Goal: Task Accomplishment & Management: Complete application form

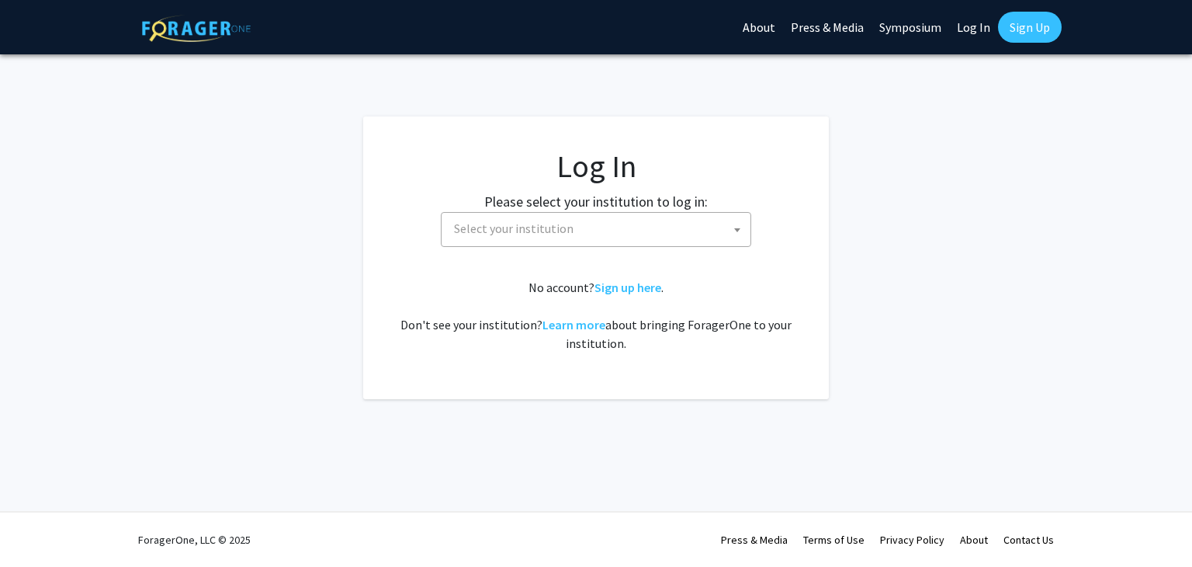
select select
click at [518, 229] on span "Select your institution" at bounding box center [514, 228] width 120 height 16
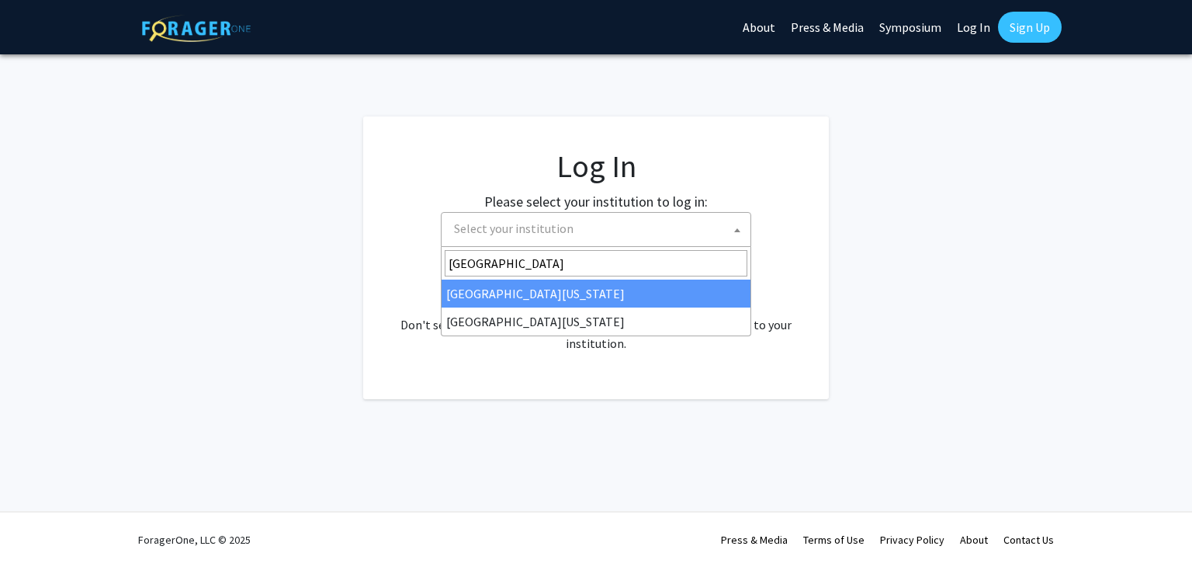
type input "[GEOGRAPHIC_DATA]"
select select "31"
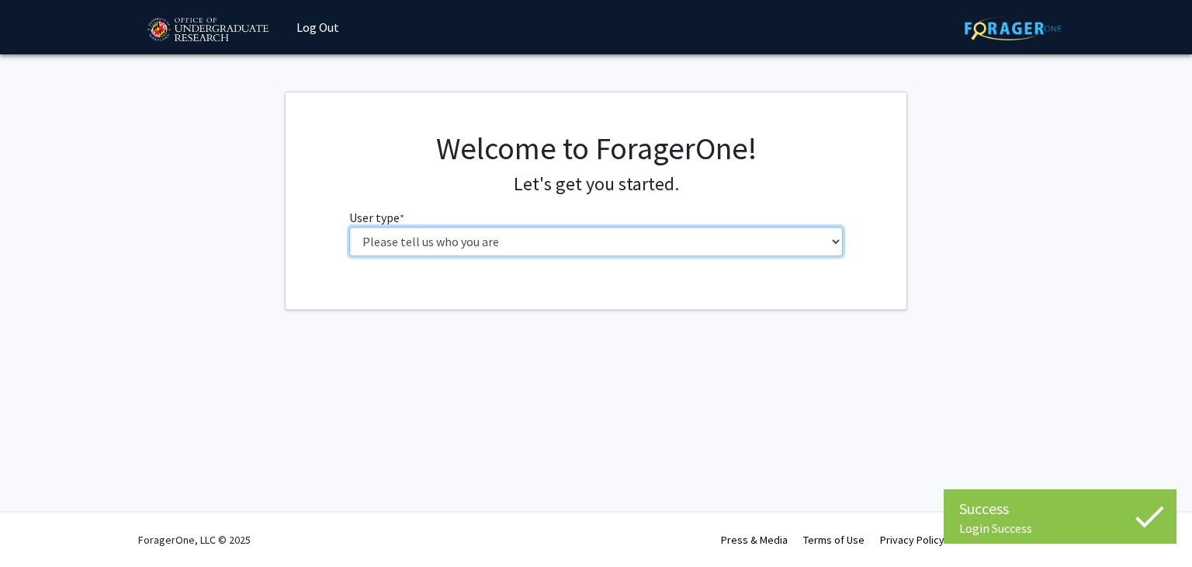
click at [447, 237] on select "Please tell us who you are Undergraduate Student Master's Student Doctoral Cand…" at bounding box center [596, 241] width 494 height 29
select select "1: undergrad"
click at [349, 227] on select "Please tell us who you are Undergraduate Student Master's Student Doctoral Cand…" at bounding box center [596, 241] width 494 height 29
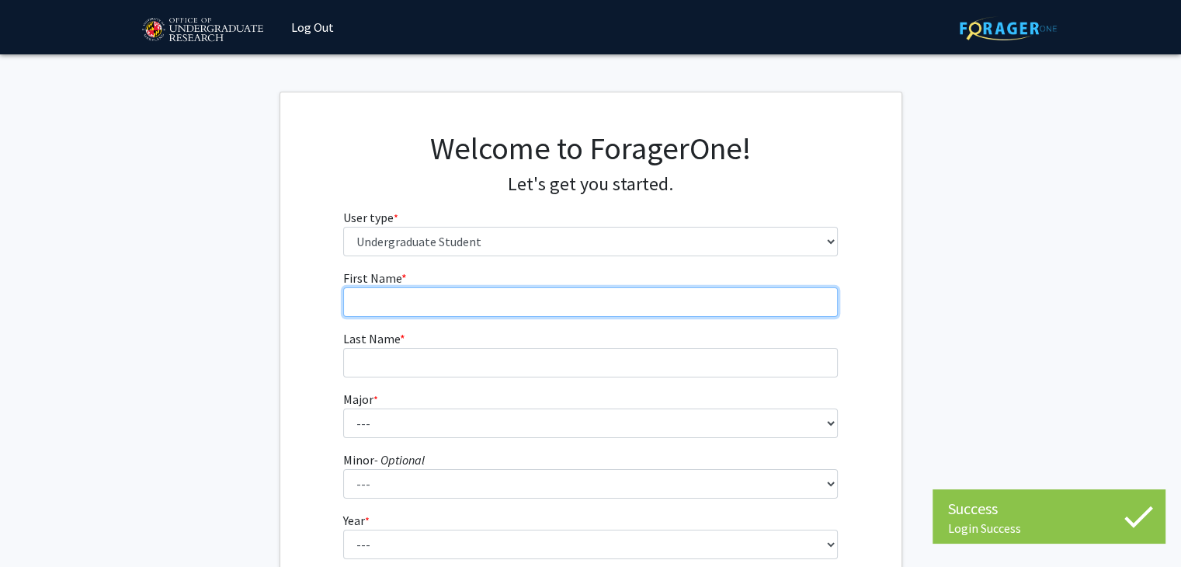
click at [433, 305] on input "First Name * required" at bounding box center [590, 301] width 494 height 29
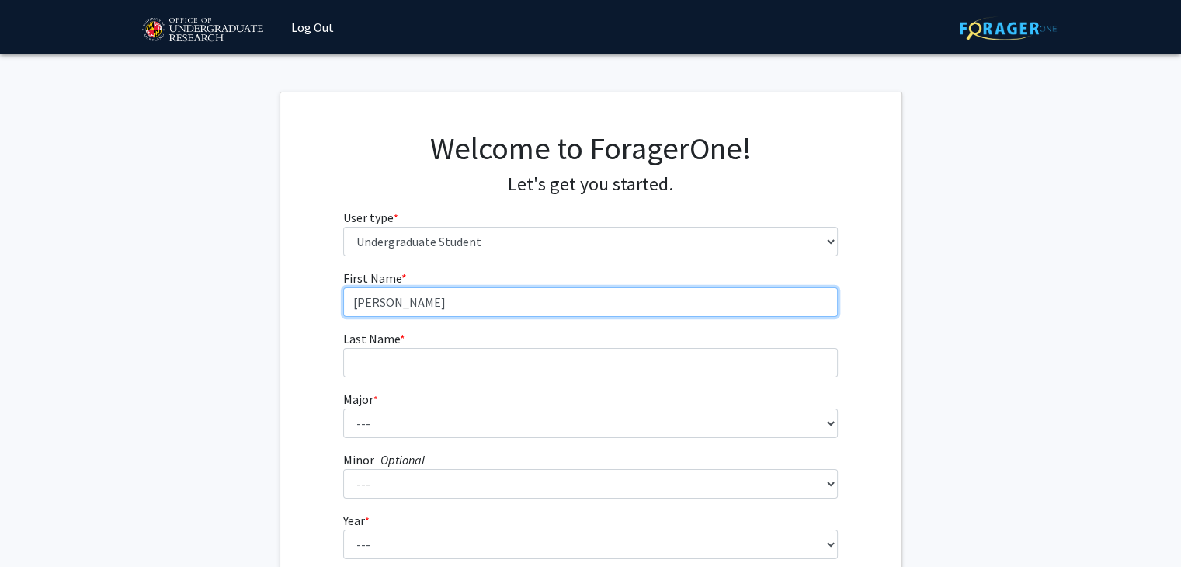
type input "Dave"
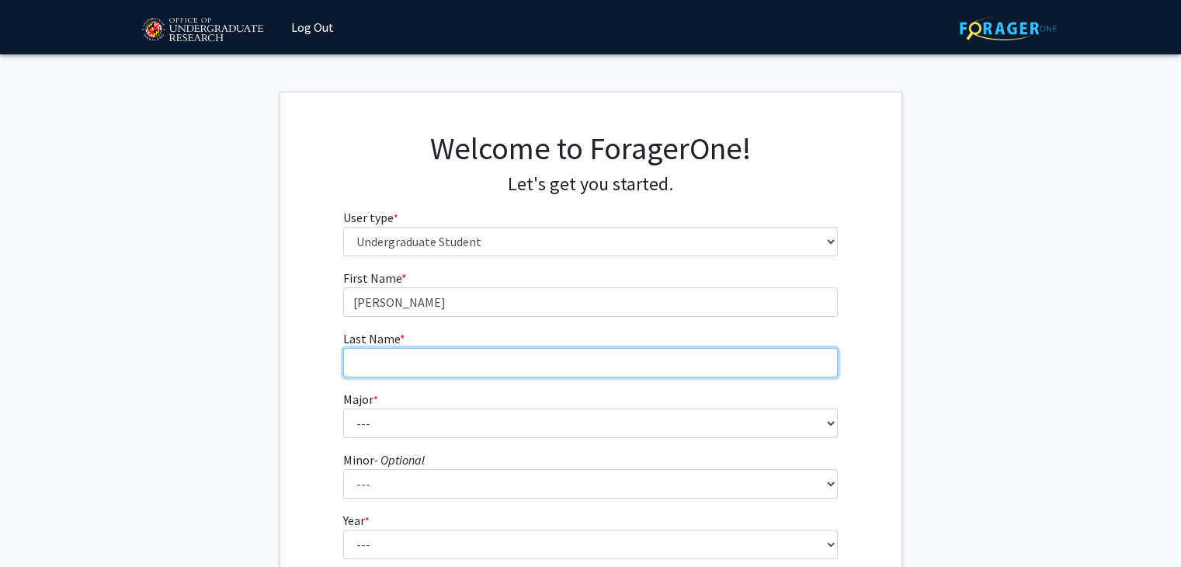
click at [418, 353] on input "Last Name * required" at bounding box center [590, 362] width 494 height 29
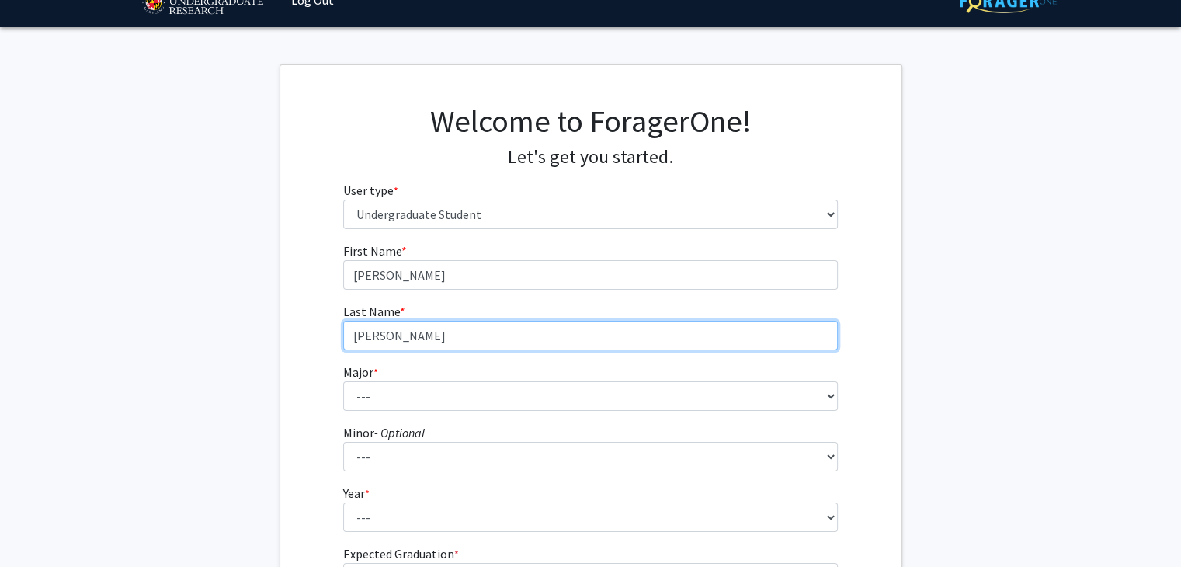
type input "Jose"
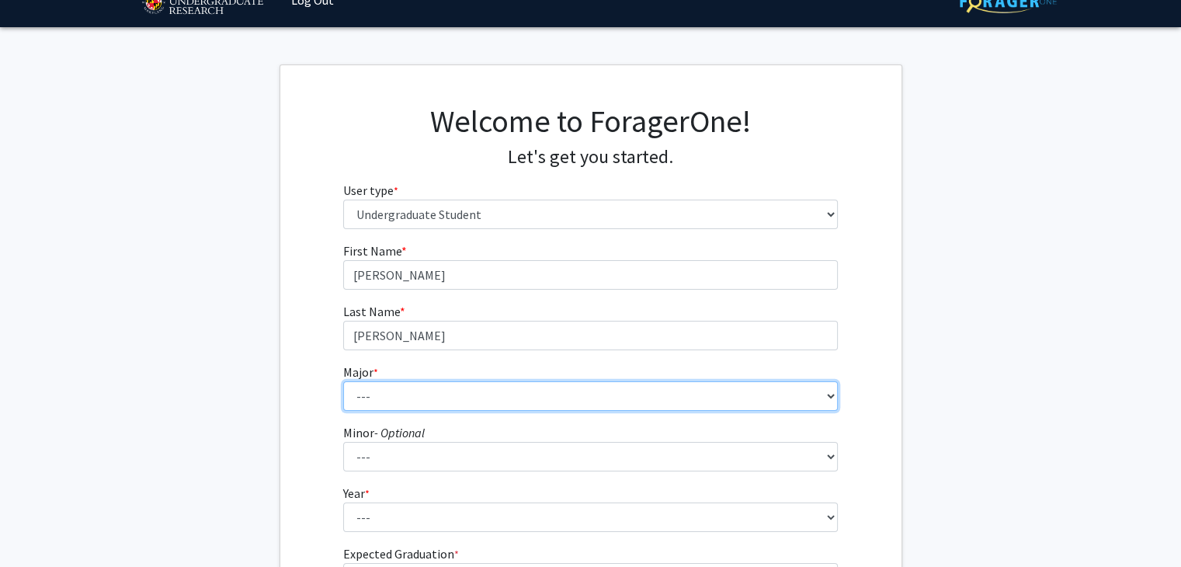
click at [390, 394] on select "--- Accounting Aerospace Engineering African American and Africana Studies Agri…" at bounding box center [590, 395] width 494 height 29
select select "28: 2329"
click at [343, 381] on select "--- Accounting Aerospace Engineering African American and Africana Studies Agri…" at bounding box center [590, 395] width 494 height 29
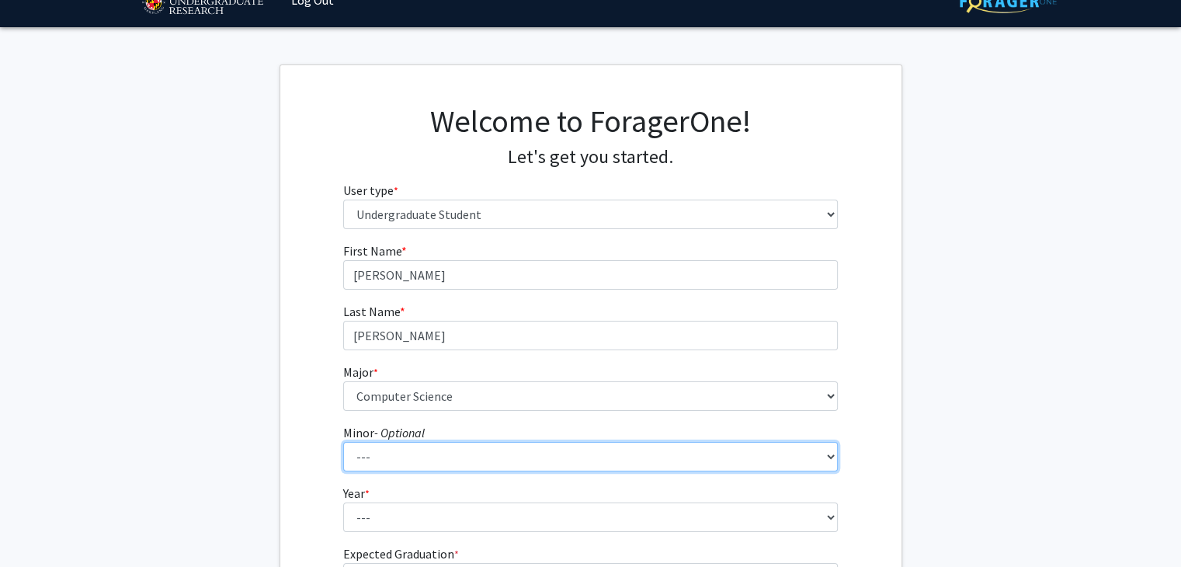
click at [398, 451] on select "--- Actuarial Mathematics Advanced Cybersecurity Experience for Students Africa…" at bounding box center [590, 456] width 494 height 29
select select "25: 1828"
click at [343, 442] on select "--- Actuarial Mathematics Advanced Cybersecurity Experience for Students Africa…" at bounding box center [590, 456] width 494 height 29
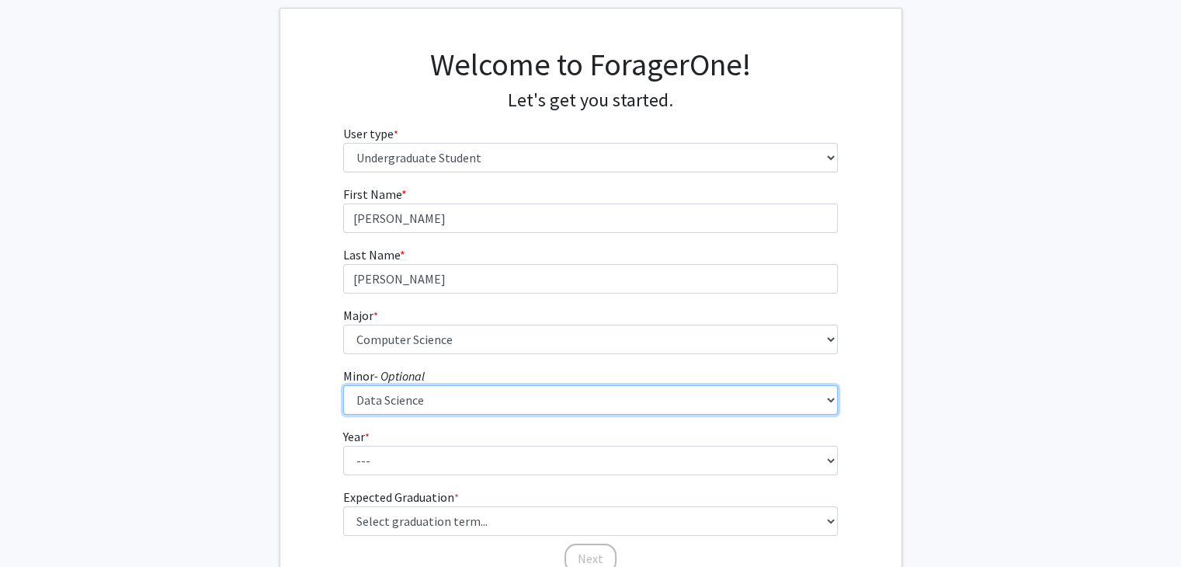
scroll to position [87, 0]
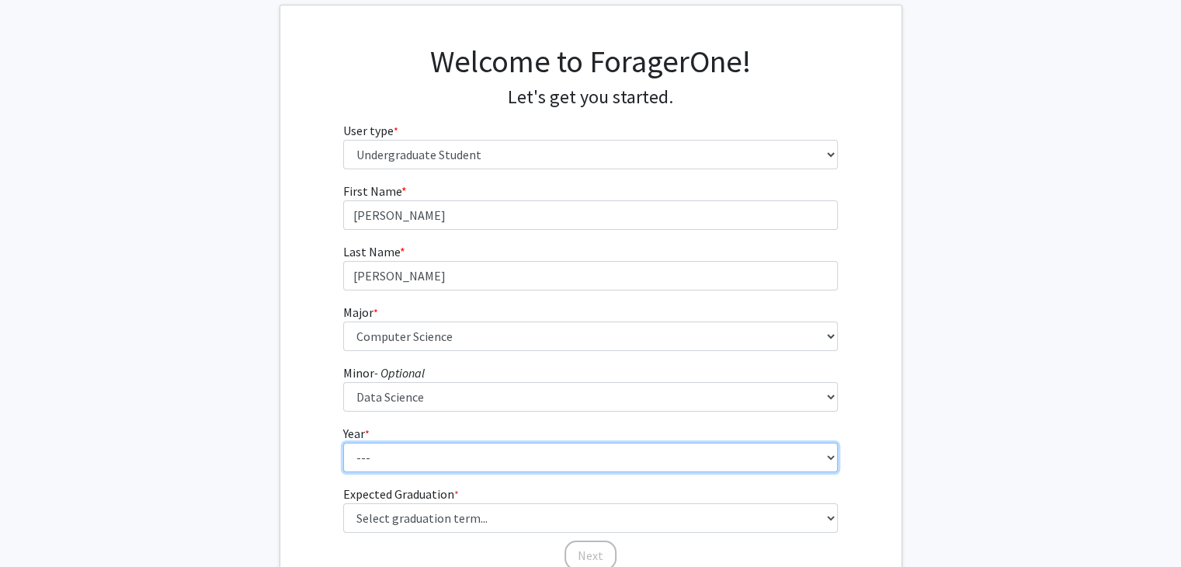
click at [387, 454] on select "--- First-year Sophomore Junior Senior Postbaccalaureate Certificate" at bounding box center [590, 456] width 494 height 29
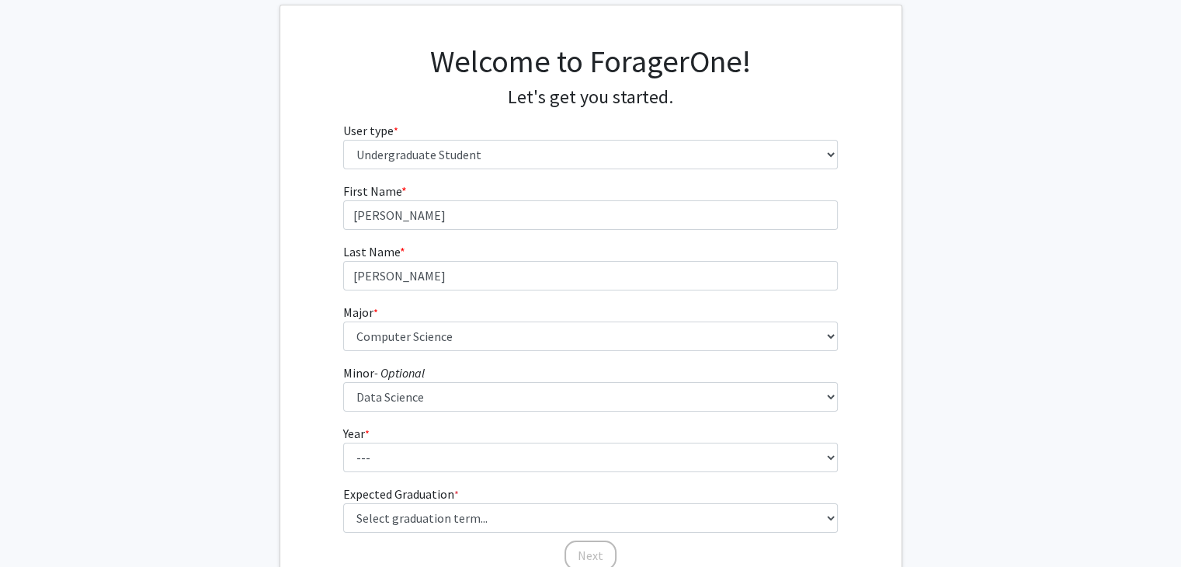
click at [280, 460] on div "First Name * required Dave Last Name * required Jose Major * required --- Accou…" at bounding box center [590, 377] width 621 height 390
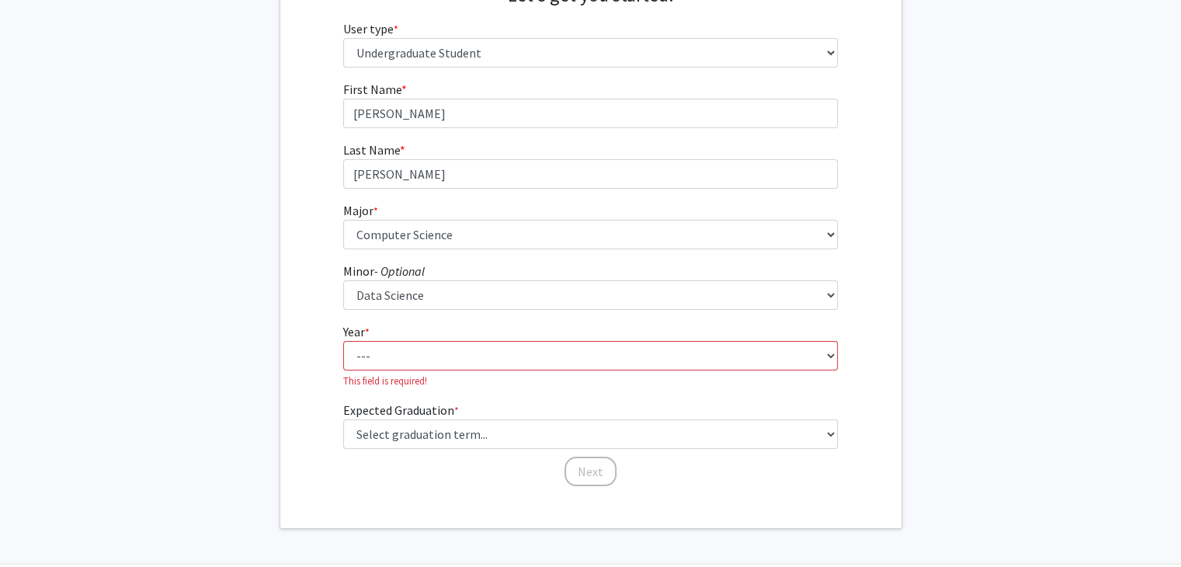
scroll to position [189, 0]
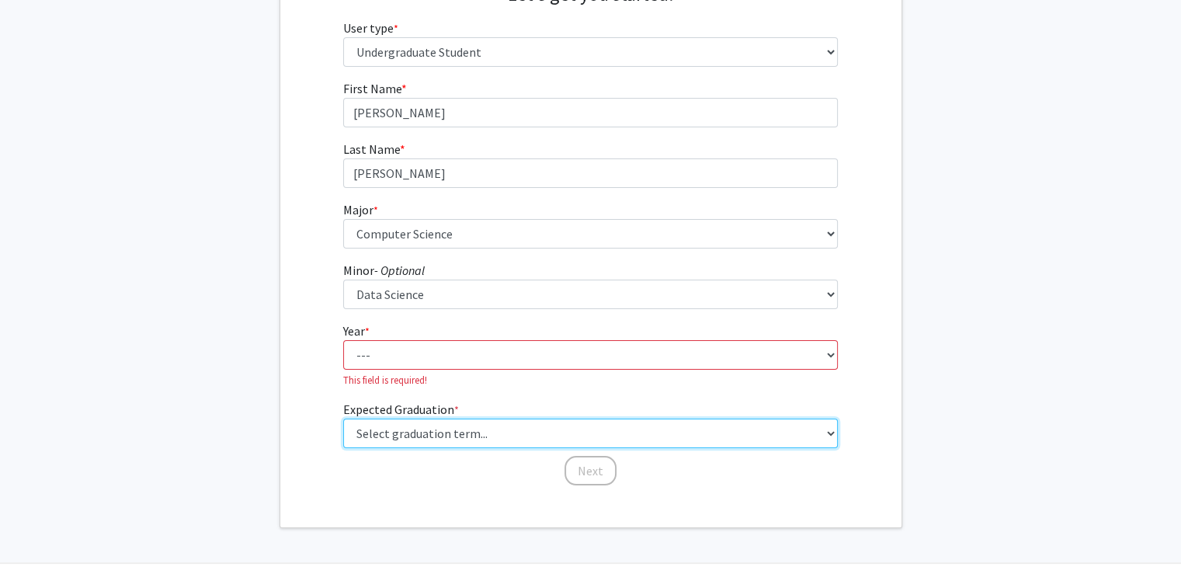
click at [378, 431] on select "Select graduation term... Spring 2025 Summer 2025 Fall 2025 Winter 2025 Spring …" at bounding box center [590, 432] width 494 height 29
select select "3: fall_2025"
click at [343, 418] on select "Select graduation term... Spring 2025 Summer 2025 Fall 2025 Winter 2025 Spring …" at bounding box center [590, 432] width 494 height 29
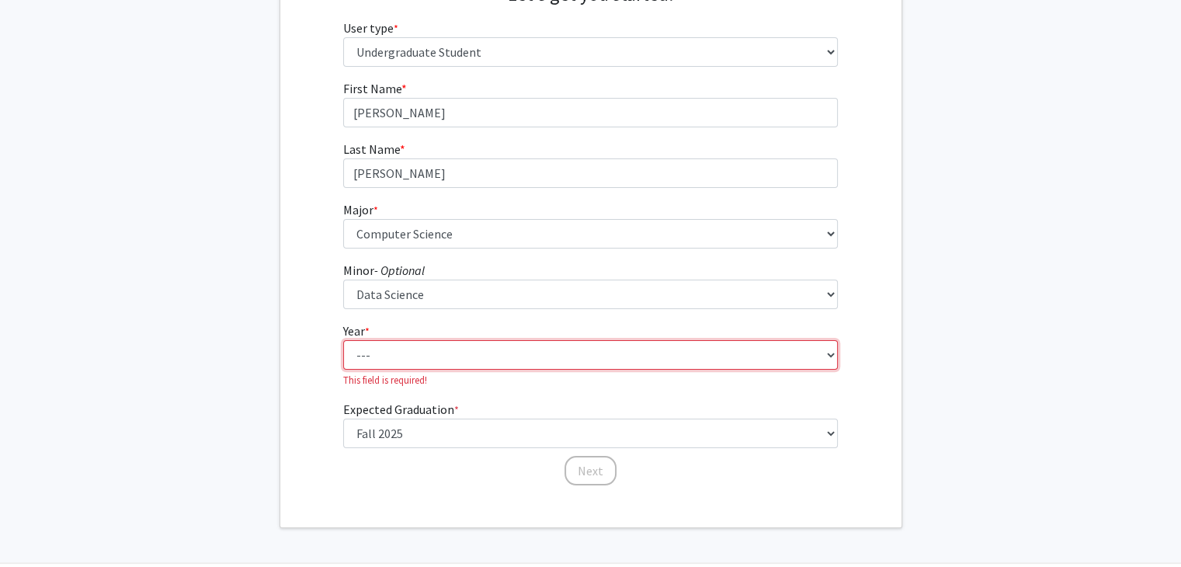
click at [407, 349] on select "--- First-year Sophomore Junior Senior Postbaccalaureate Certificate" at bounding box center [590, 354] width 494 height 29
select select "4: senior"
click at [343, 340] on select "--- First-year Sophomore Junior Senior Postbaccalaureate Certificate" at bounding box center [590, 354] width 494 height 29
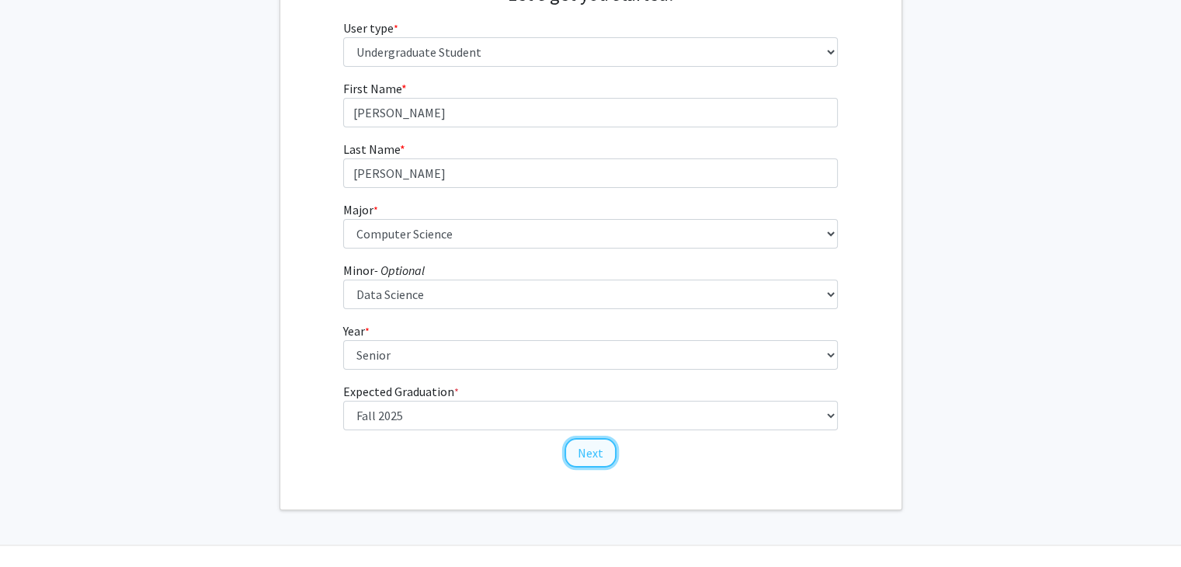
click at [596, 444] on button "Next" at bounding box center [590, 452] width 52 height 29
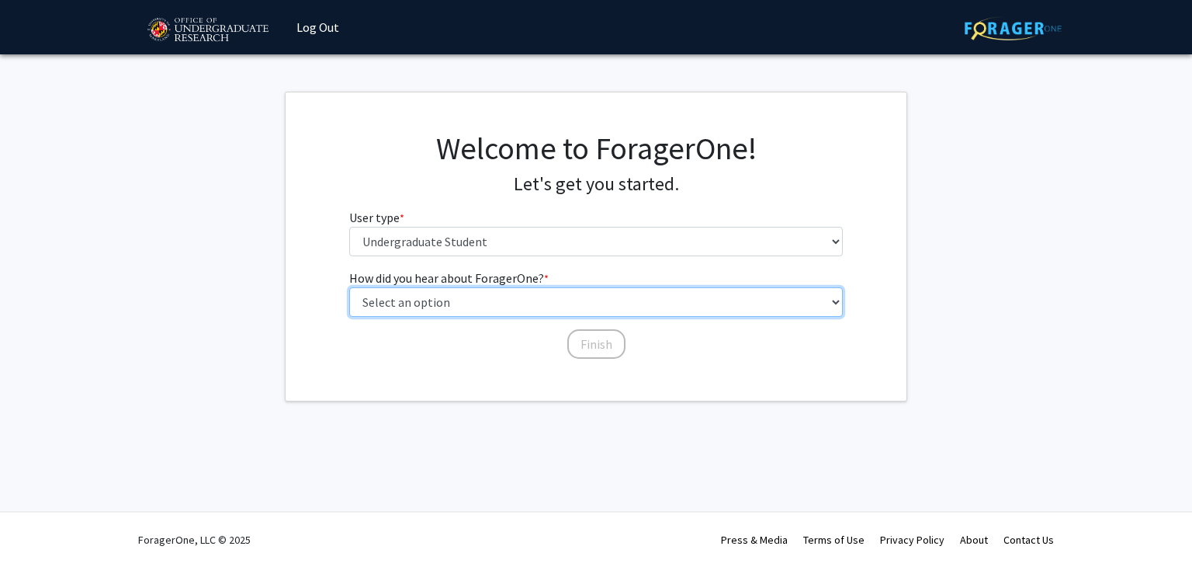
click at [494, 299] on select "Select an option Peer/student recommendation Faculty/staff recommendation Unive…" at bounding box center [596, 301] width 494 height 29
select select "1: peer_recommendation"
click at [349, 287] on select "Select an option Peer/student recommendation Faculty/staff recommendation Unive…" at bounding box center [596, 301] width 494 height 29
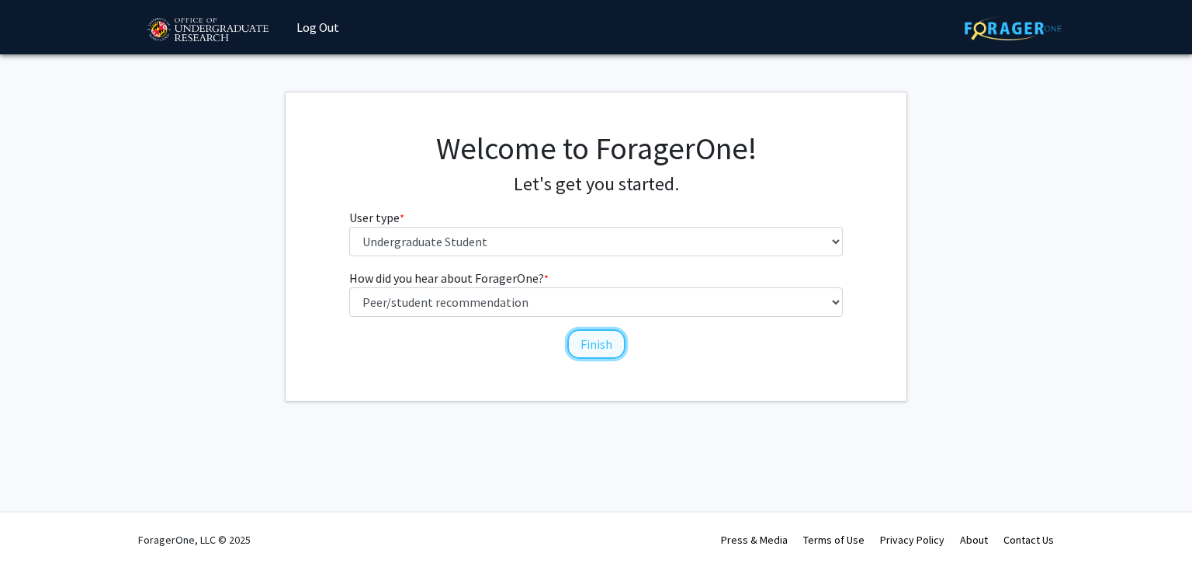
click at [572, 343] on button "Finish" at bounding box center [596, 343] width 58 height 29
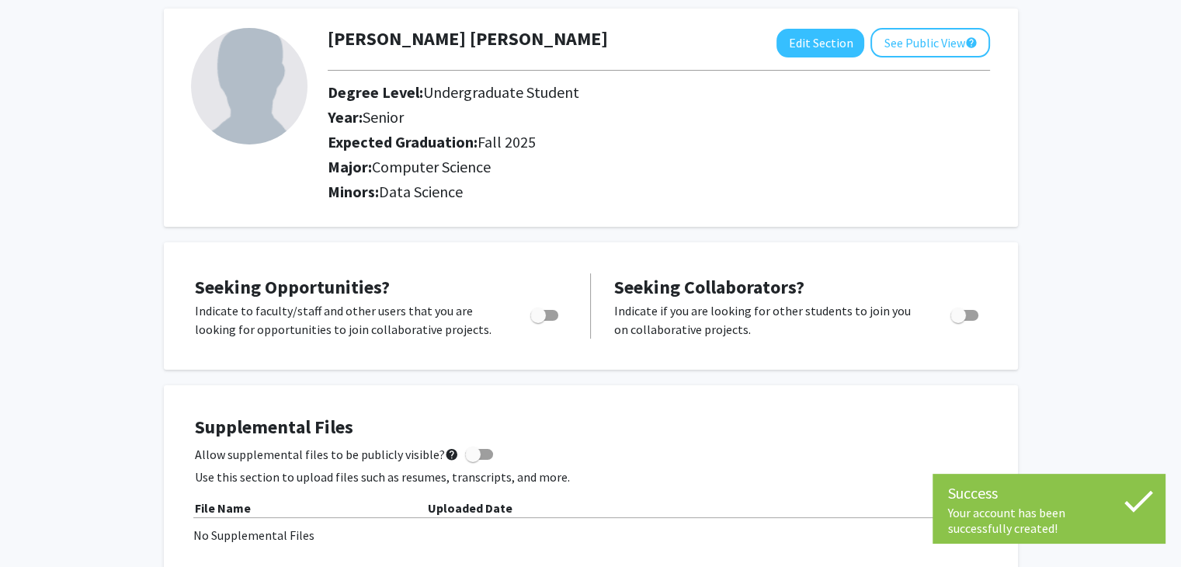
scroll to position [76, 0]
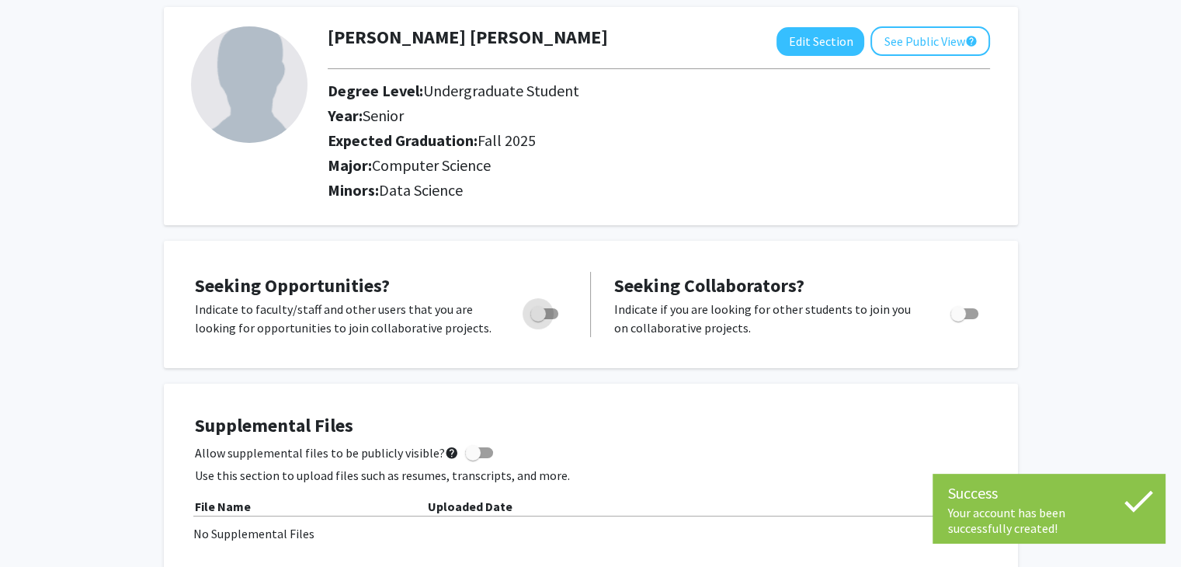
click at [543, 308] on span "Toggle" at bounding box center [538, 314] width 16 height 16
click at [538, 319] on input "Are you actively seeking opportunities?" at bounding box center [537, 319] width 1 height 1
checkbox input "true"
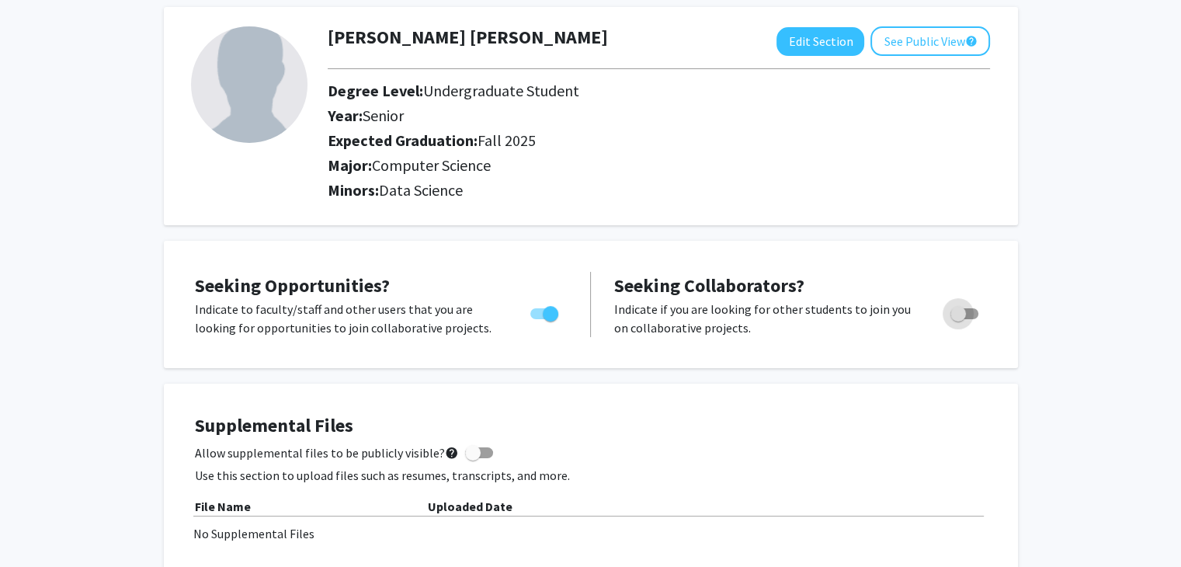
click at [956, 314] on span "Toggle" at bounding box center [958, 314] width 16 height 16
click at [957, 319] on input "Would you like to receive other student requests to work with you?" at bounding box center [957, 319] width 1 height 1
checkbox input "true"
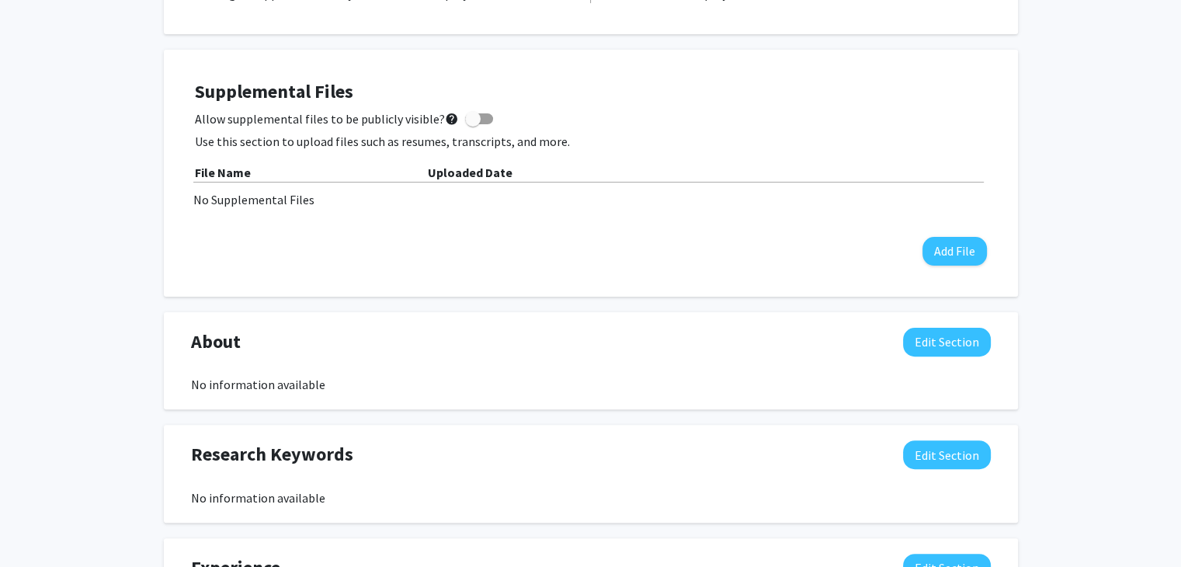
scroll to position [0, 0]
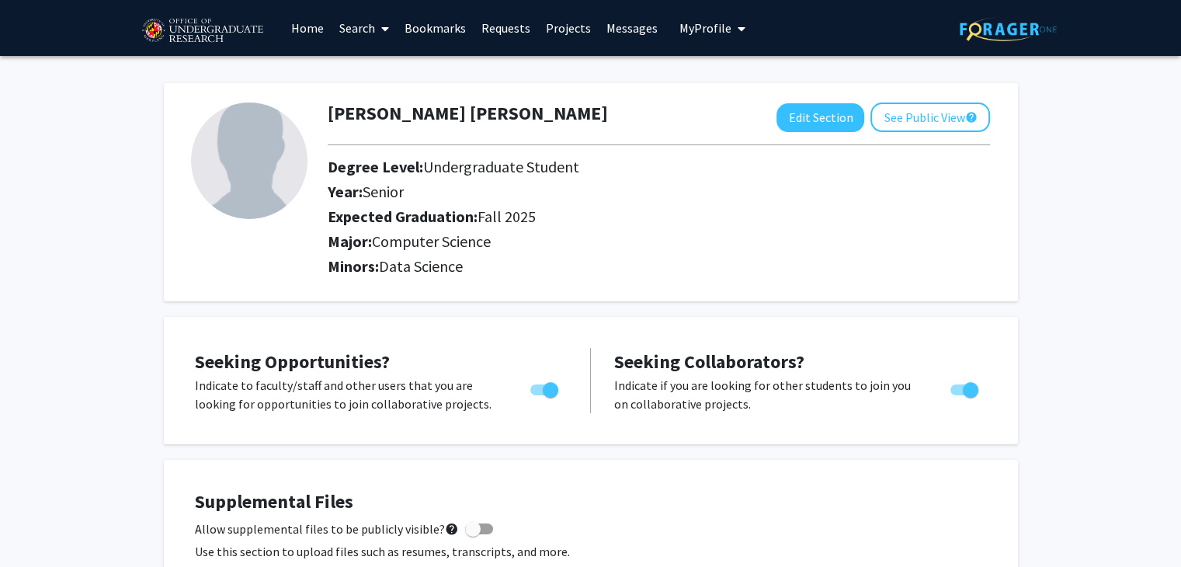
click at [370, 32] on link "Search" at bounding box center [363, 28] width 65 height 54
click at [367, 71] on span "Faculty/Staff" at bounding box center [388, 71] width 114 height 31
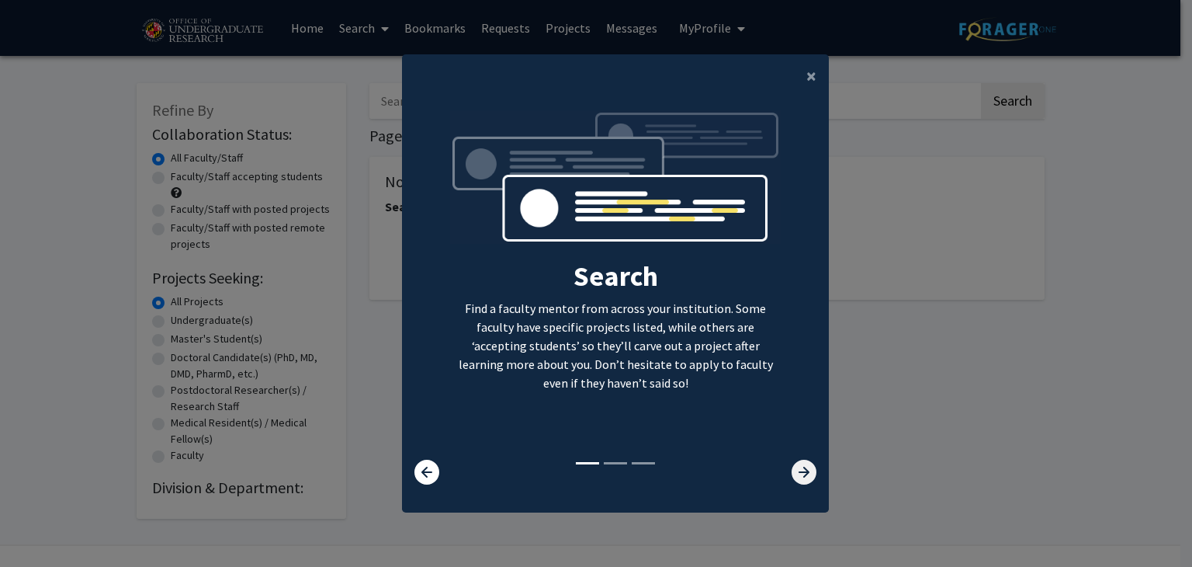
click at [793, 467] on icon at bounding box center [804, 472] width 25 height 25
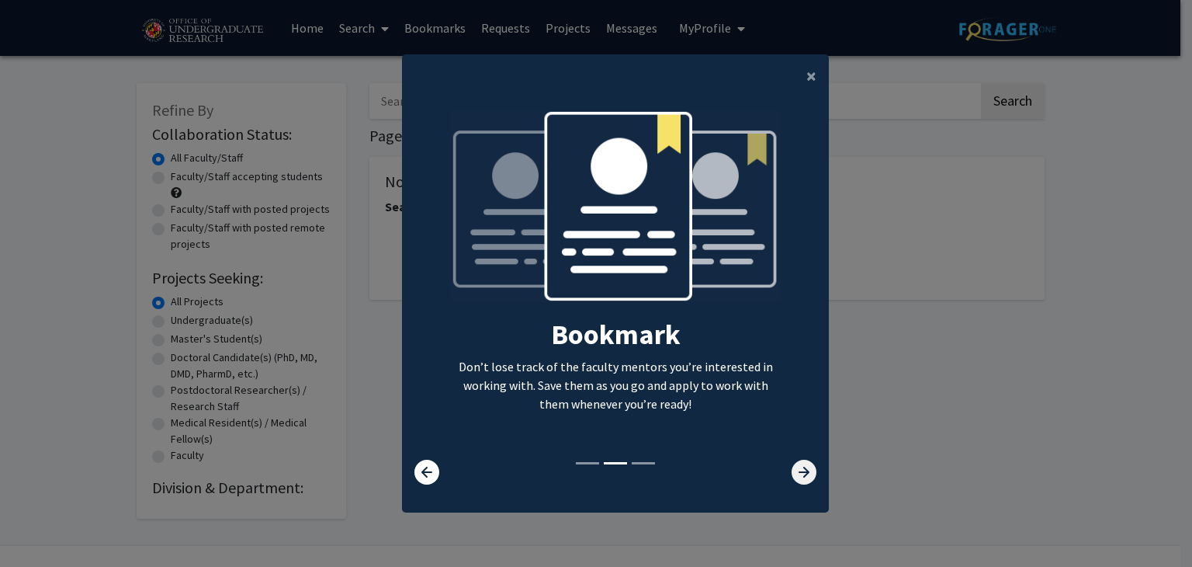
click at [793, 467] on icon at bounding box center [804, 472] width 25 height 25
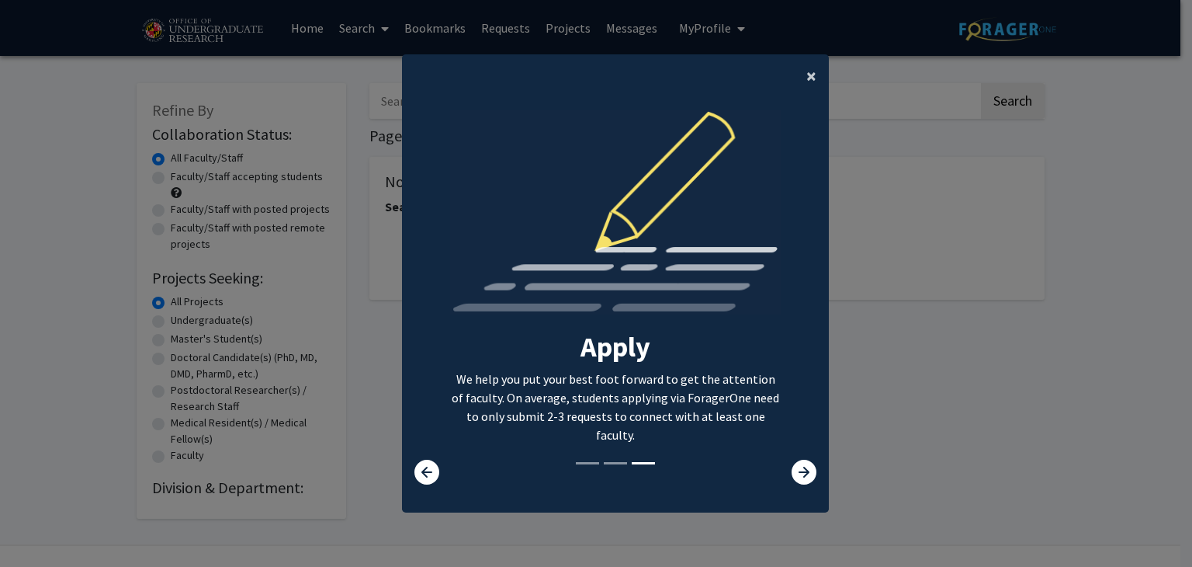
click at [807, 78] on span "×" at bounding box center [812, 76] width 10 height 24
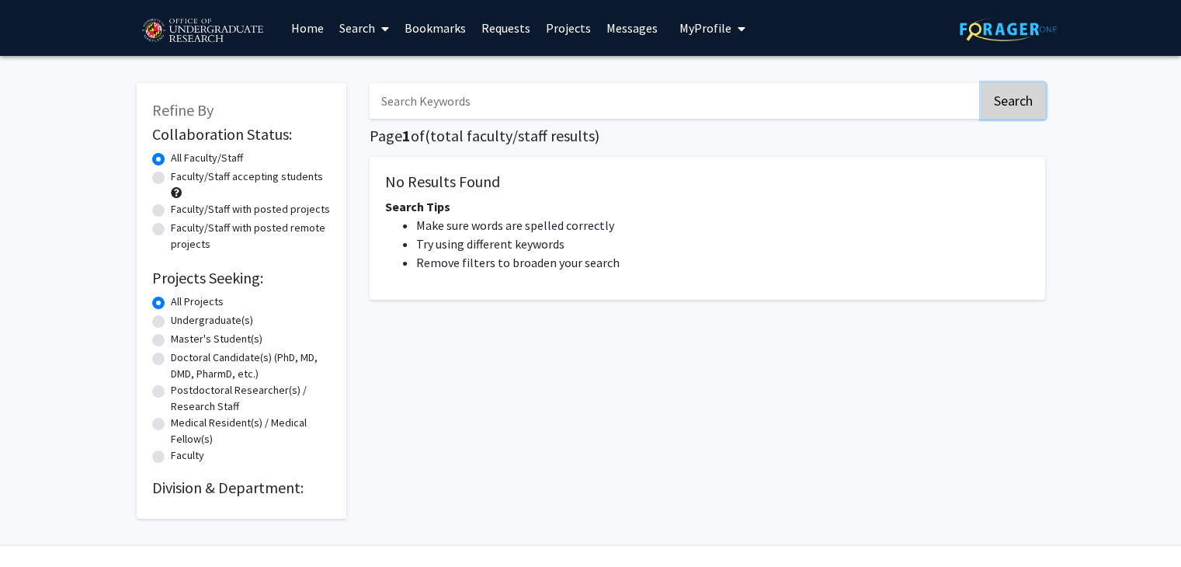
click at [1031, 108] on button "Search" at bounding box center [1013, 101] width 64 height 36
click at [368, 35] on link "Search" at bounding box center [363, 28] width 65 height 54
click at [559, 25] on link "Projects" at bounding box center [568, 28] width 61 height 54
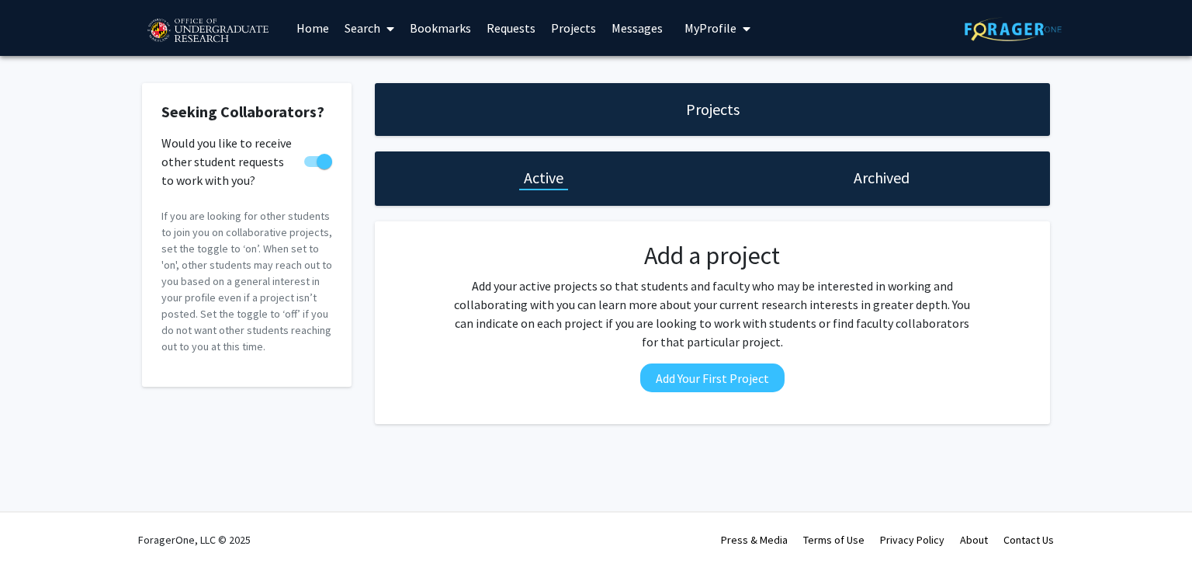
click at [380, 27] on link "Search" at bounding box center [369, 28] width 65 height 54
click at [383, 100] on span "Students" at bounding box center [384, 102] width 95 height 31
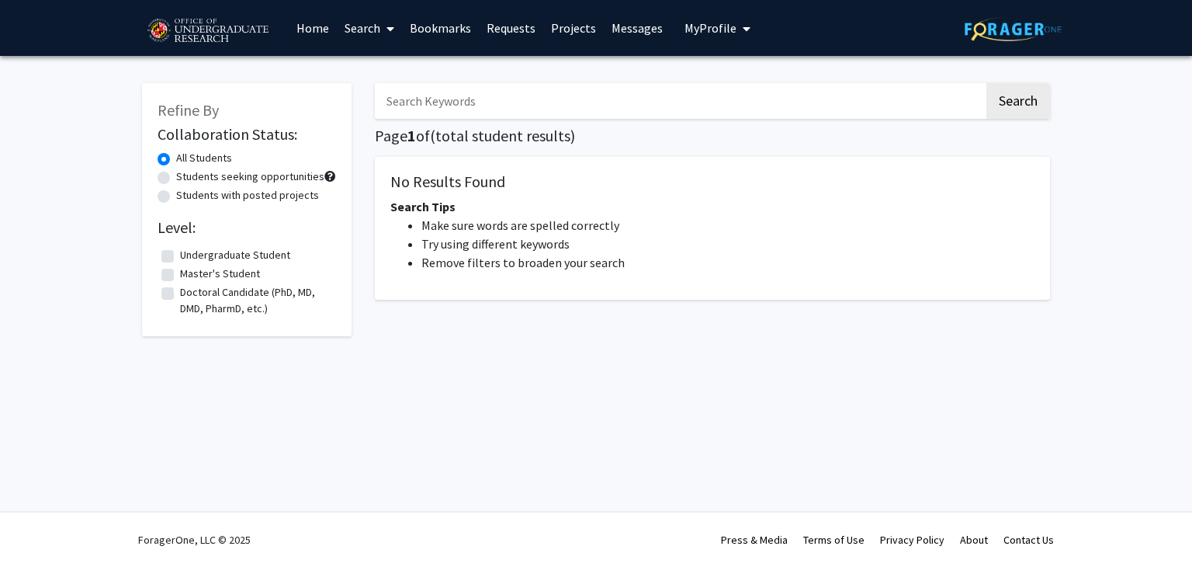
click at [389, 27] on icon at bounding box center [391, 29] width 8 height 12
click at [382, 74] on span "Faculty/Staff" at bounding box center [394, 71] width 114 height 31
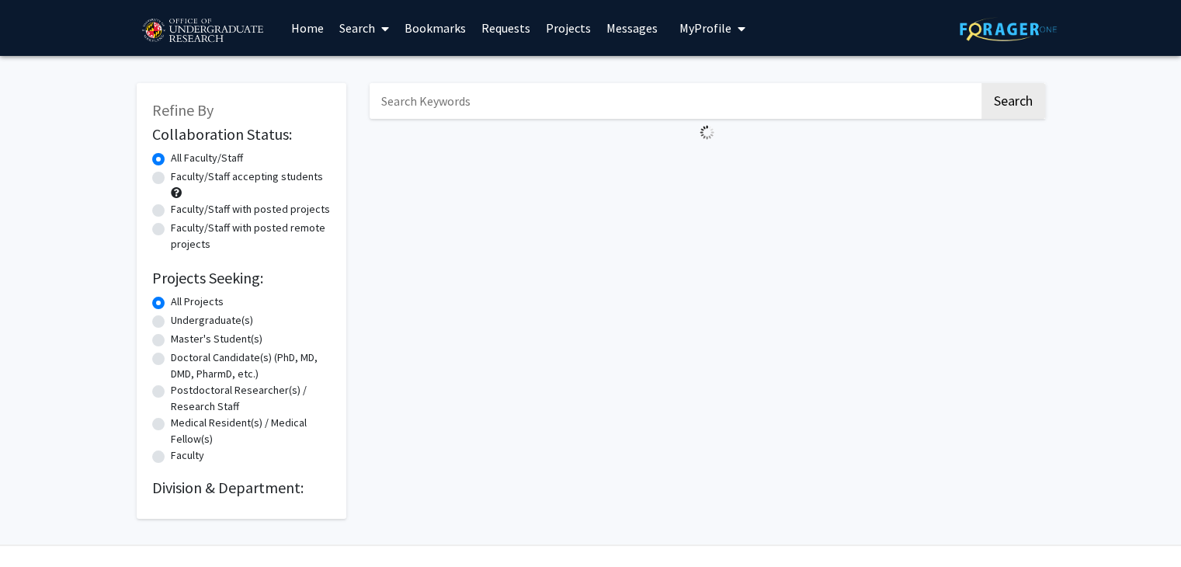
click at [171, 178] on label "Faculty/Staff accepting students" at bounding box center [247, 176] width 152 height 16
click at [171, 178] on input "Faculty/Staff accepting students" at bounding box center [176, 173] width 10 height 10
radio input "true"
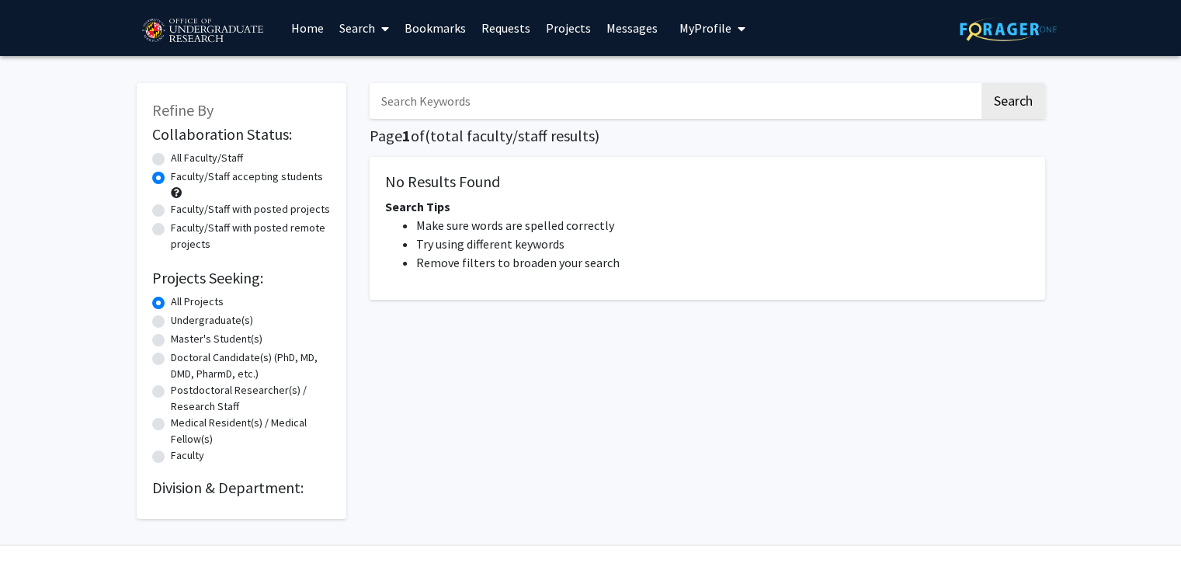
click at [171, 153] on label "All Faculty/Staff" at bounding box center [207, 158] width 72 height 16
click at [171, 153] on input "All Faculty/Staff" at bounding box center [176, 155] width 10 height 10
radio input "true"
click at [171, 161] on label "All Faculty/Staff" at bounding box center [207, 158] width 72 height 16
click at [171, 160] on input "All Faculty/Staff" at bounding box center [176, 155] width 10 height 10
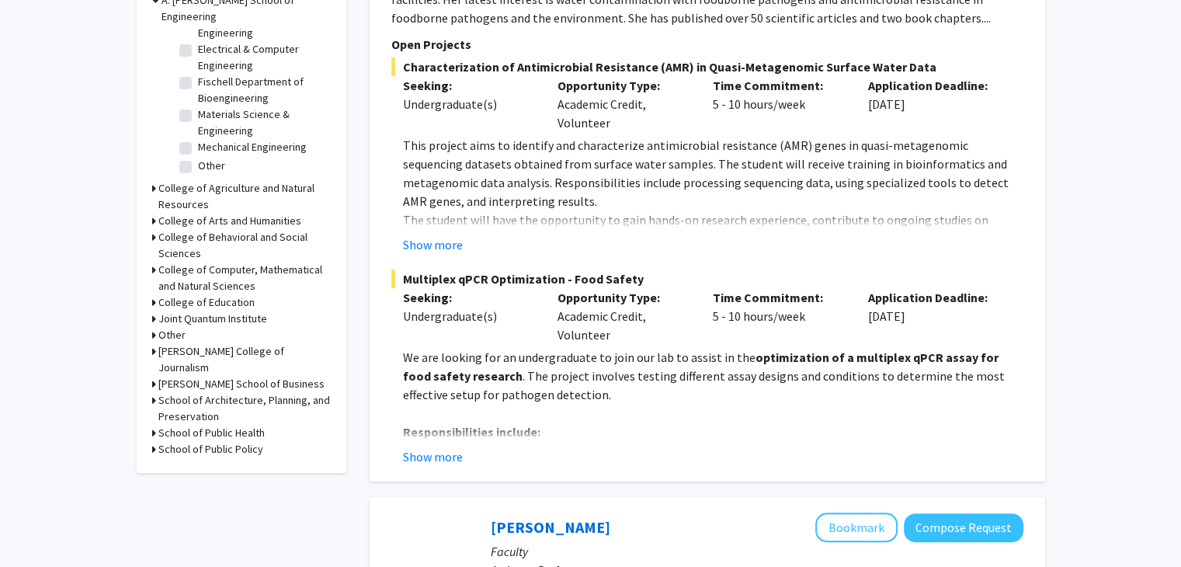
scroll to position [512, 0]
click at [155, 261] on div "College of Computer, Mathematical and Natural Sciences" at bounding box center [241, 277] width 179 height 33
click at [152, 261] on icon at bounding box center [154, 269] width 4 height 16
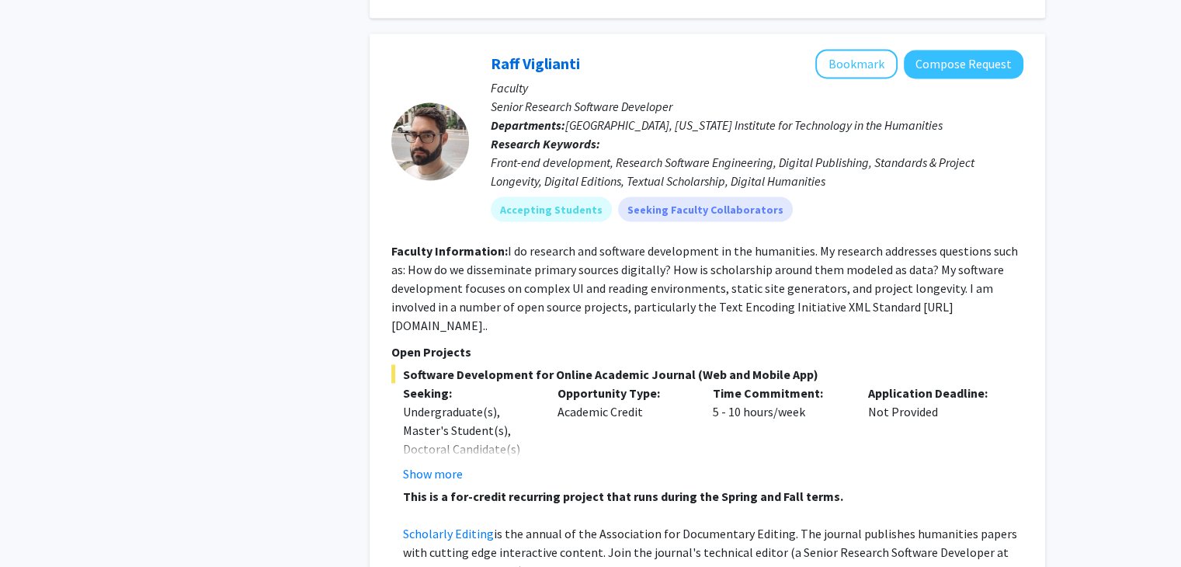
scroll to position [2739, 0]
click at [449, 463] on button "Show more" at bounding box center [433, 472] width 60 height 19
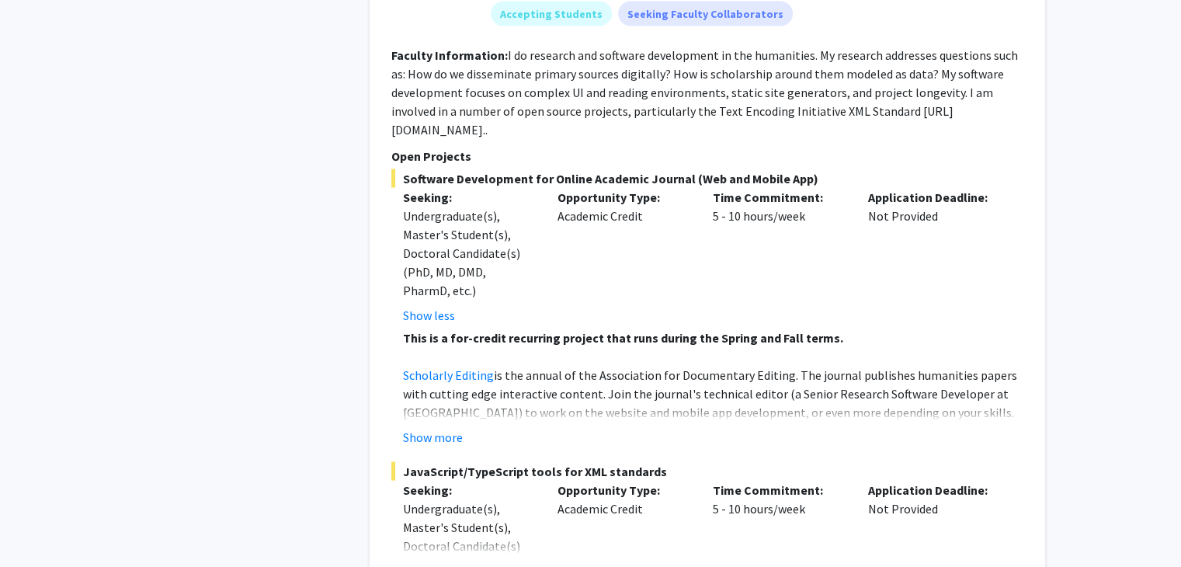
scroll to position [2937, 0]
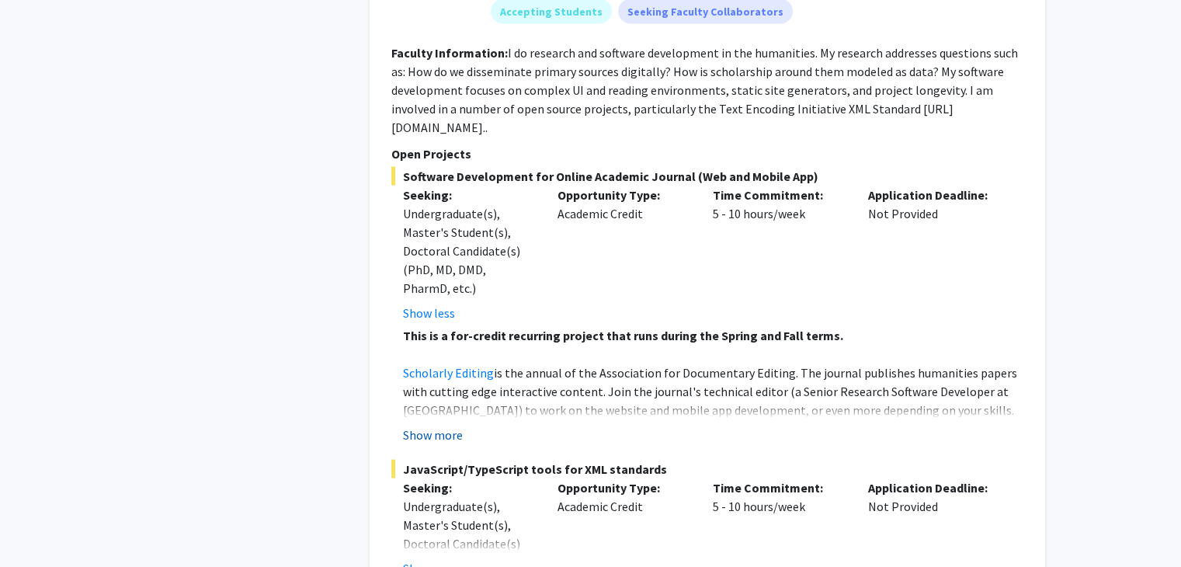
click at [449, 425] on button "Show more" at bounding box center [433, 434] width 60 height 19
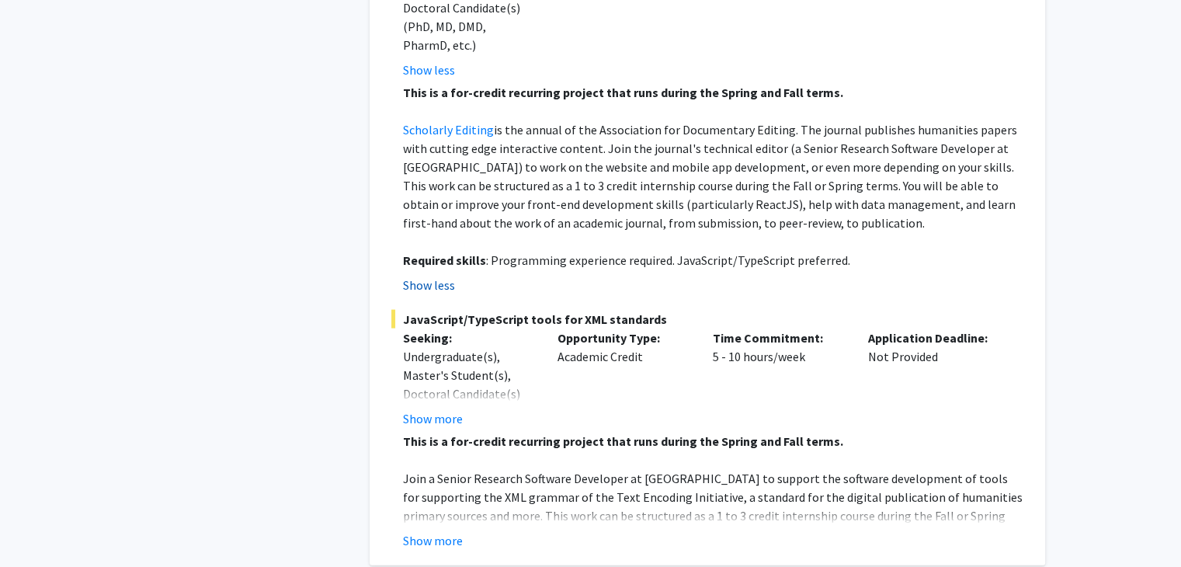
scroll to position [3180, 0]
click at [442, 530] on button "Show more" at bounding box center [433, 539] width 60 height 19
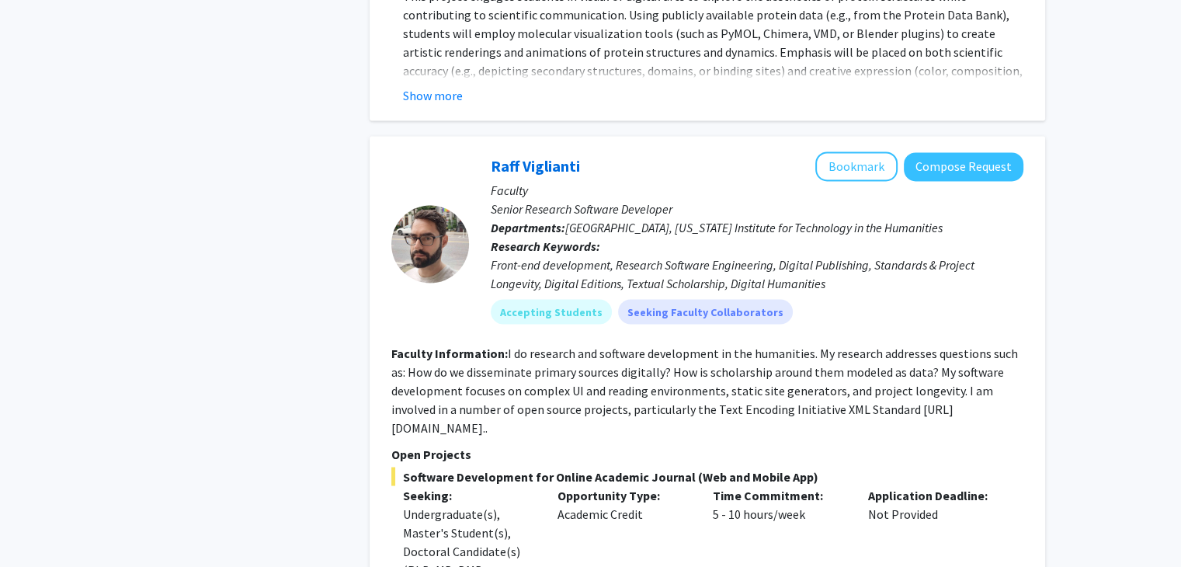
scroll to position [2638, 0]
click at [950, 151] on button "Compose Request" at bounding box center [964, 165] width 120 height 29
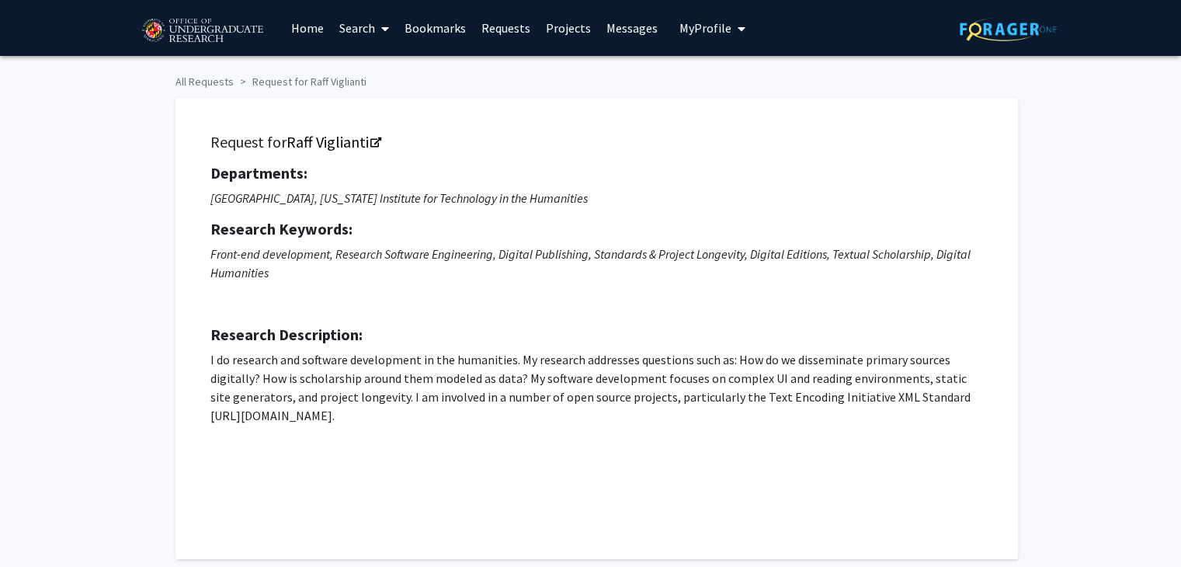
click at [707, 26] on span "My Profile" at bounding box center [705, 28] width 52 height 16
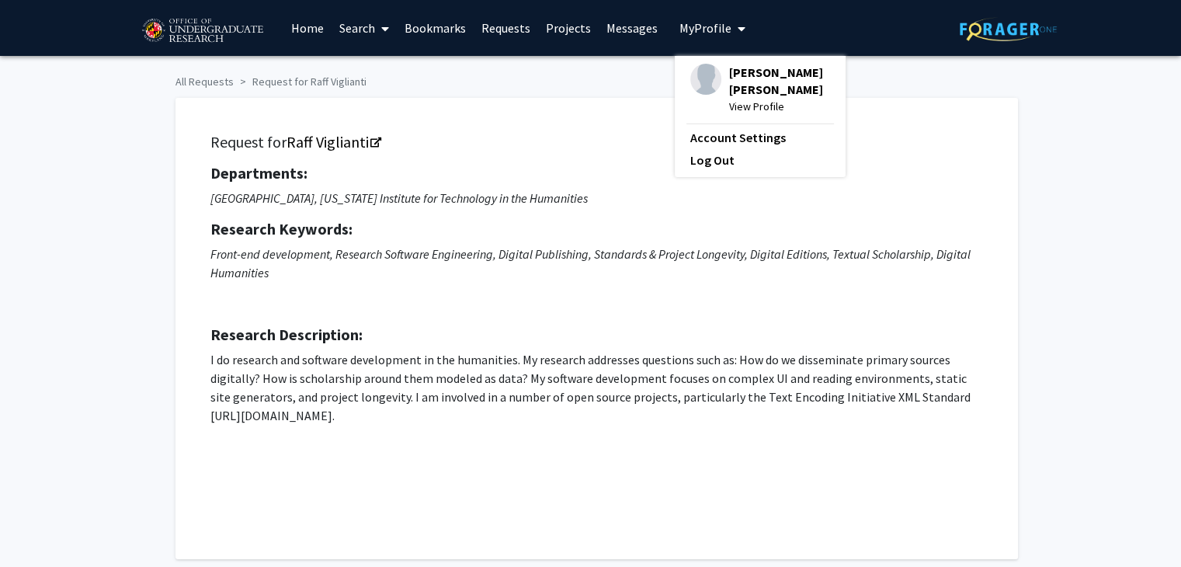
click at [747, 98] on span "View Profile" at bounding box center [779, 106] width 101 height 17
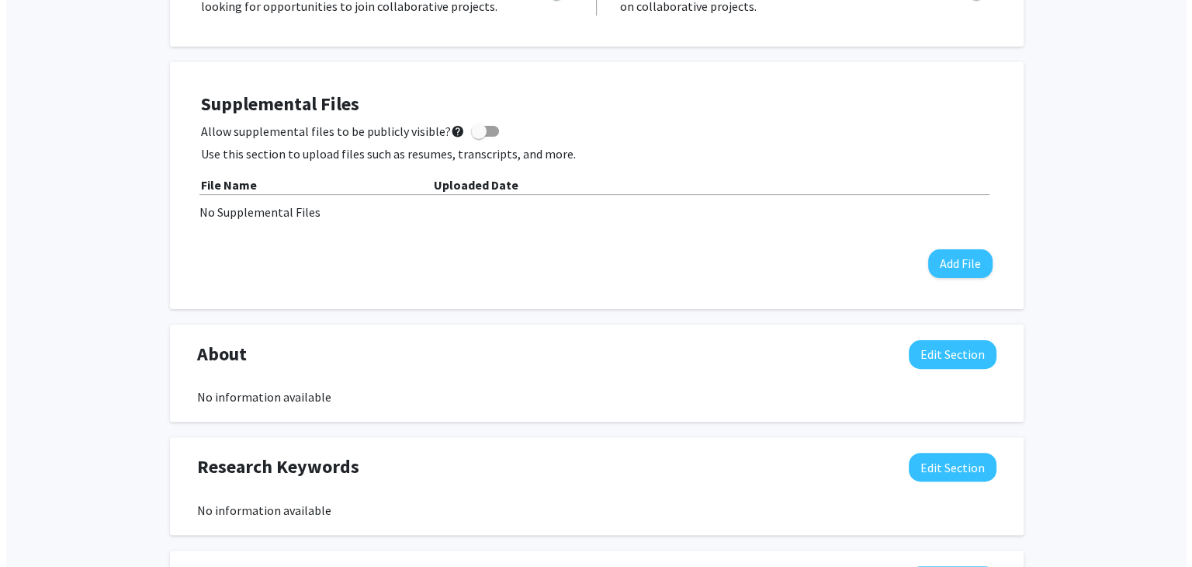
scroll to position [387, 0]
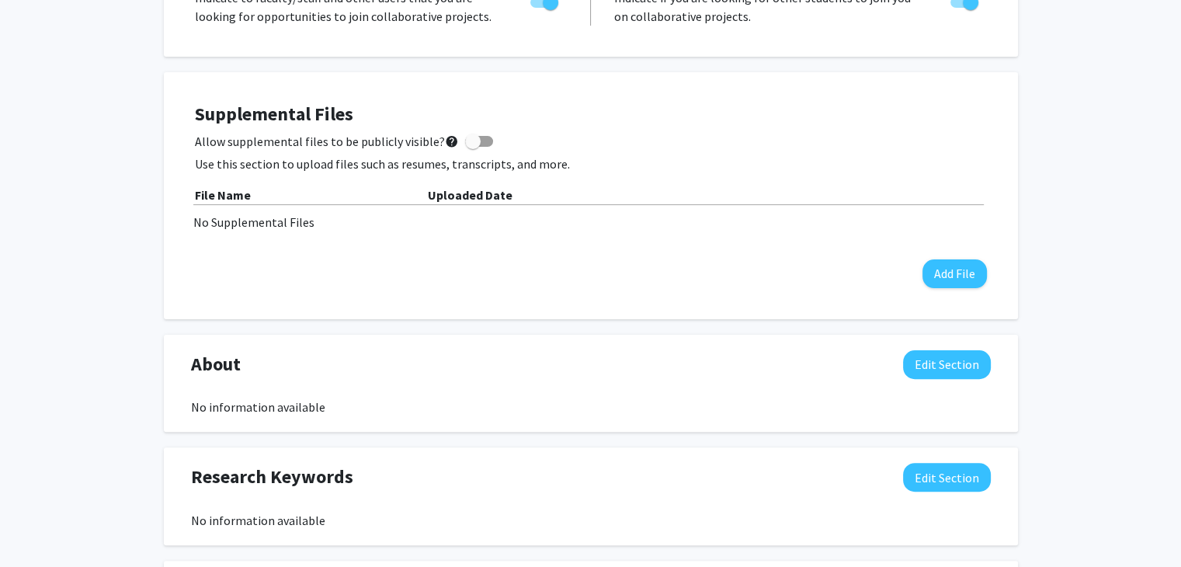
click at [264, 224] on div "No Supplemental Files" at bounding box center [590, 222] width 795 height 19
click at [933, 272] on button "Add File" at bounding box center [954, 273] width 64 height 29
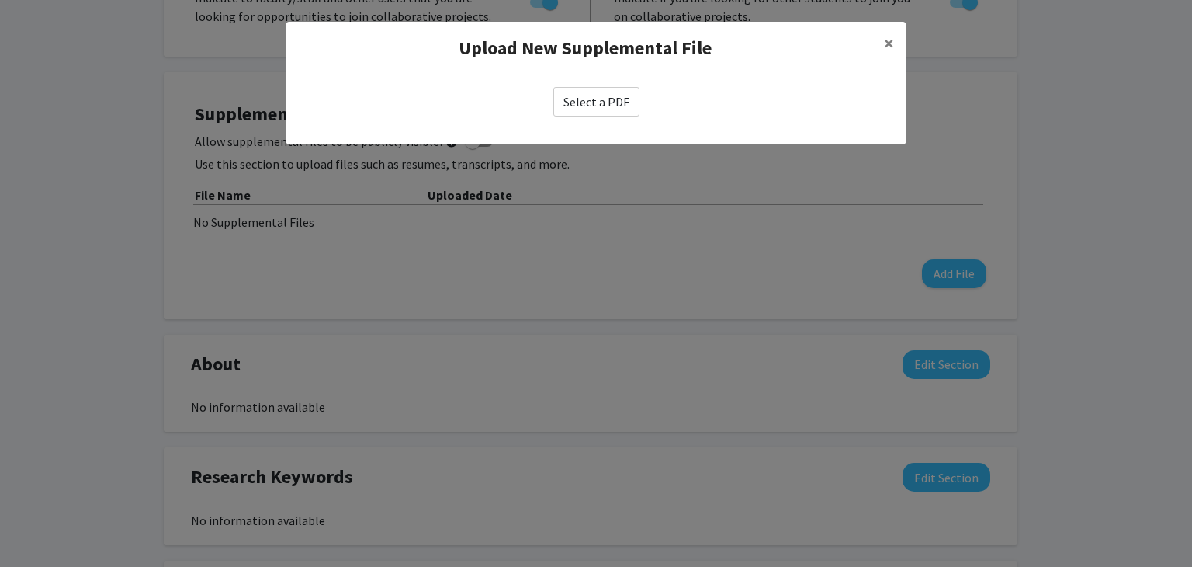
click at [604, 107] on label "Select a PDF" at bounding box center [596, 101] width 86 height 29
click at [0, 0] on input "Select a PDF" at bounding box center [0, 0] width 0 height 0
click at [592, 102] on label "Select a PDF" at bounding box center [596, 101] width 86 height 29
click at [0, 0] on input "Select a PDF" at bounding box center [0, 0] width 0 height 0
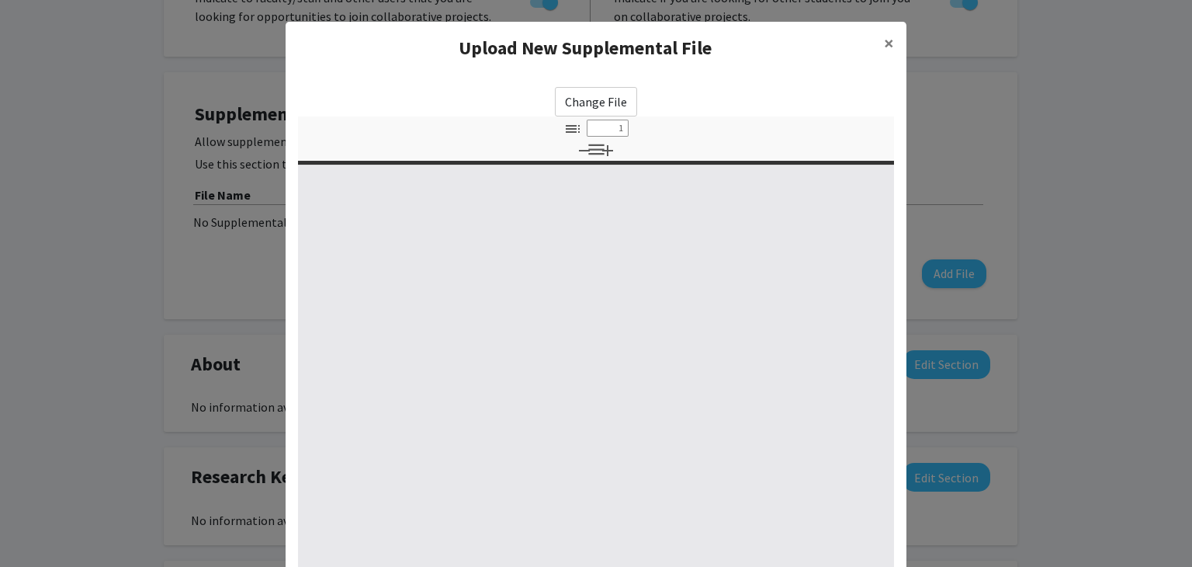
select select "custom"
type input "0"
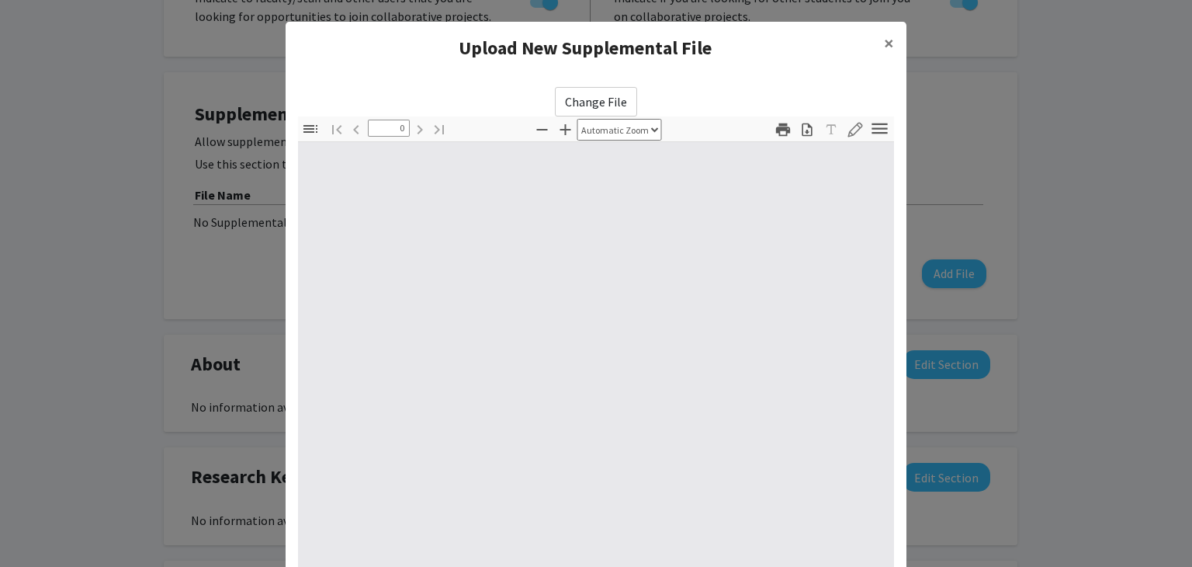
select select "custom"
type input "1"
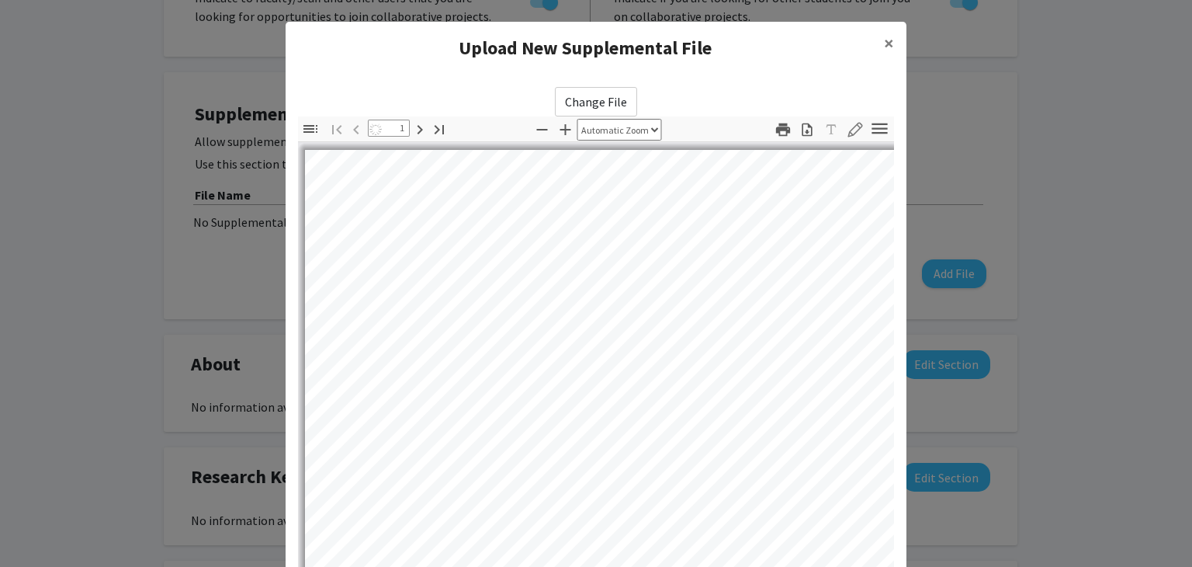
select select "auto"
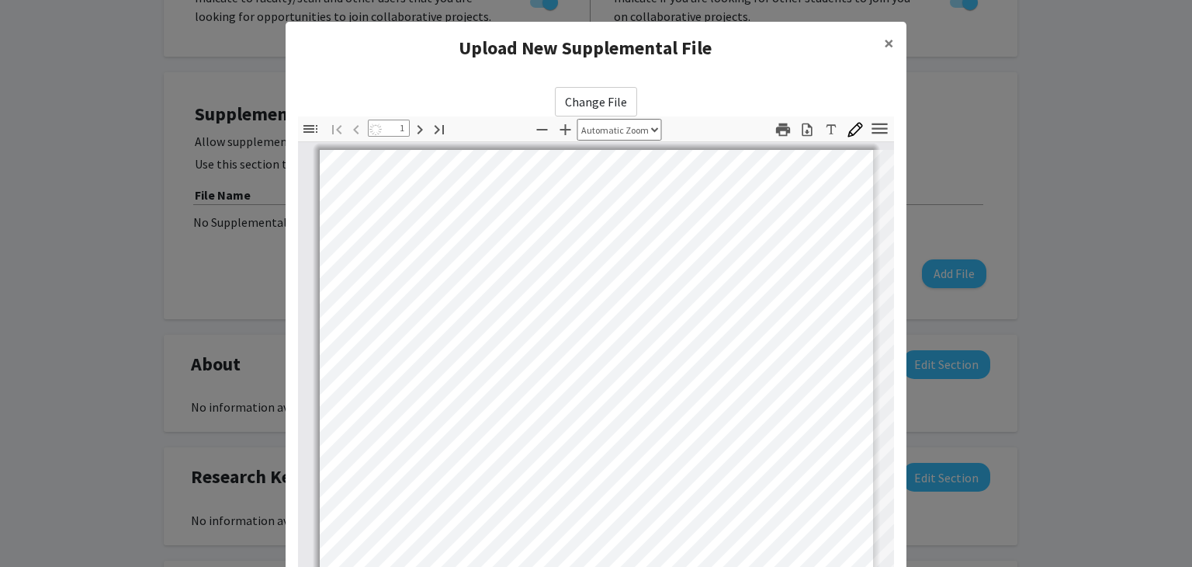
scroll to position [0, 0]
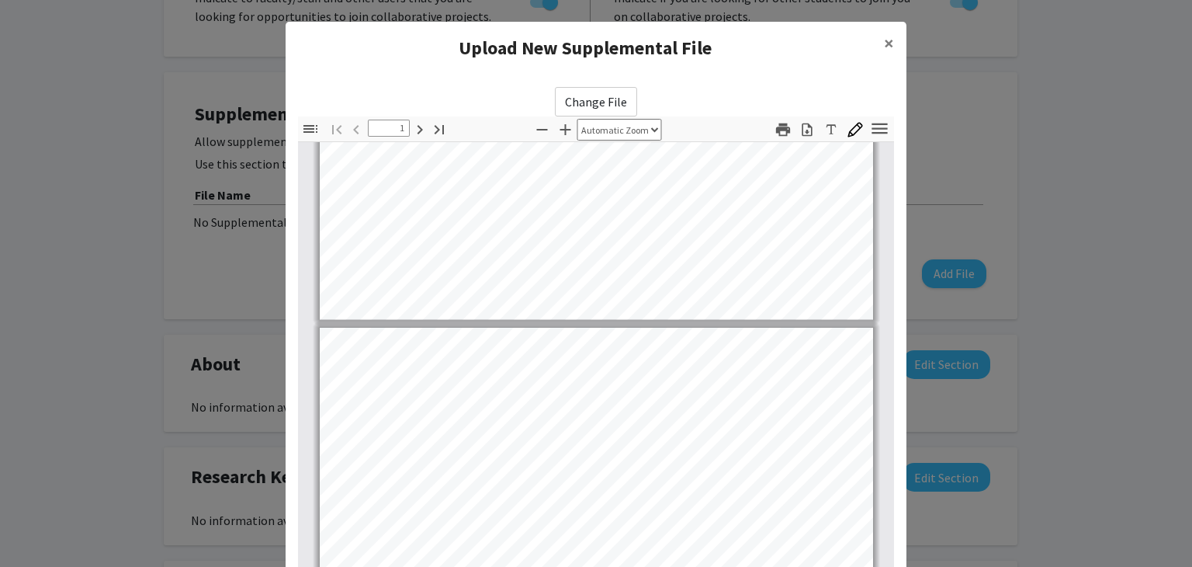
type input "2"
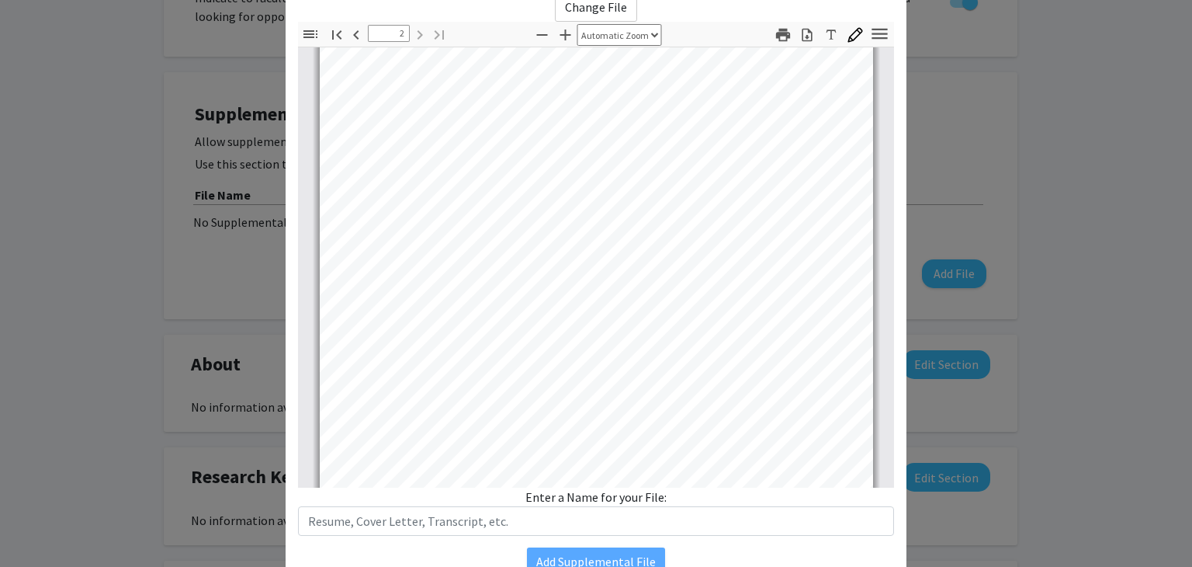
scroll to position [1015, 0]
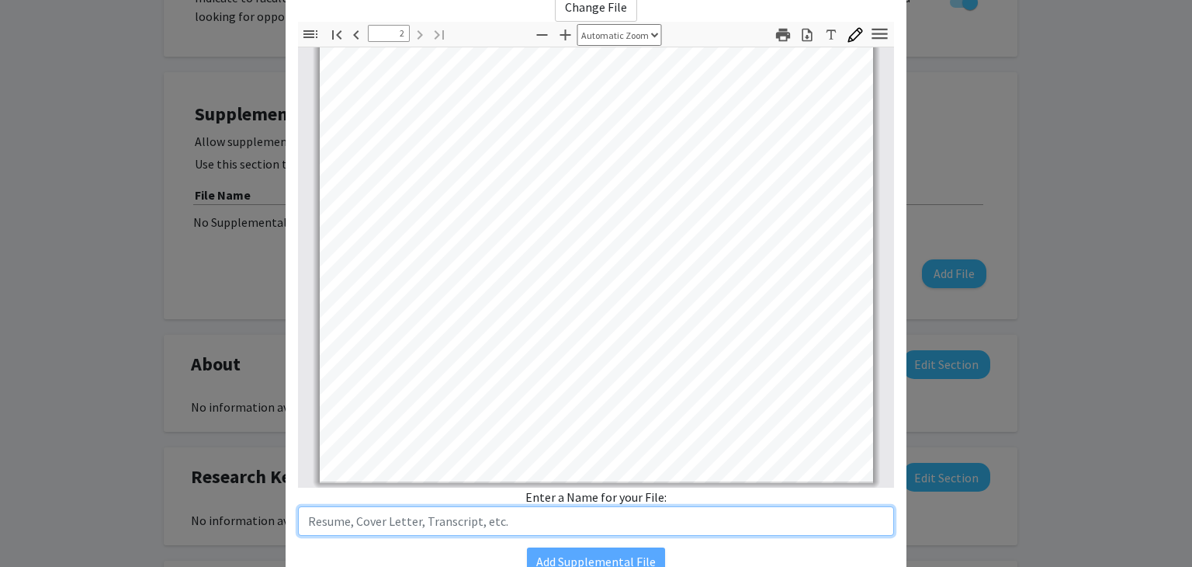
click at [422, 516] on input "text" at bounding box center [596, 520] width 596 height 29
type input "Resume"
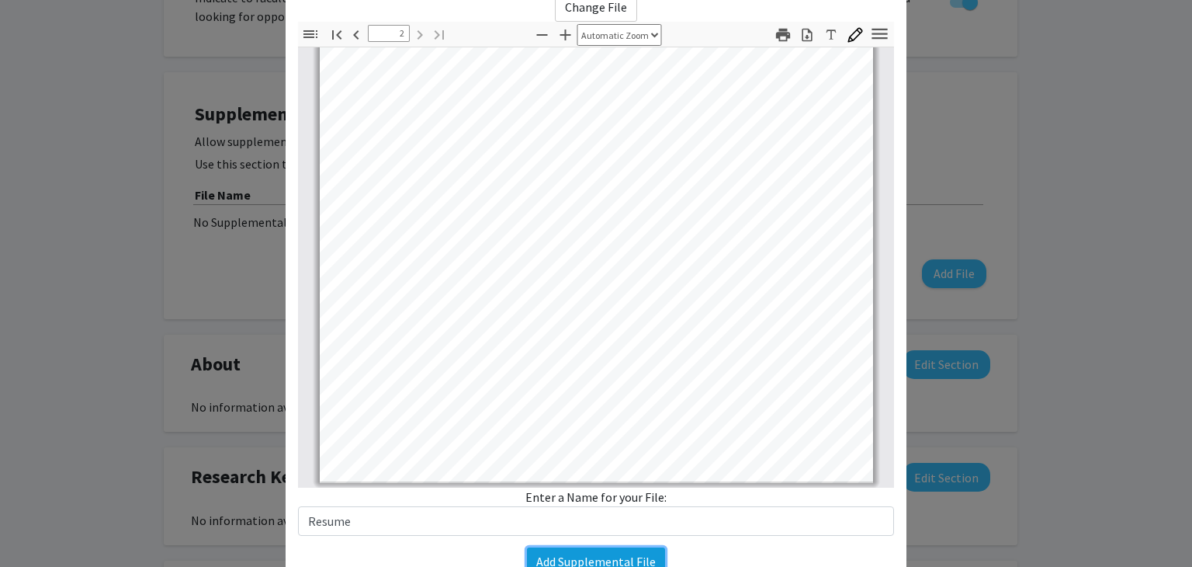
click at [609, 552] on button "Add Supplemental File" at bounding box center [596, 561] width 138 height 28
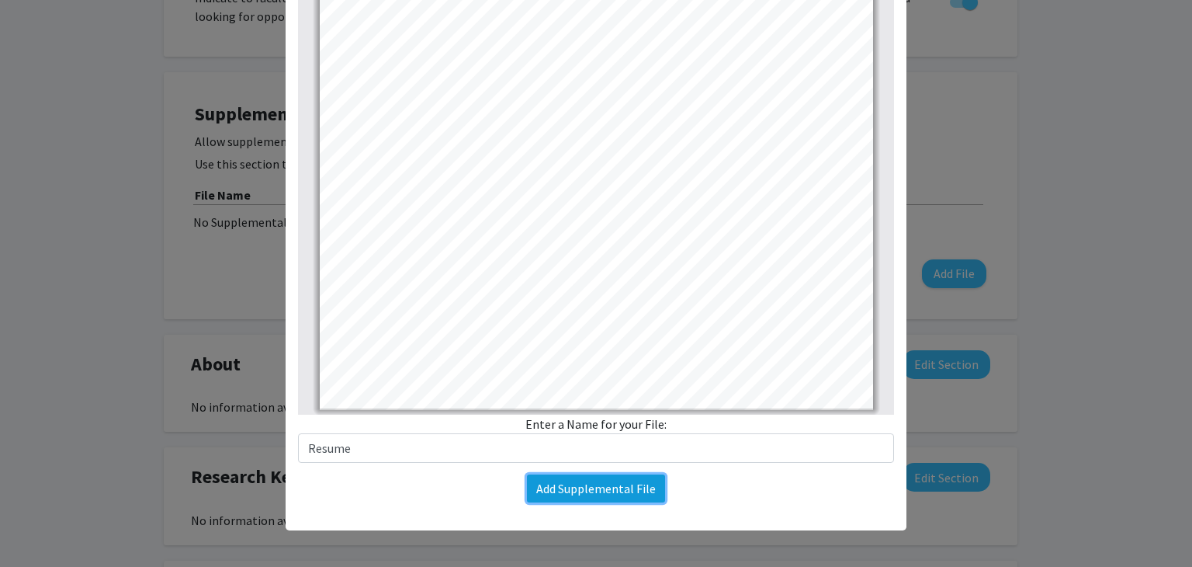
click at [599, 481] on button "Add Supplemental File" at bounding box center [596, 488] width 138 height 28
click at [596, 486] on button "Add Supplemental File" at bounding box center [596, 488] width 138 height 28
click at [602, 501] on div "Change File Thumbnails Document Outline Attachments Layers Current Outline Item…" at bounding box center [596, 211] width 621 height 608
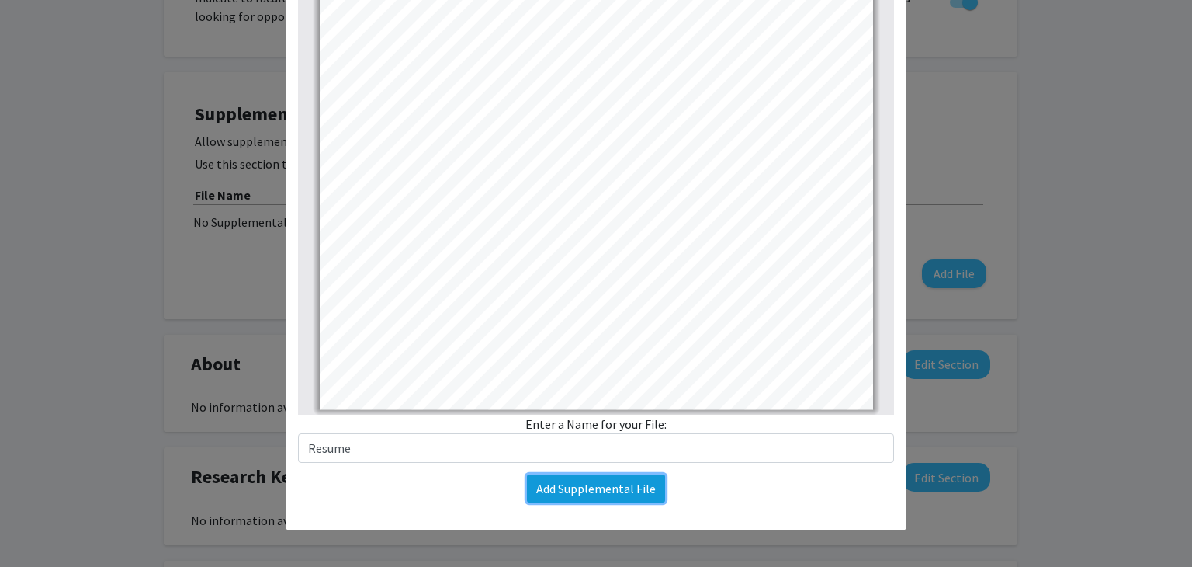
click at [602, 488] on button "Add Supplemental File" at bounding box center [596, 488] width 138 height 28
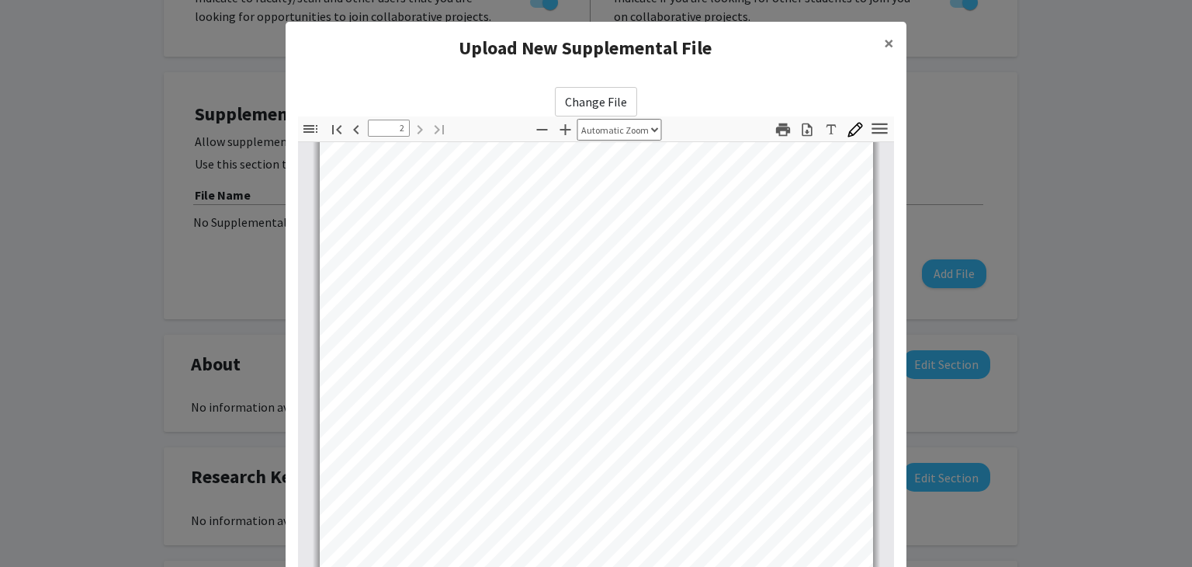
scroll to position [128, 0]
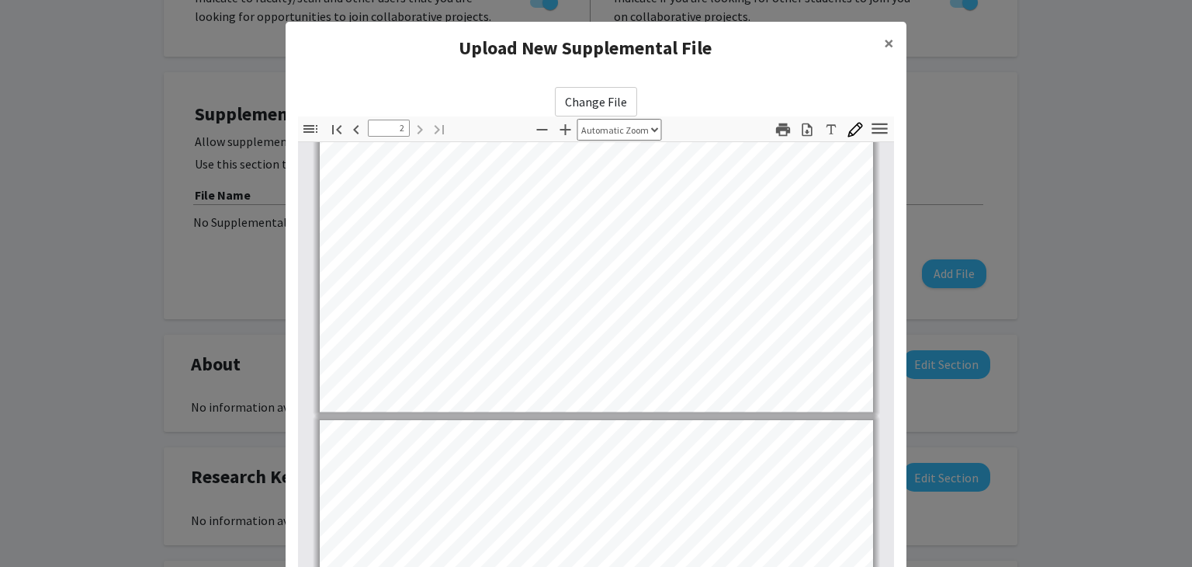
type input "1"
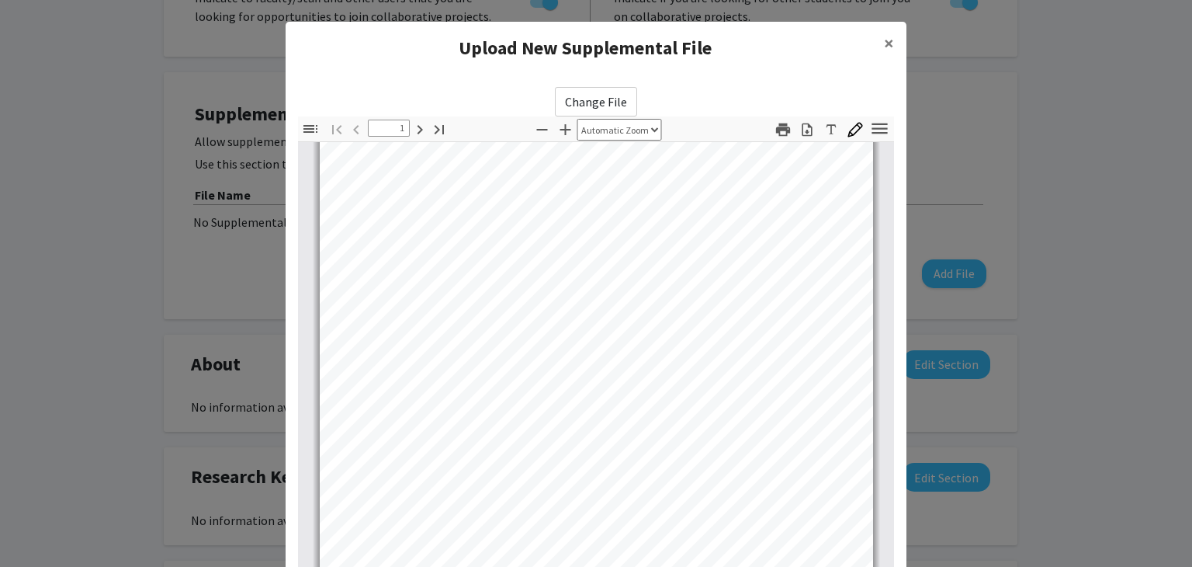
scroll to position [0, 0]
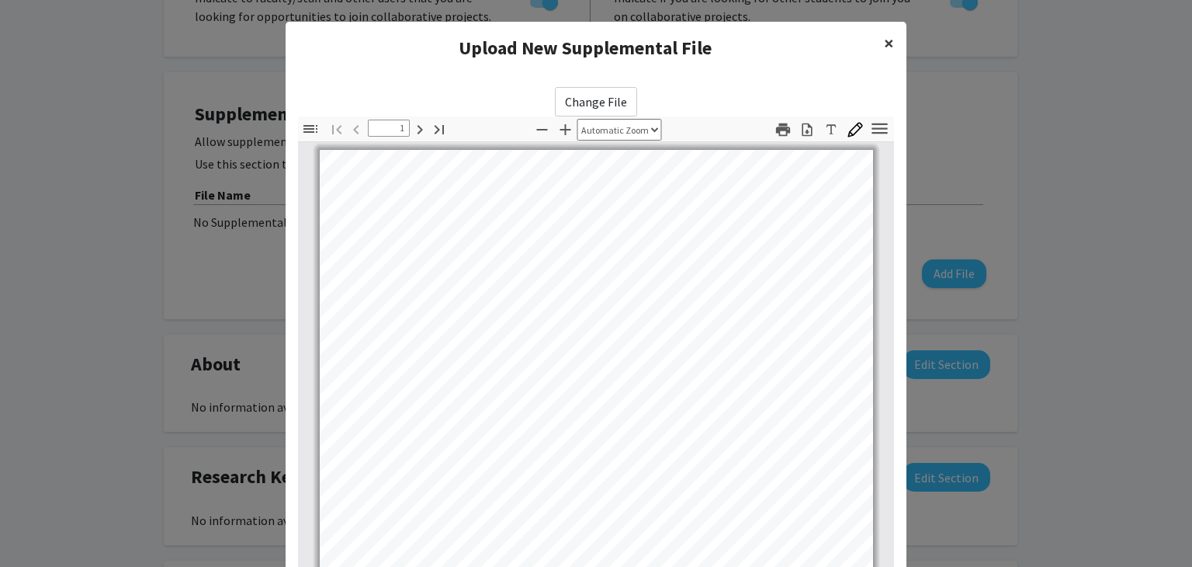
click at [887, 42] on span "×" at bounding box center [889, 43] width 10 height 24
click at [884, 44] on span "×" at bounding box center [889, 43] width 10 height 24
click at [884, 39] on span "×" at bounding box center [889, 43] width 10 height 24
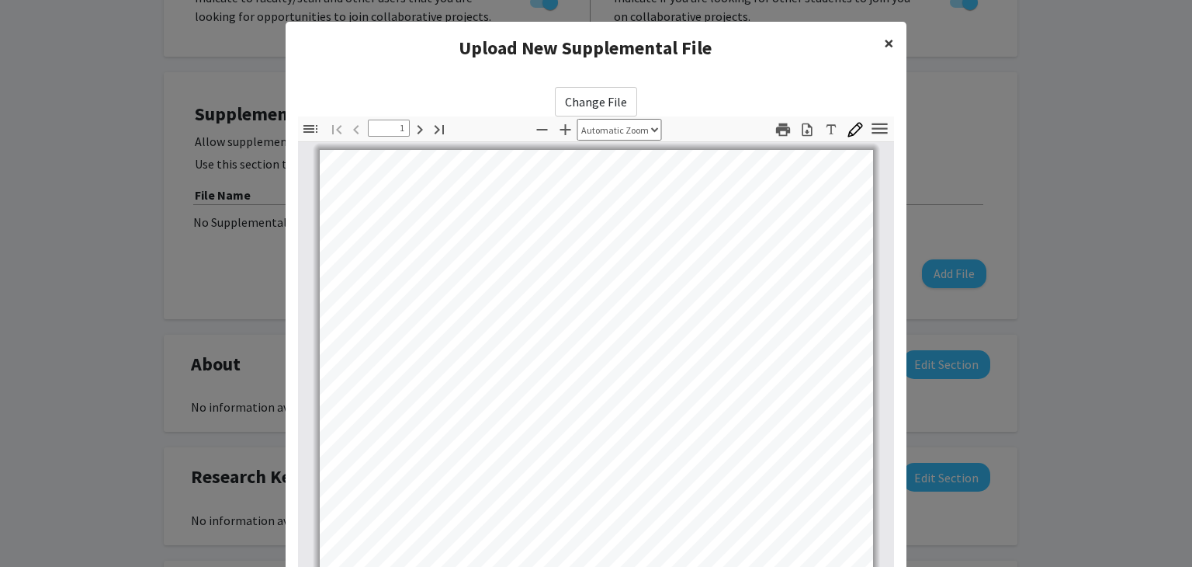
click at [884, 39] on span "×" at bounding box center [889, 43] width 10 height 24
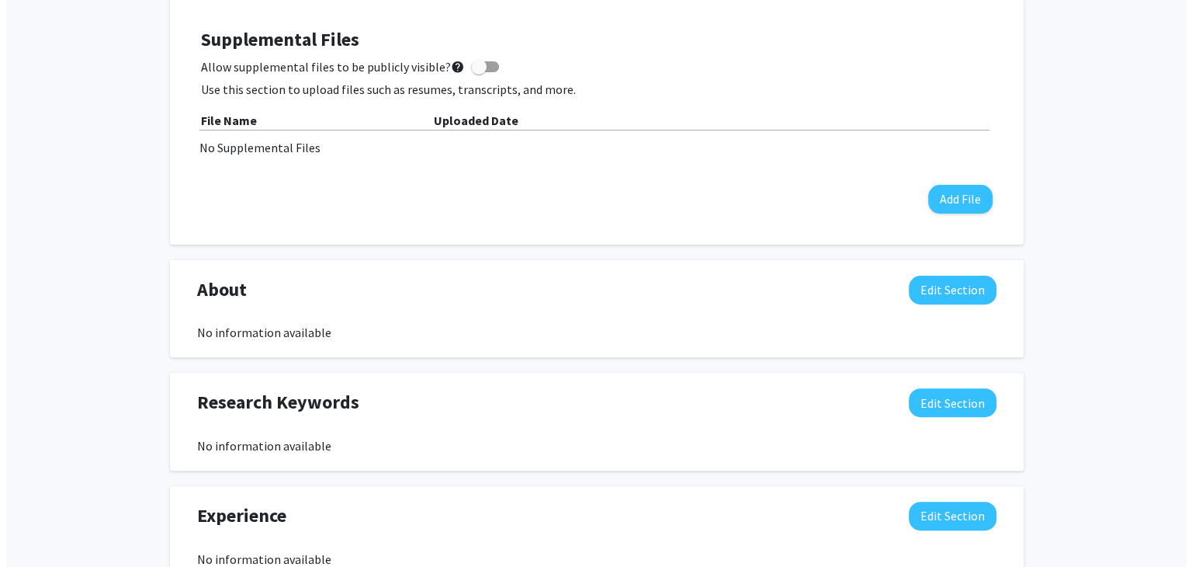
scroll to position [439, 0]
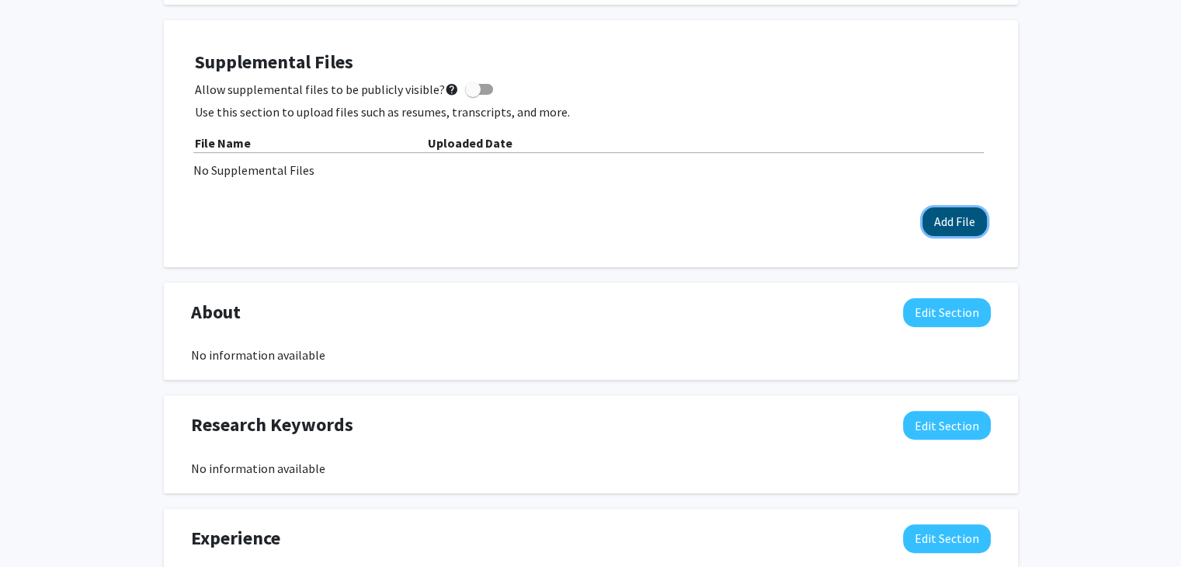
click at [960, 224] on button "Add File" at bounding box center [954, 221] width 64 height 29
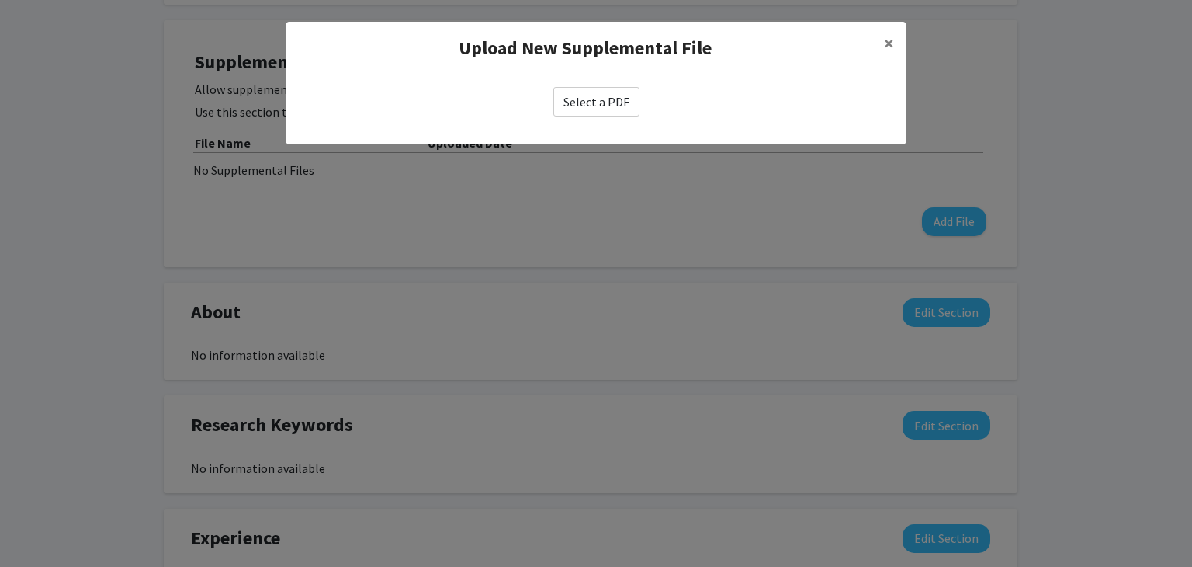
click at [590, 95] on label "Select a PDF" at bounding box center [596, 101] width 86 height 29
click at [0, 0] on input "Select a PDF" at bounding box center [0, 0] width 0 height 0
select select "custom"
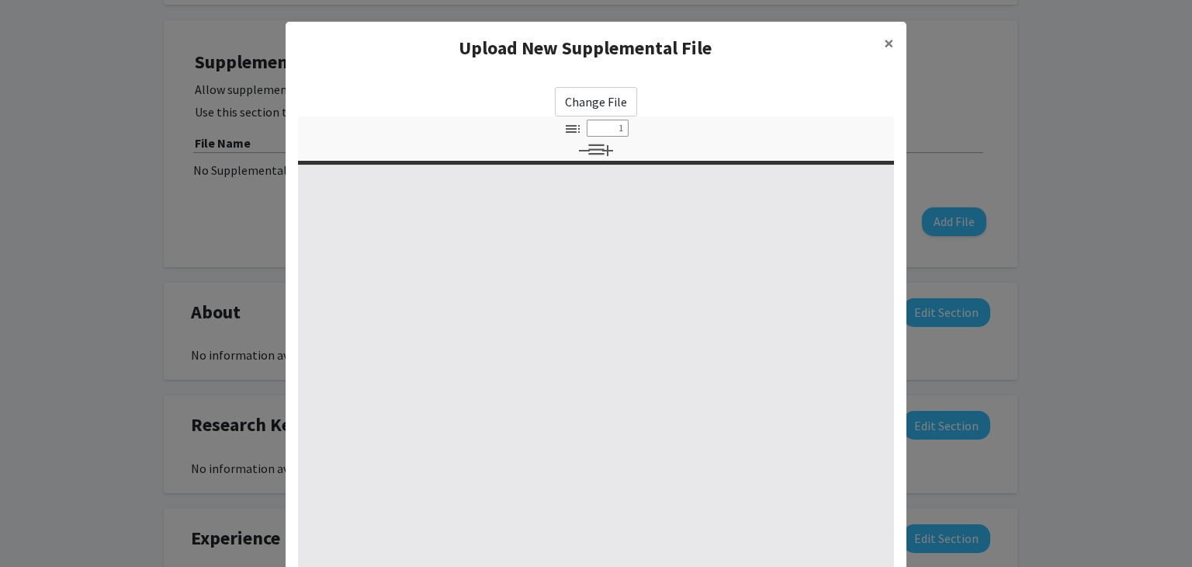
type input "0"
select select "custom"
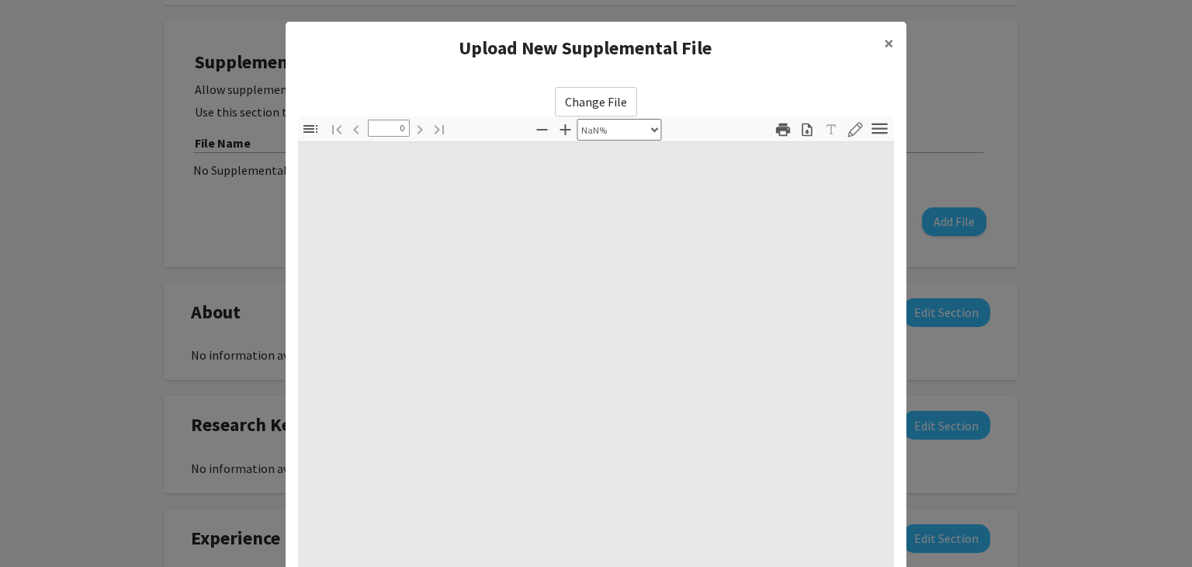
type input "1"
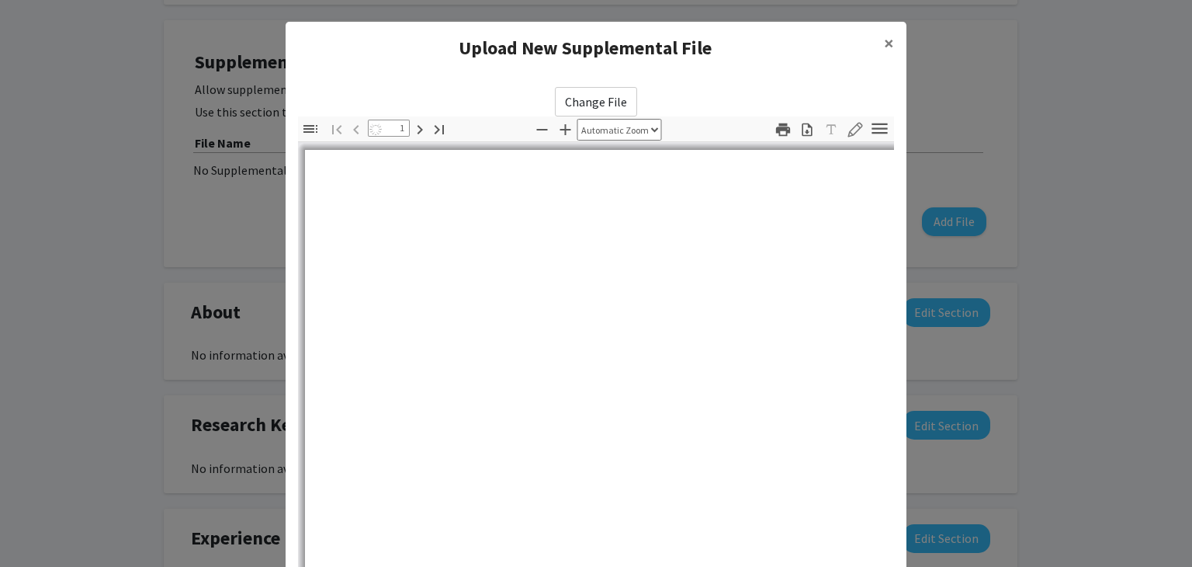
select select "auto"
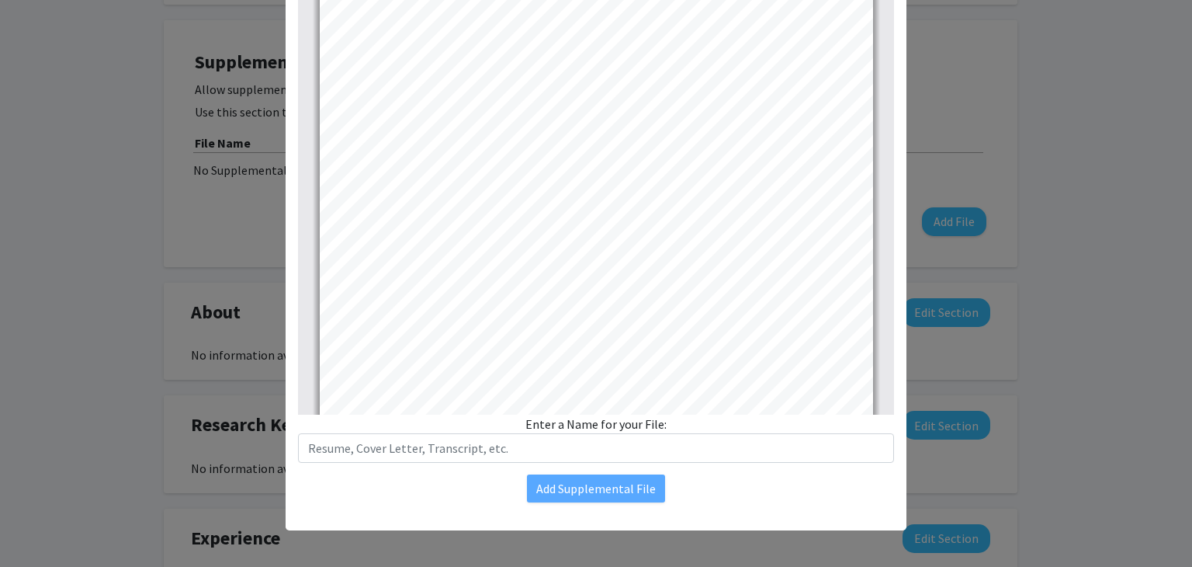
scroll to position [0, 0]
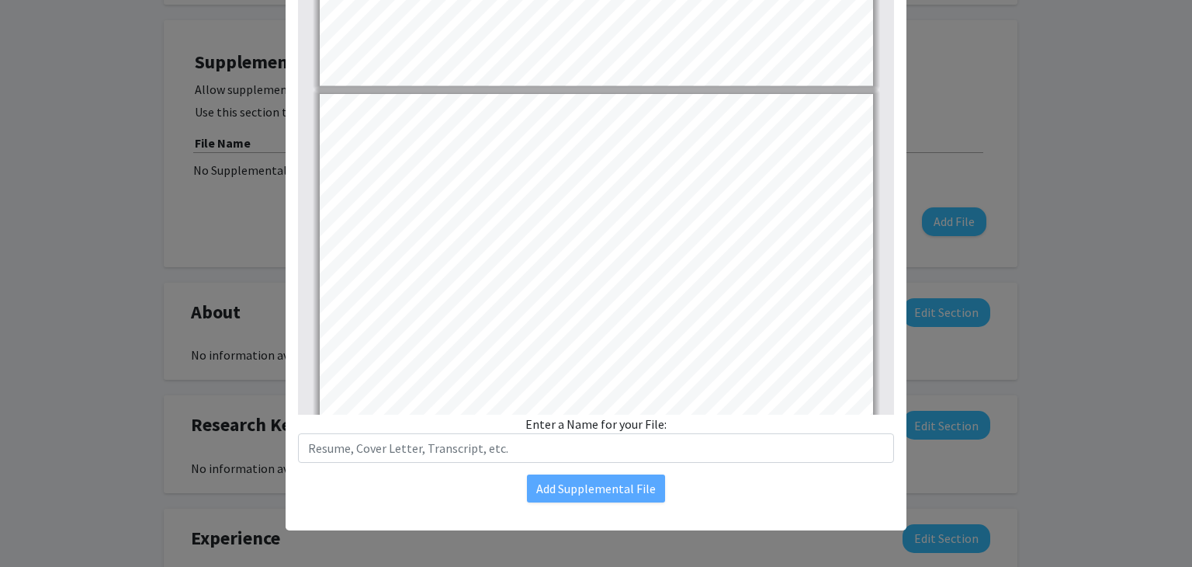
type input "2"
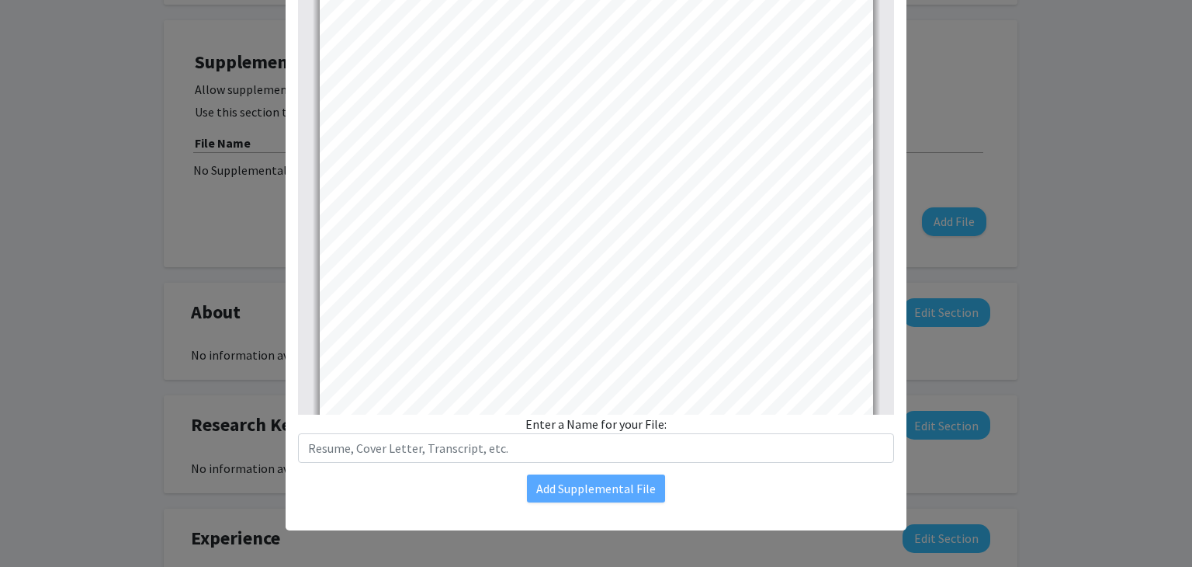
scroll to position [1015, 0]
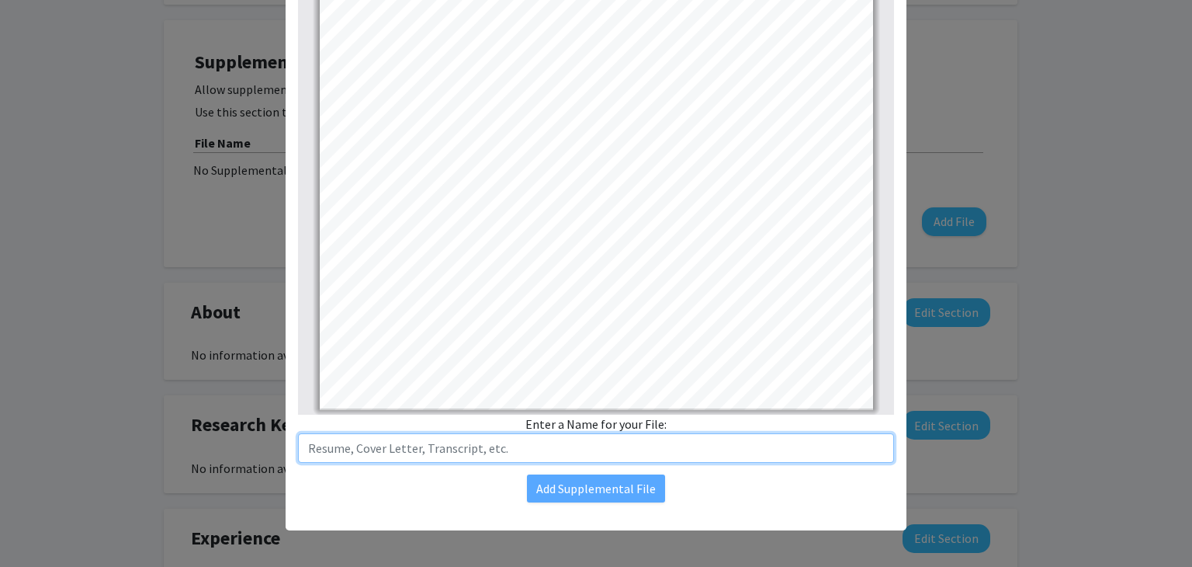
click at [494, 448] on input "text" at bounding box center [596, 447] width 596 height 29
type input "Resume"
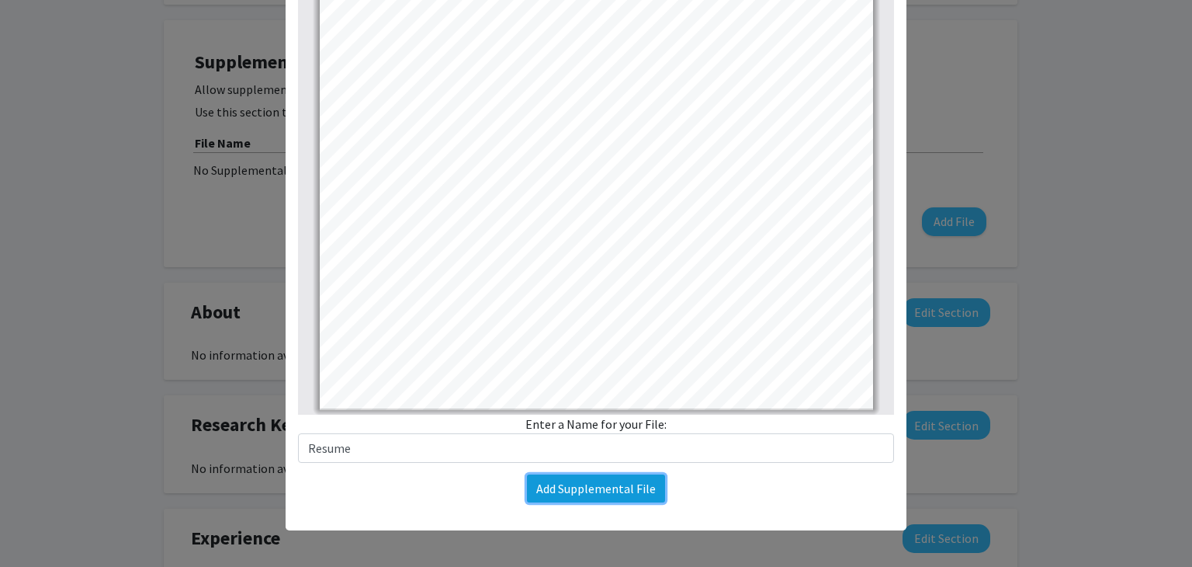
click at [534, 494] on button "Add Supplemental File" at bounding box center [596, 488] width 138 height 28
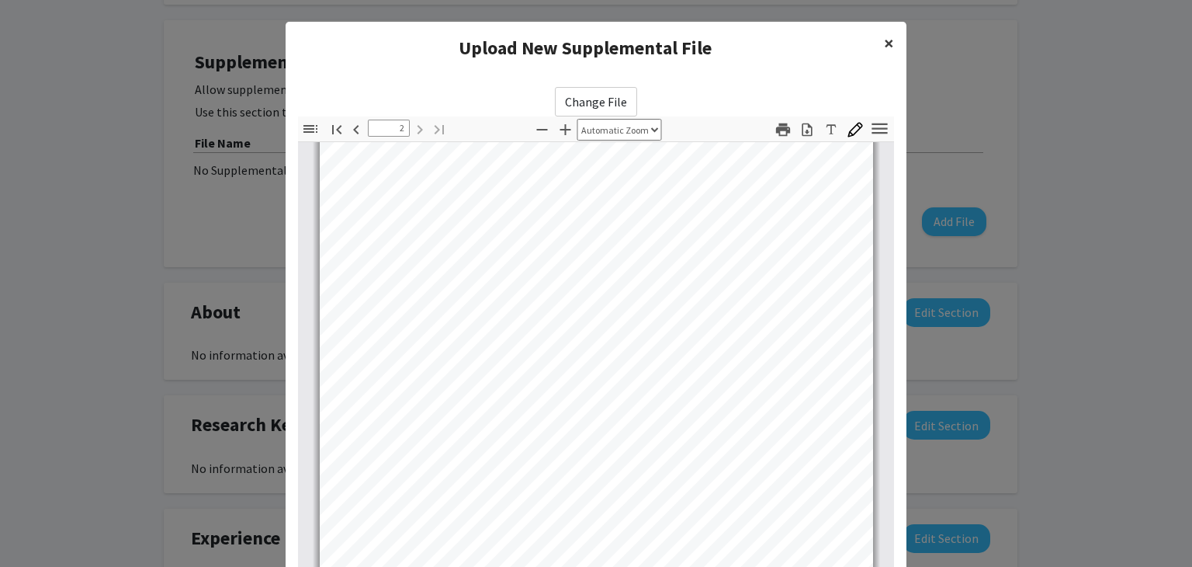
click at [884, 48] on span "×" at bounding box center [889, 43] width 10 height 24
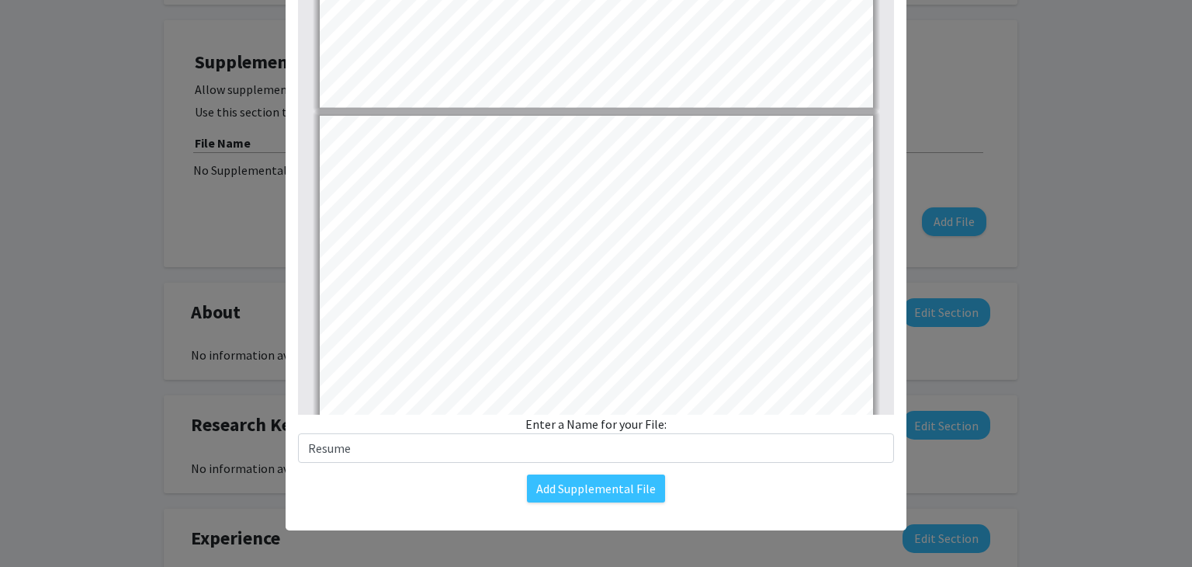
type input "1"
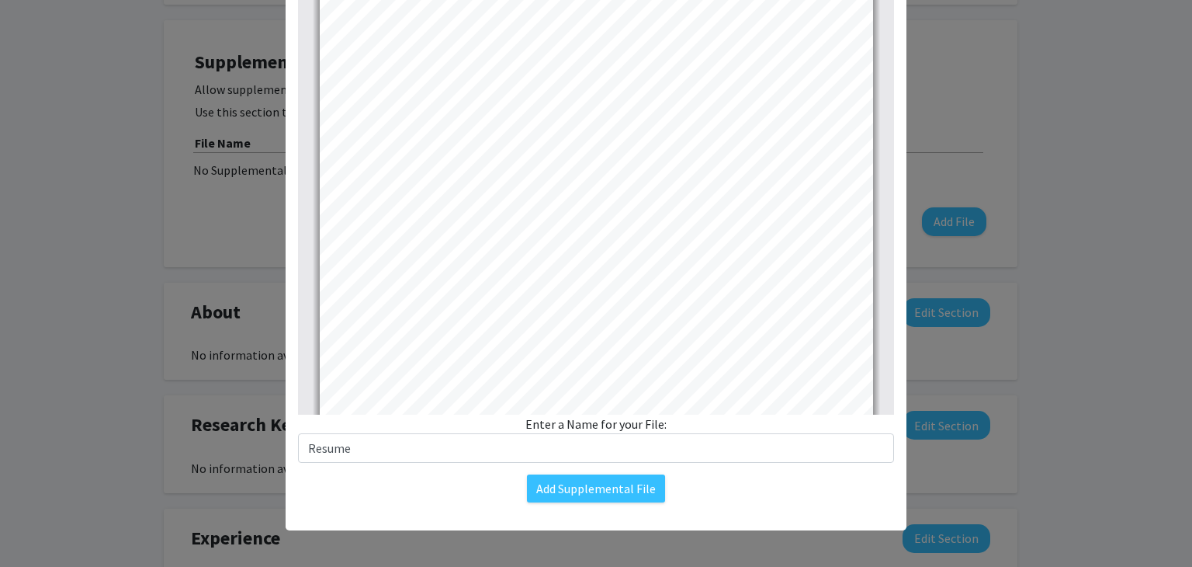
scroll to position [0, 0]
click at [594, 482] on button "Add Supplemental File" at bounding box center [596, 488] width 138 height 28
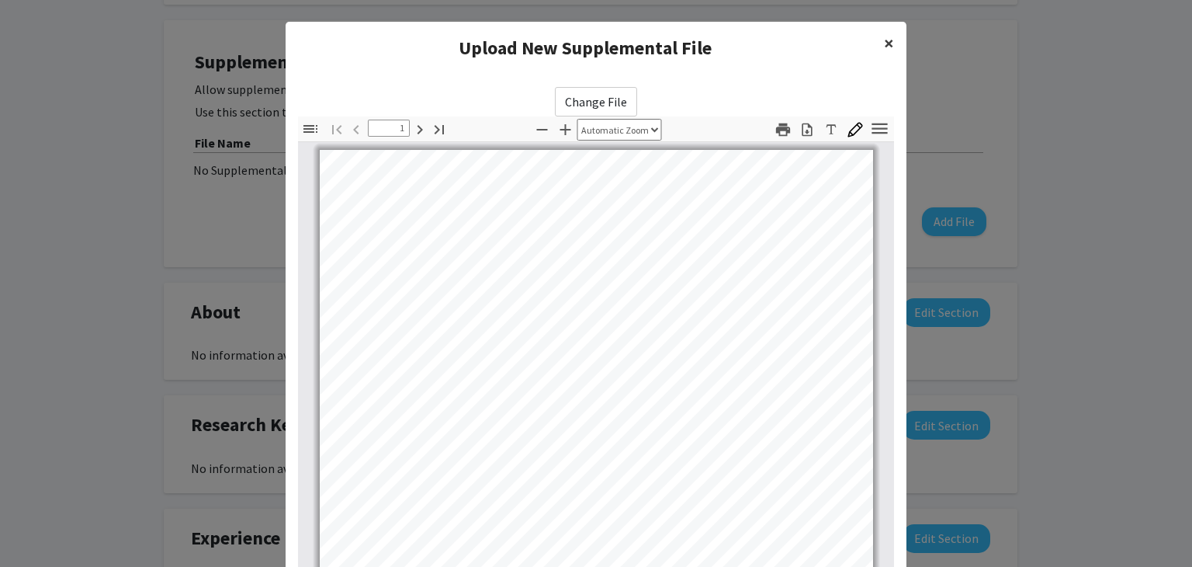
click at [885, 36] on span "×" at bounding box center [889, 43] width 10 height 24
click at [872, 22] on button "×" at bounding box center [889, 43] width 35 height 43
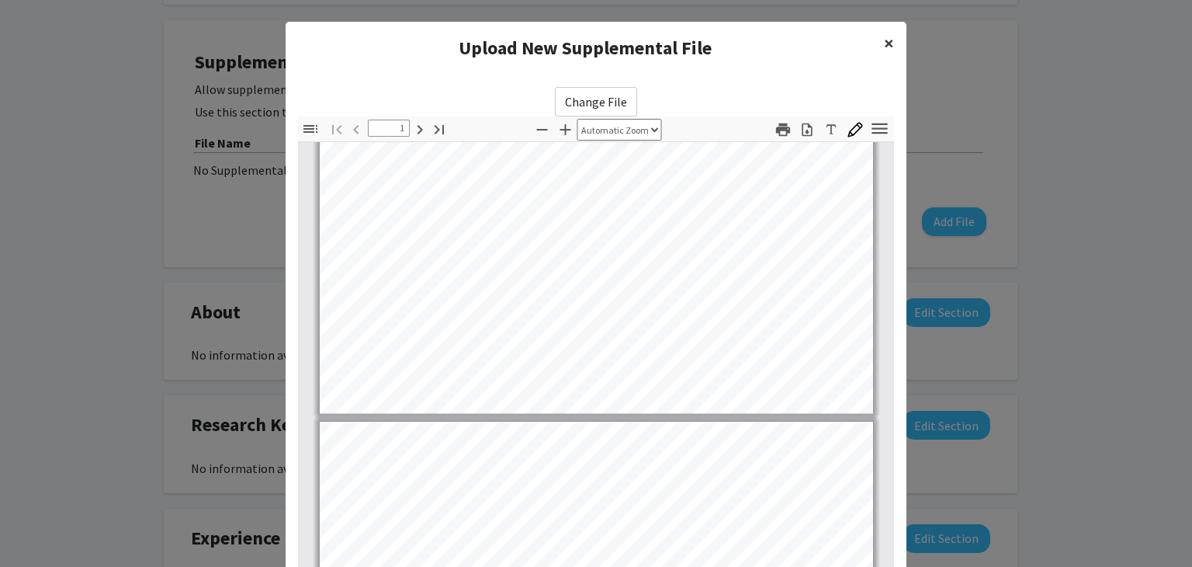
type input "2"
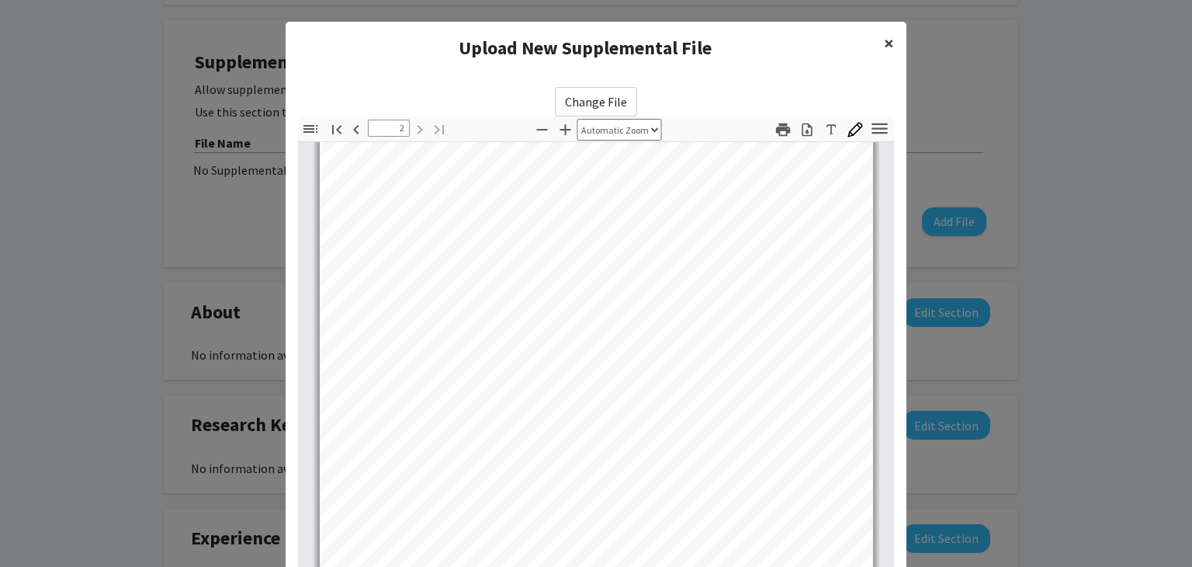
scroll to position [1015, 0]
click at [802, 128] on icon "button" at bounding box center [808, 130] width 16 height 16
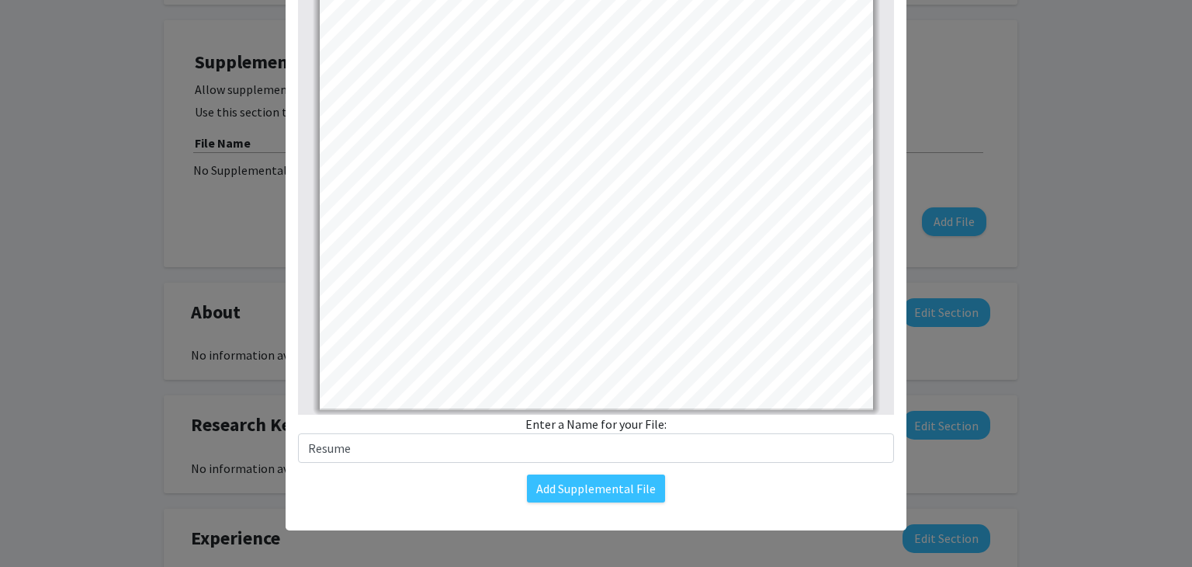
scroll to position [168, 0]
click at [619, 486] on button "Add Supplemental File" at bounding box center [596, 488] width 138 height 28
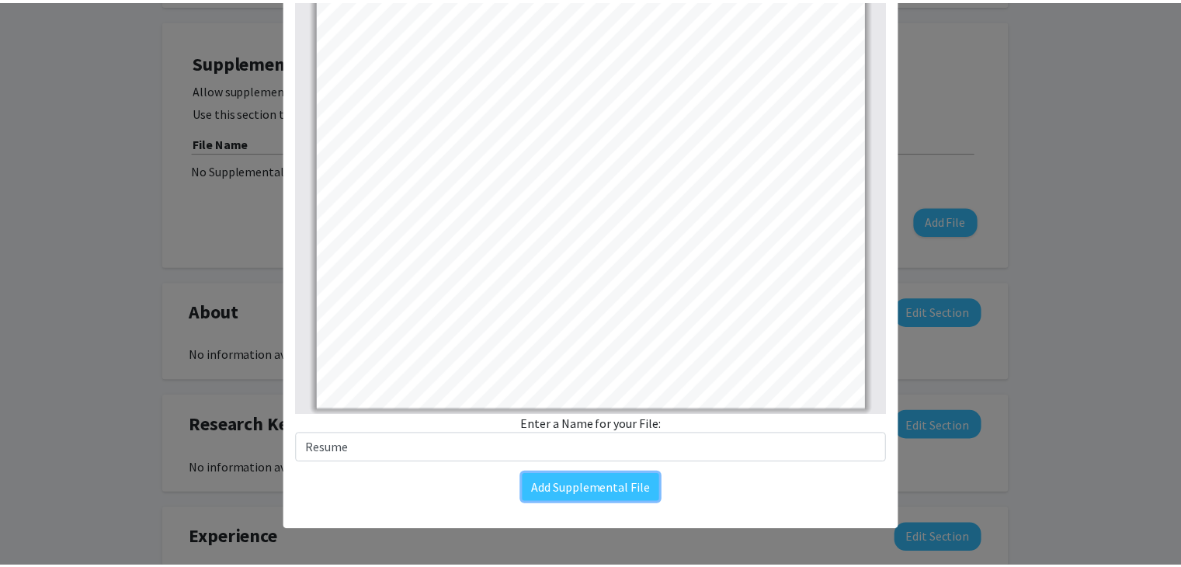
scroll to position [0, 0]
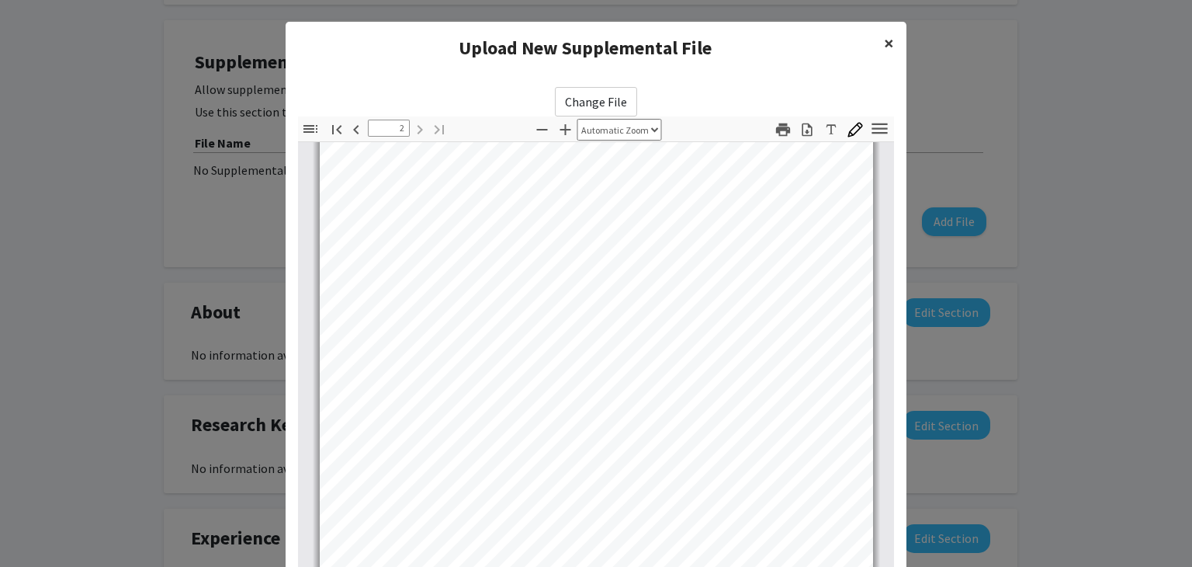
click at [884, 40] on span "×" at bounding box center [889, 43] width 10 height 24
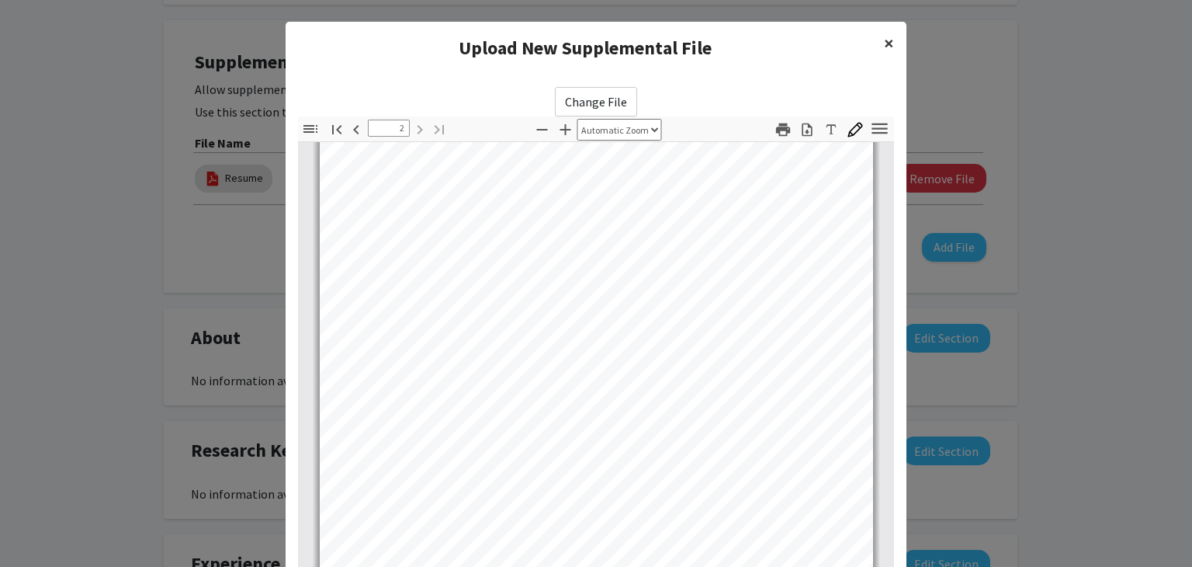
click at [884, 40] on span "×" at bounding box center [889, 43] width 10 height 24
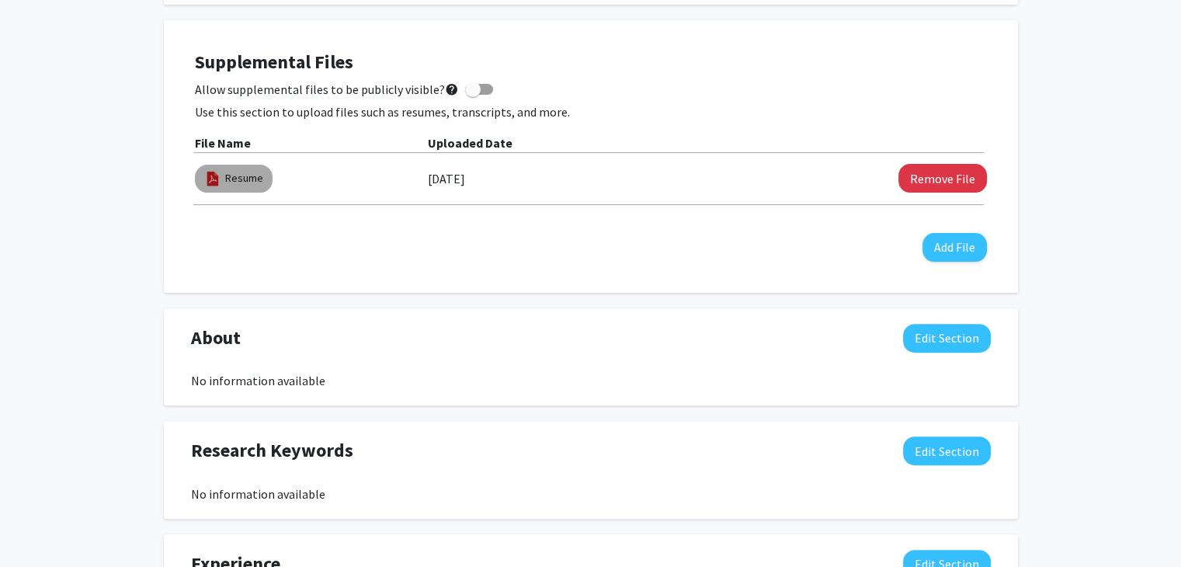
click at [214, 175] on img at bounding box center [212, 178] width 17 height 17
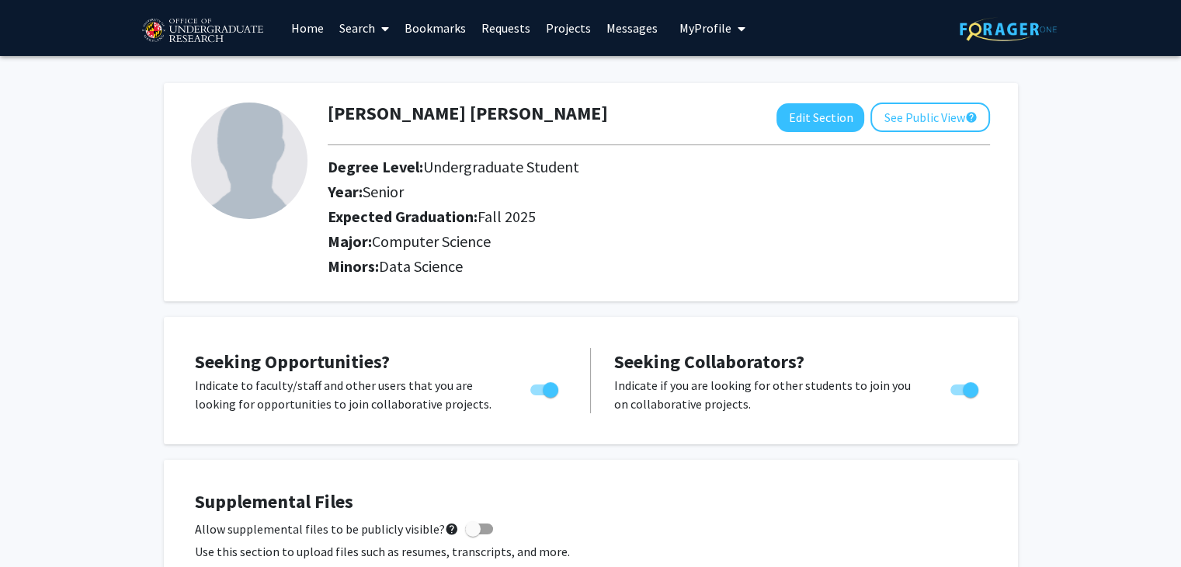
click at [375, 32] on span at bounding box center [382, 29] width 14 height 54
click at [376, 75] on span "Faculty/Staff" at bounding box center [388, 71] width 114 height 31
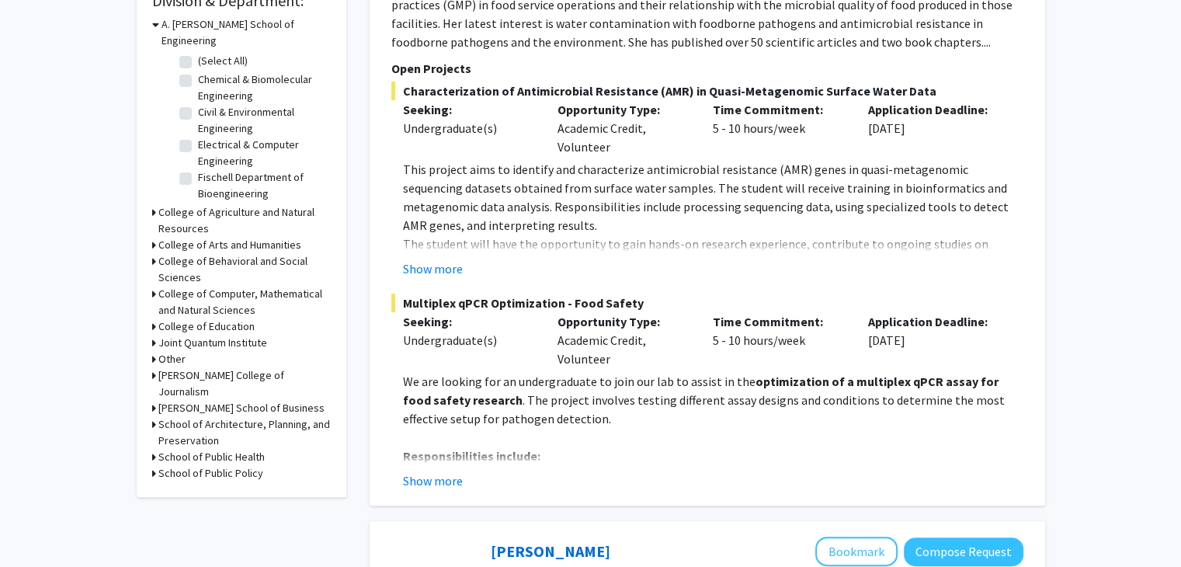
scroll to position [486, 0]
click at [437, 477] on button "Show more" at bounding box center [433, 481] width 60 height 19
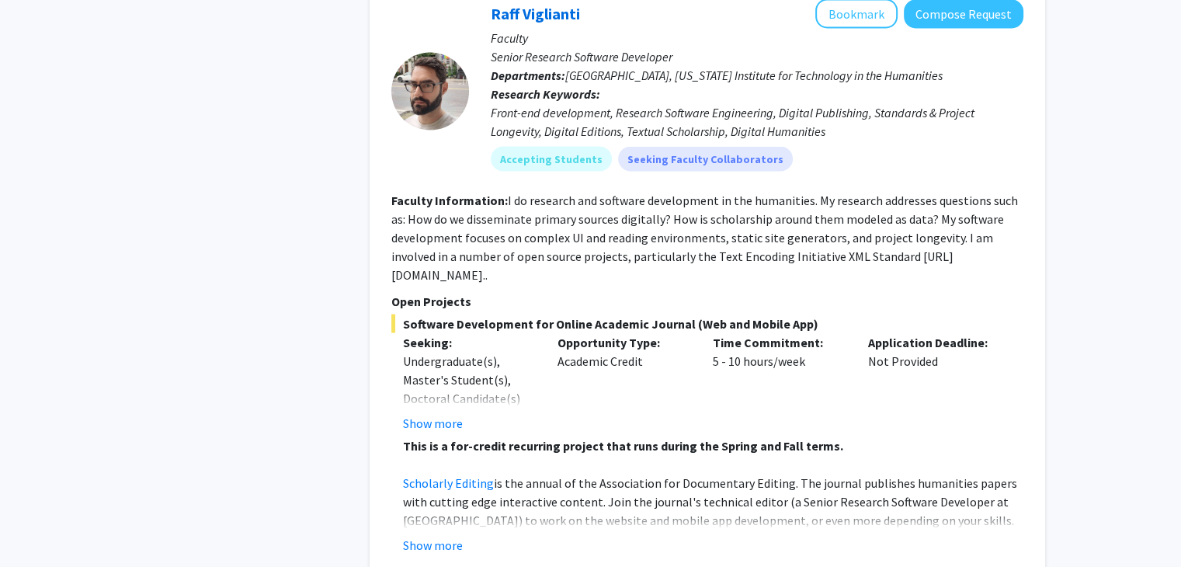
scroll to position [3013, 0]
click at [441, 534] on button "Show more" at bounding box center [433, 543] width 60 height 19
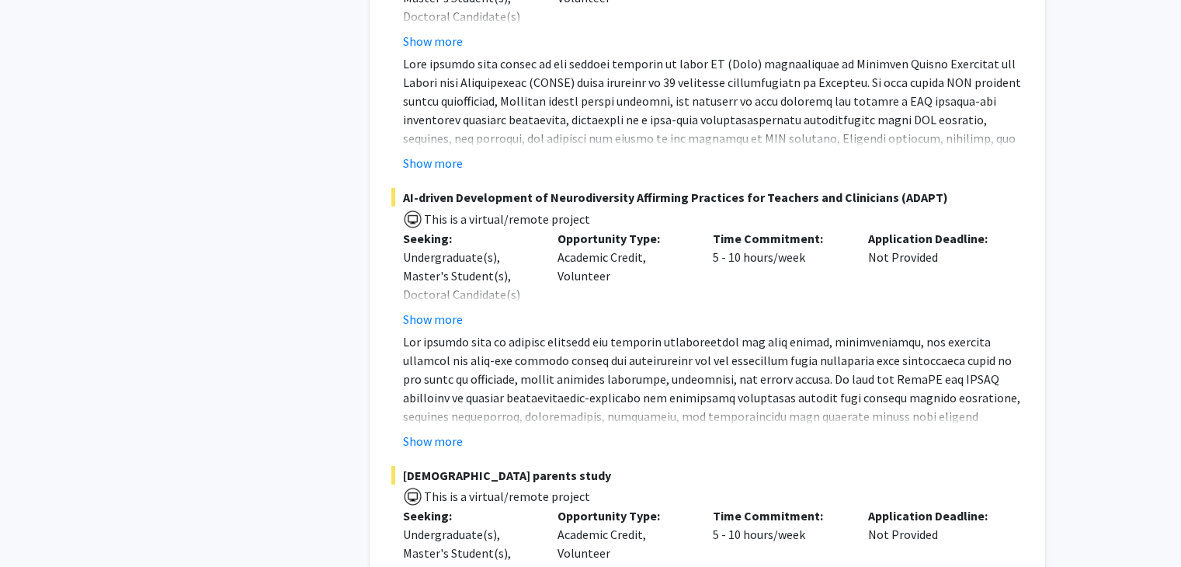
scroll to position [4437, 0]
click at [452, 432] on button "Show more" at bounding box center [433, 441] width 60 height 19
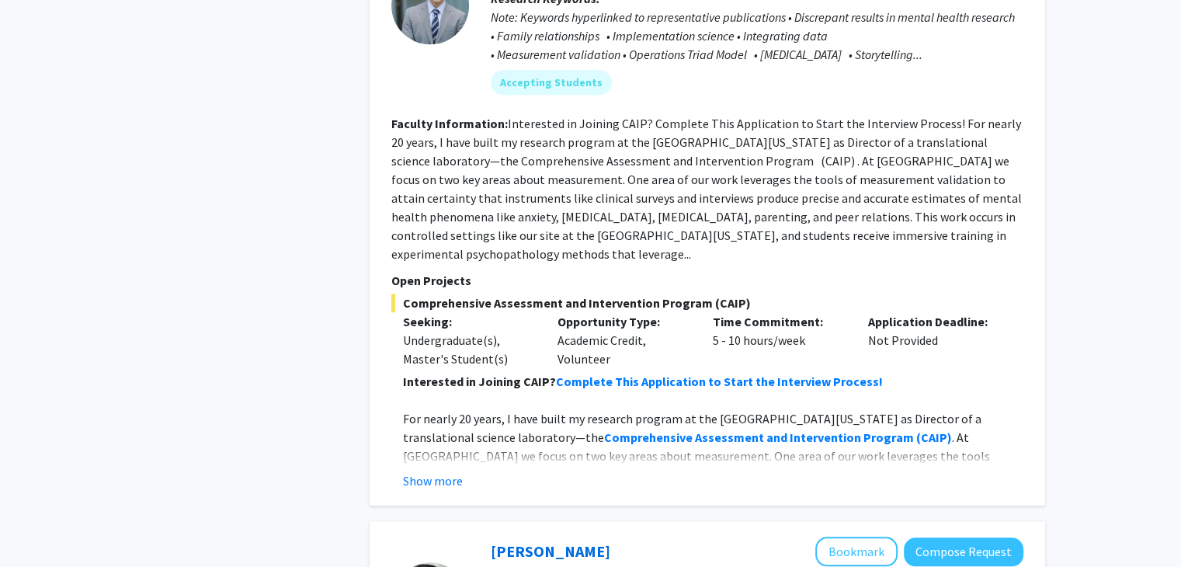
scroll to position [7455, 0]
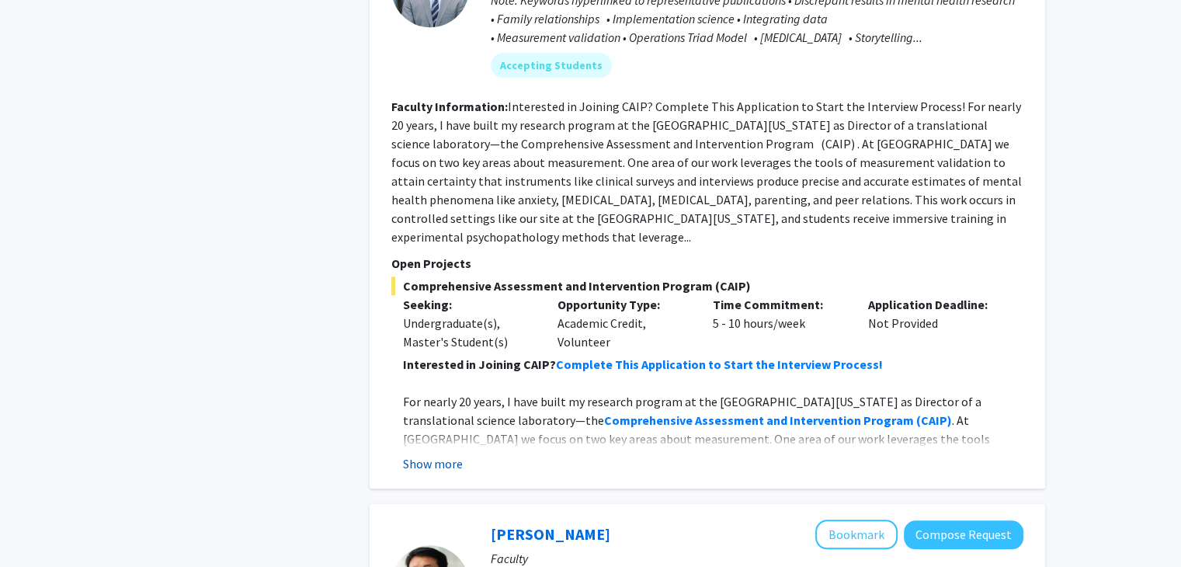
click at [430, 454] on button "Show more" at bounding box center [433, 463] width 60 height 19
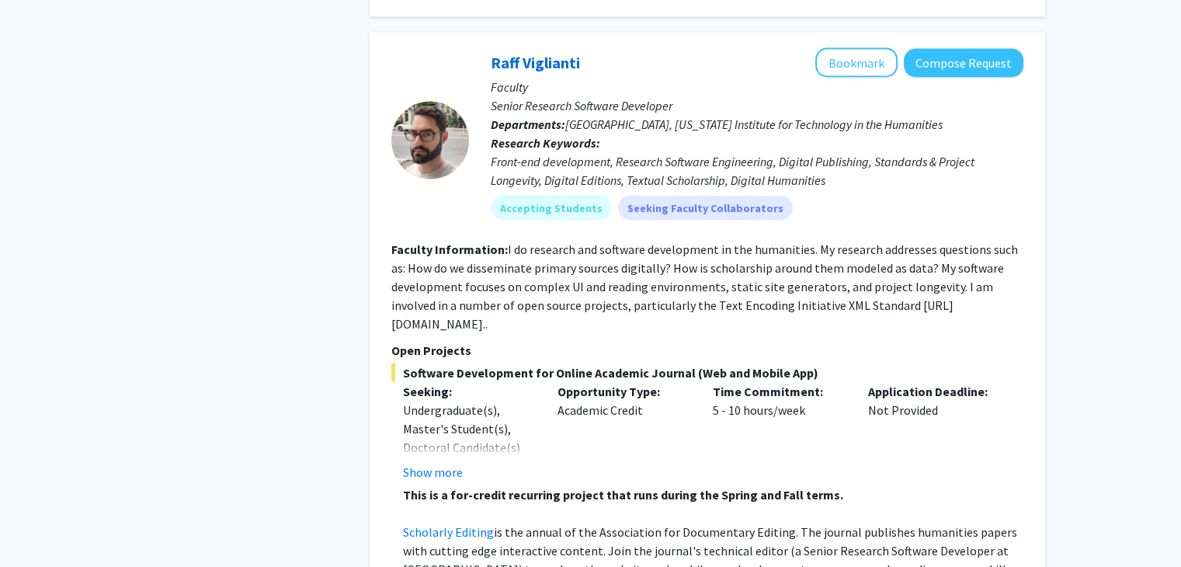
scroll to position [2964, 0]
click at [439, 462] on button "Show more" at bounding box center [433, 471] width 60 height 19
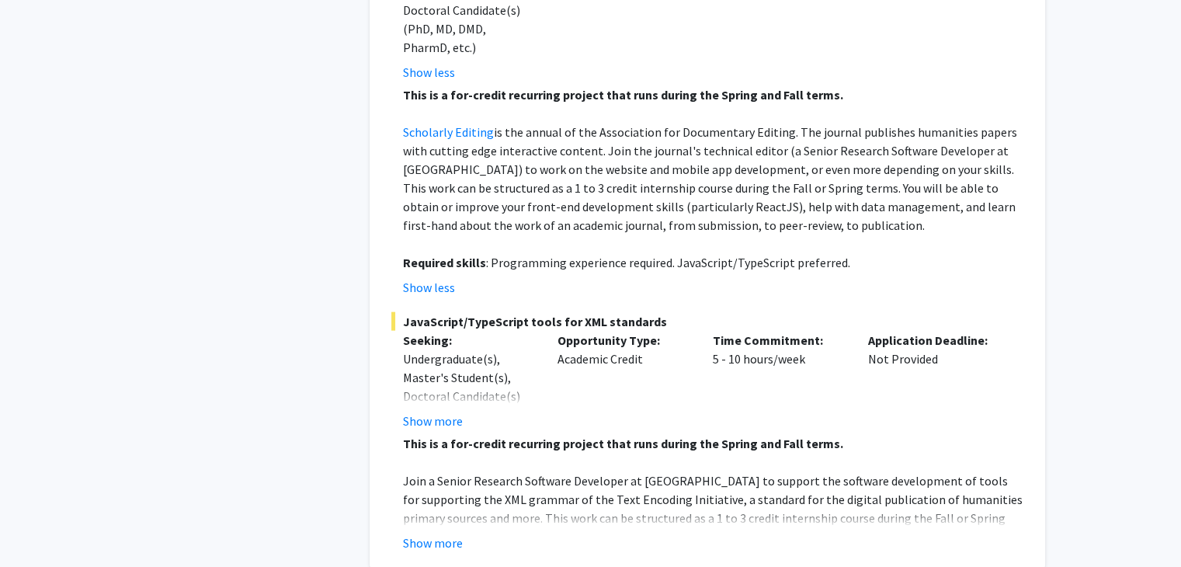
scroll to position [3403, 0]
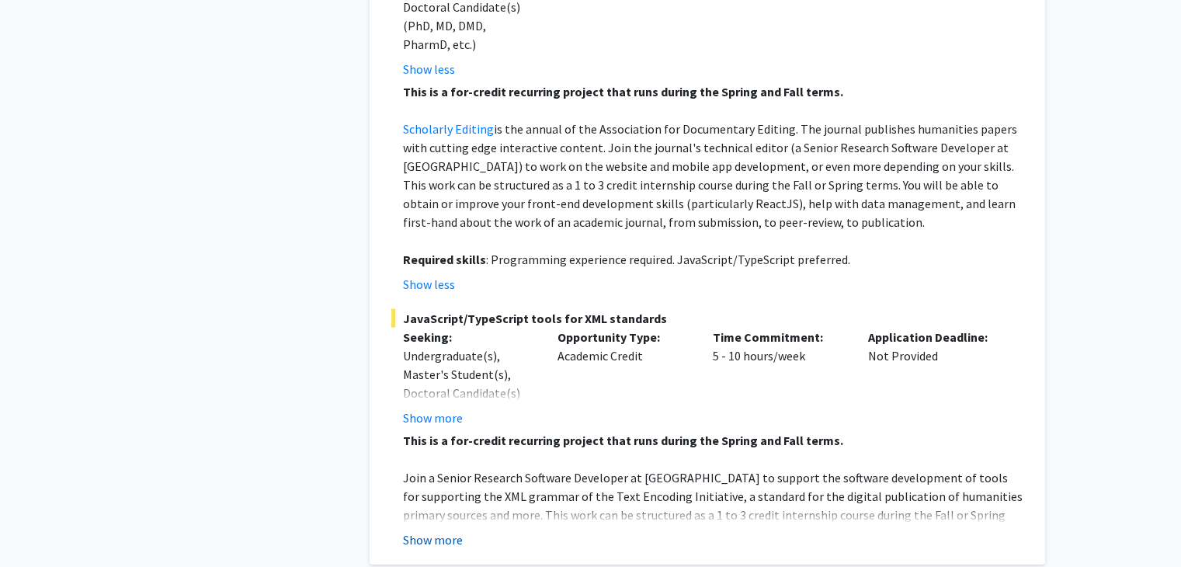
click at [445, 530] on button "Show more" at bounding box center [433, 539] width 60 height 19
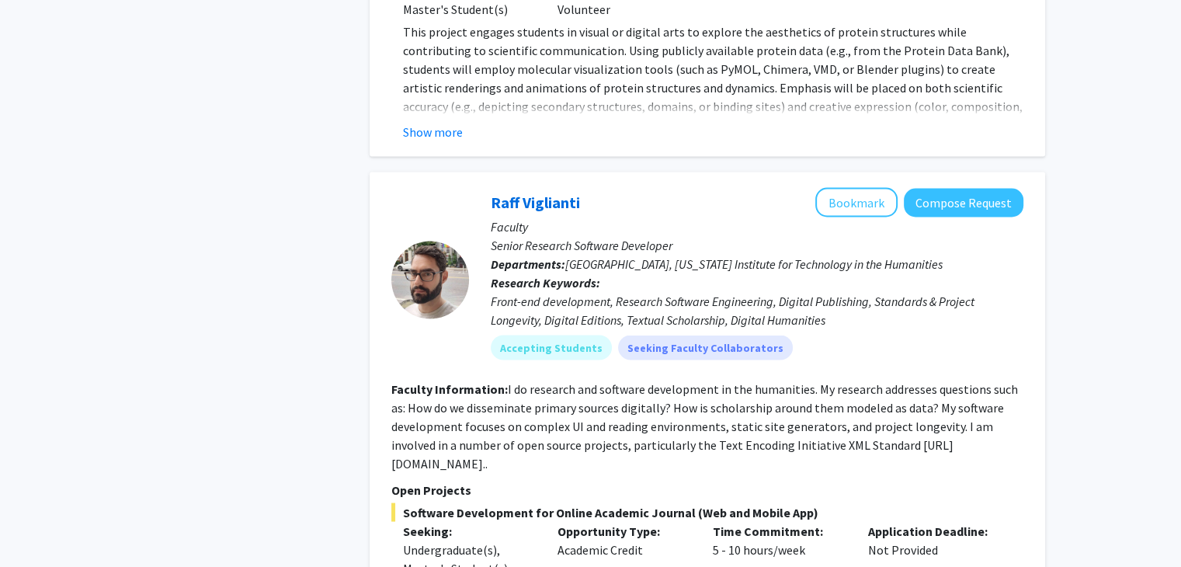
scroll to position [2821, 0]
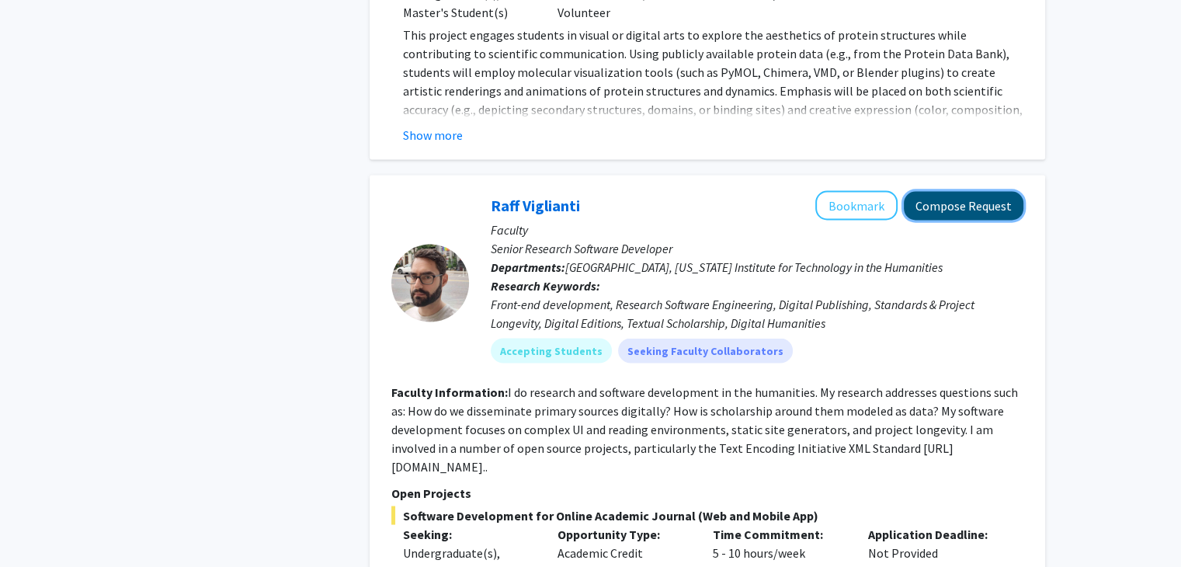
click at [974, 193] on button "Compose Request" at bounding box center [964, 205] width 120 height 29
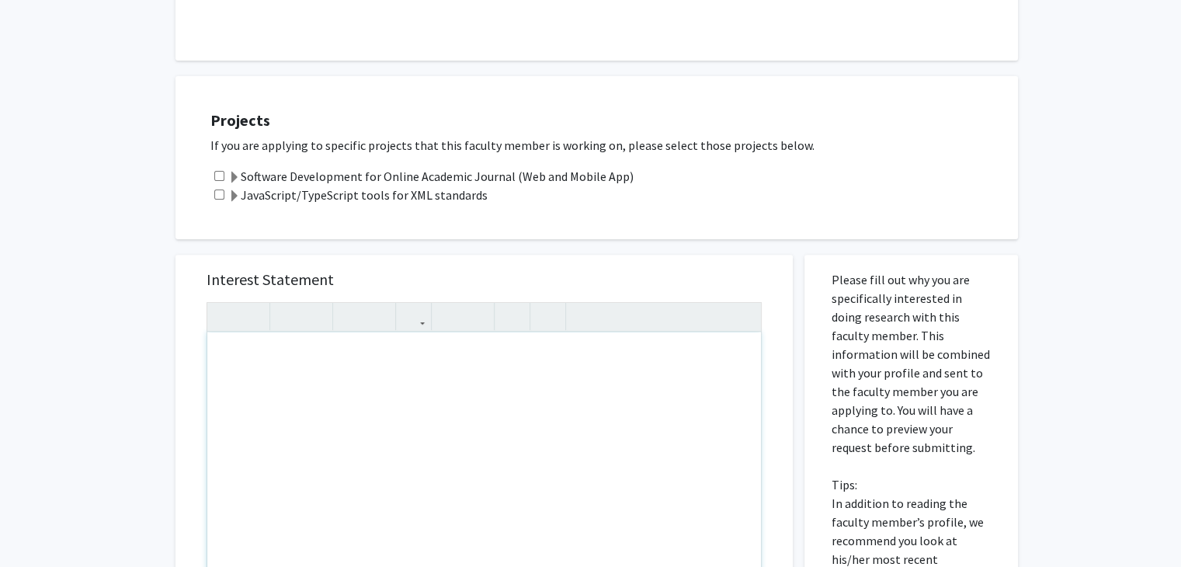
scroll to position [472, 0]
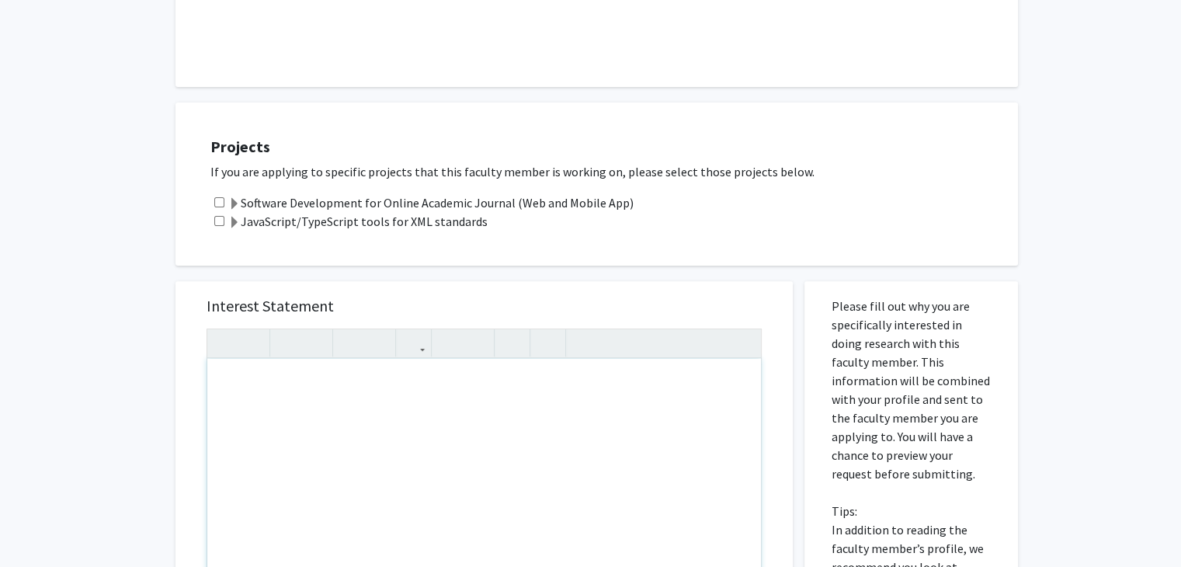
click at [220, 203] on input "checkbox" at bounding box center [219, 202] width 10 height 10
checkbox input "true"
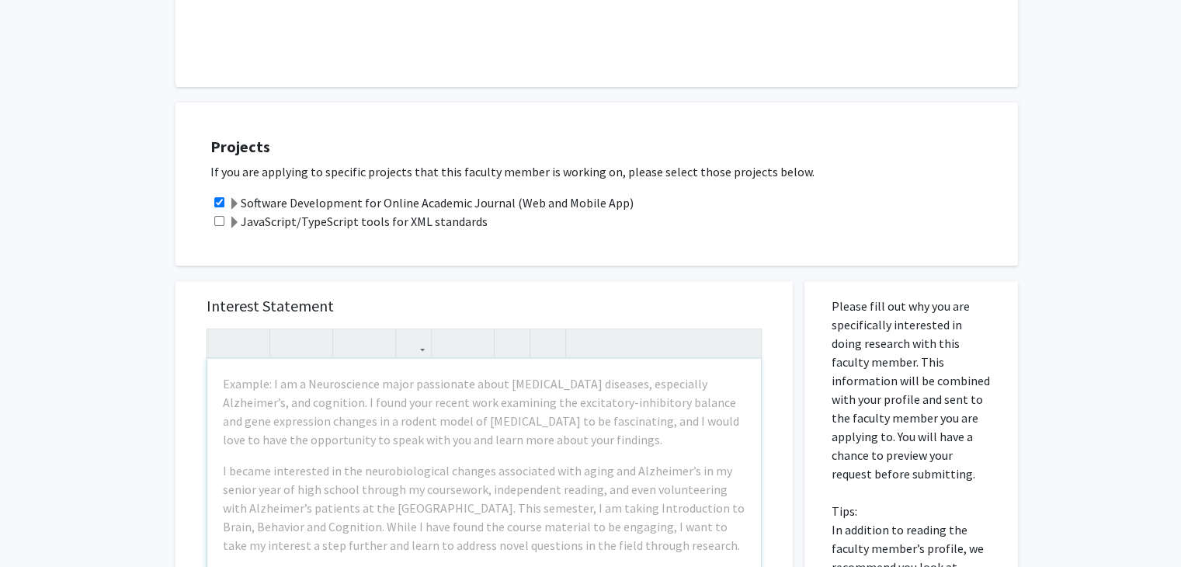
click at [217, 223] on input "checkbox" at bounding box center [219, 221] width 10 height 10
checkbox input "true"
click at [238, 222] on span at bounding box center [234, 223] width 12 height 12
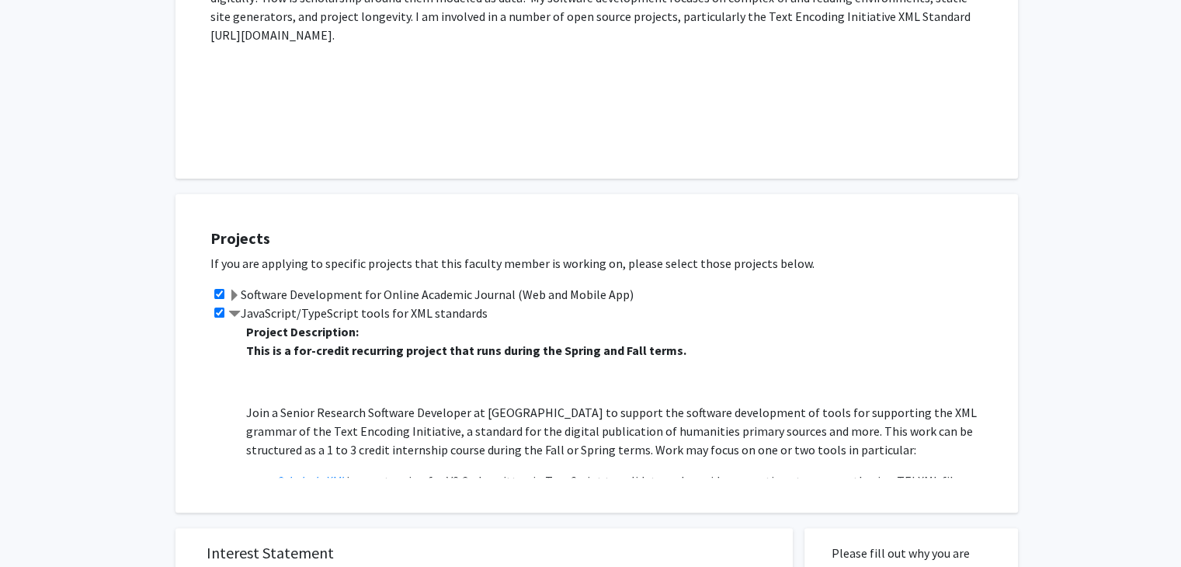
scroll to position [432, 0]
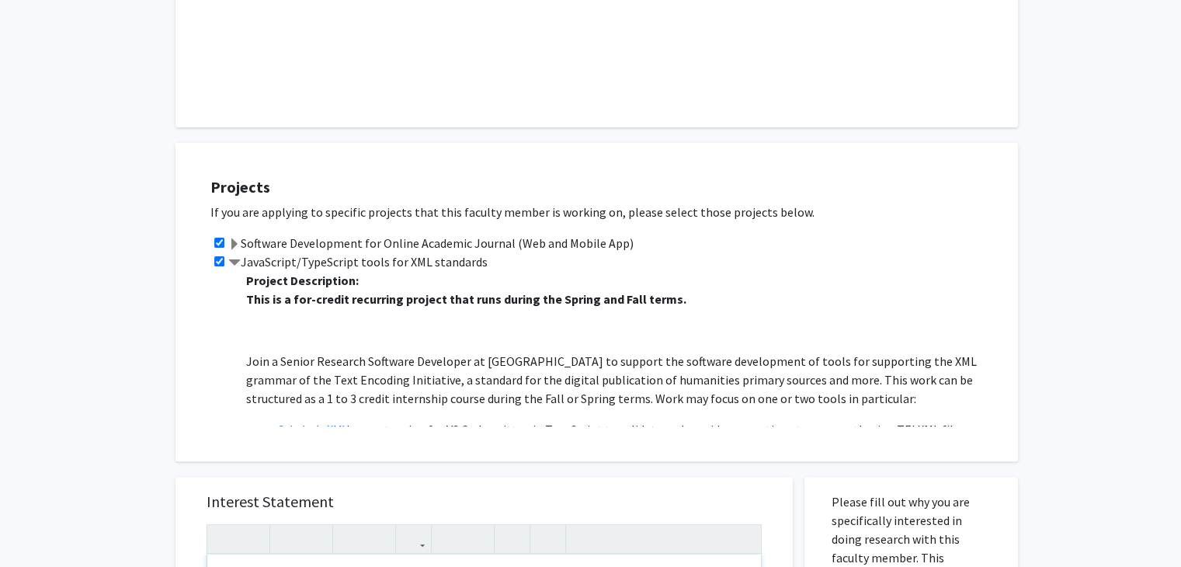
click at [238, 262] on span at bounding box center [234, 263] width 12 height 12
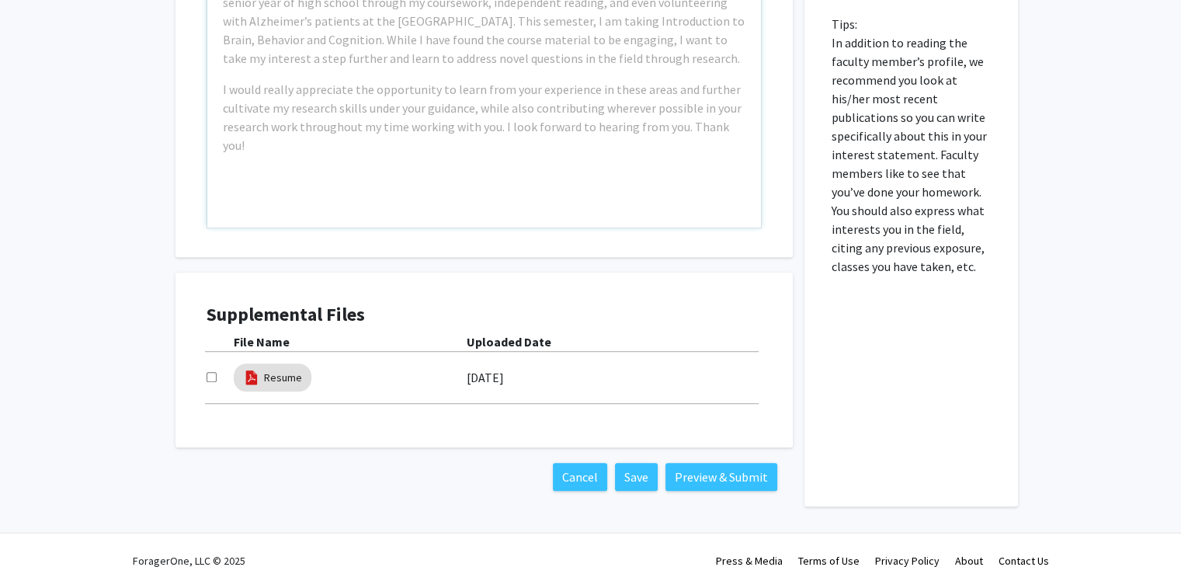
scroll to position [954, 0]
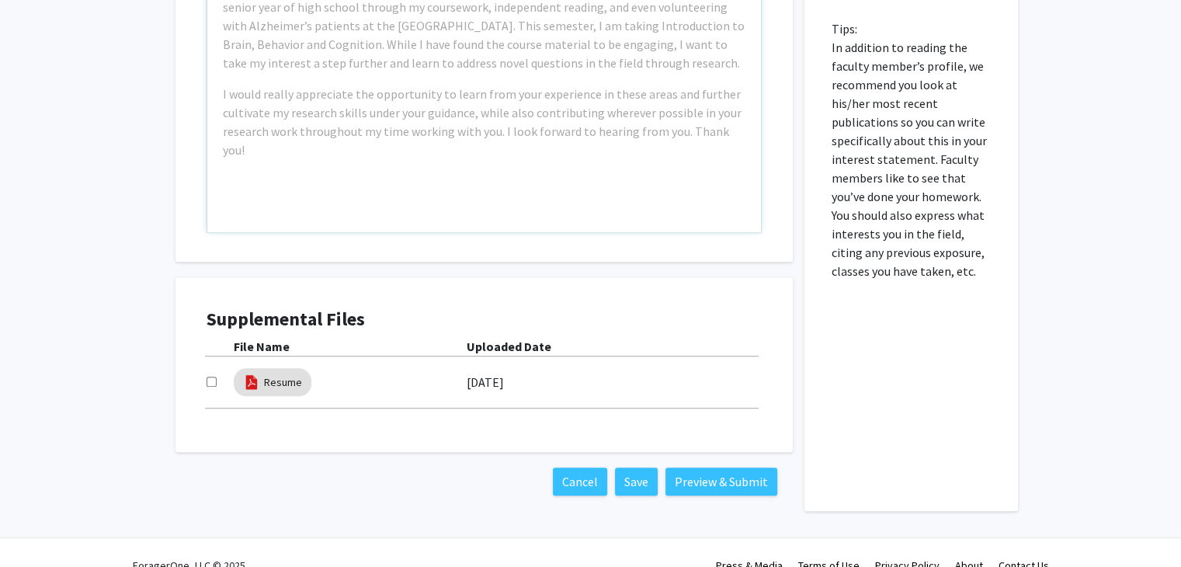
click at [210, 380] on input "checkbox" at bounding box center [211, 381] width 10 height 10
checkbox input "true"
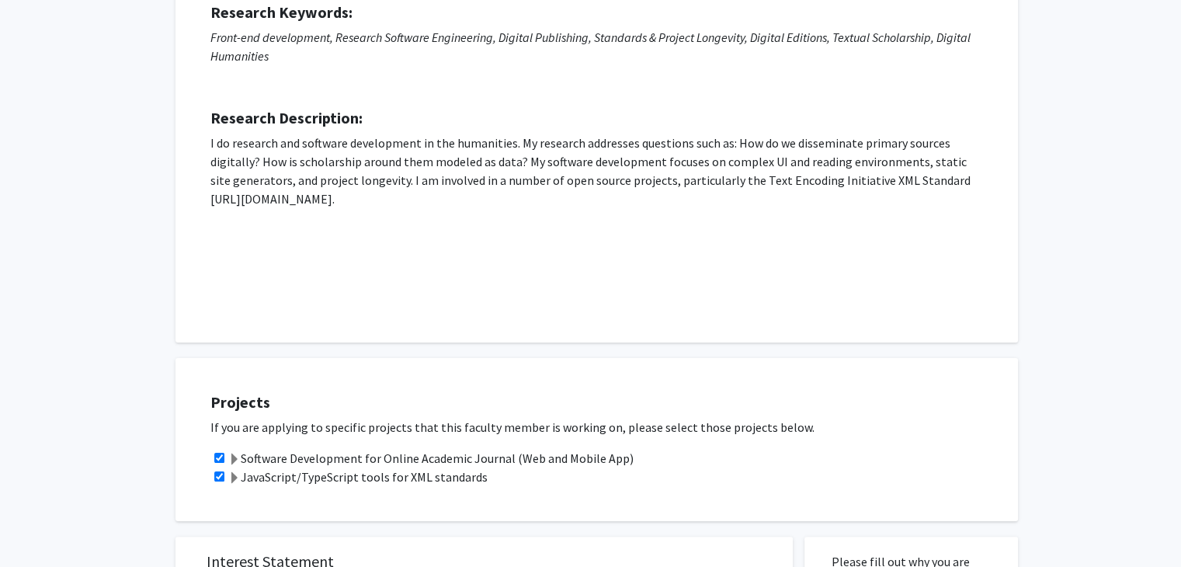
scroll to position [210, 0]
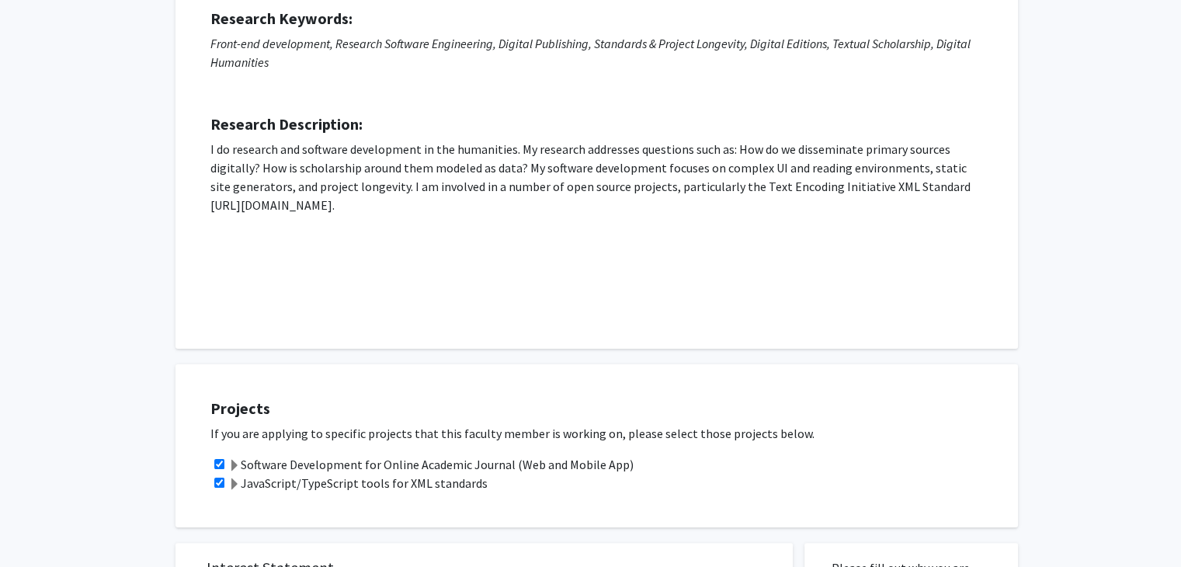
click at [234, 465] on span at bounding box center [234, 466] width 12 height 12
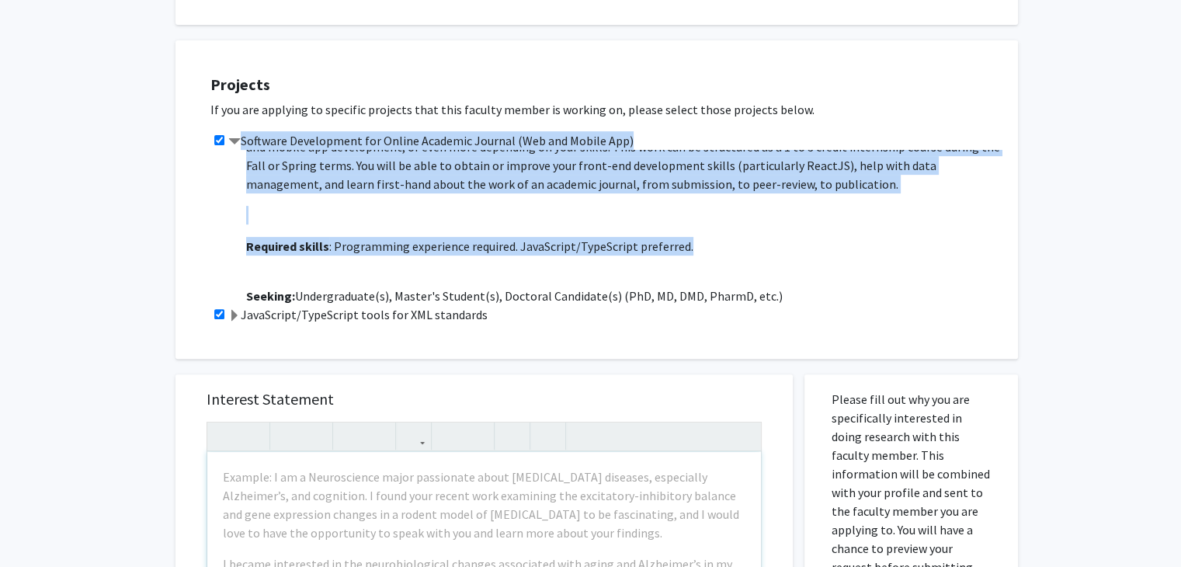
scroll to position [0, 0]
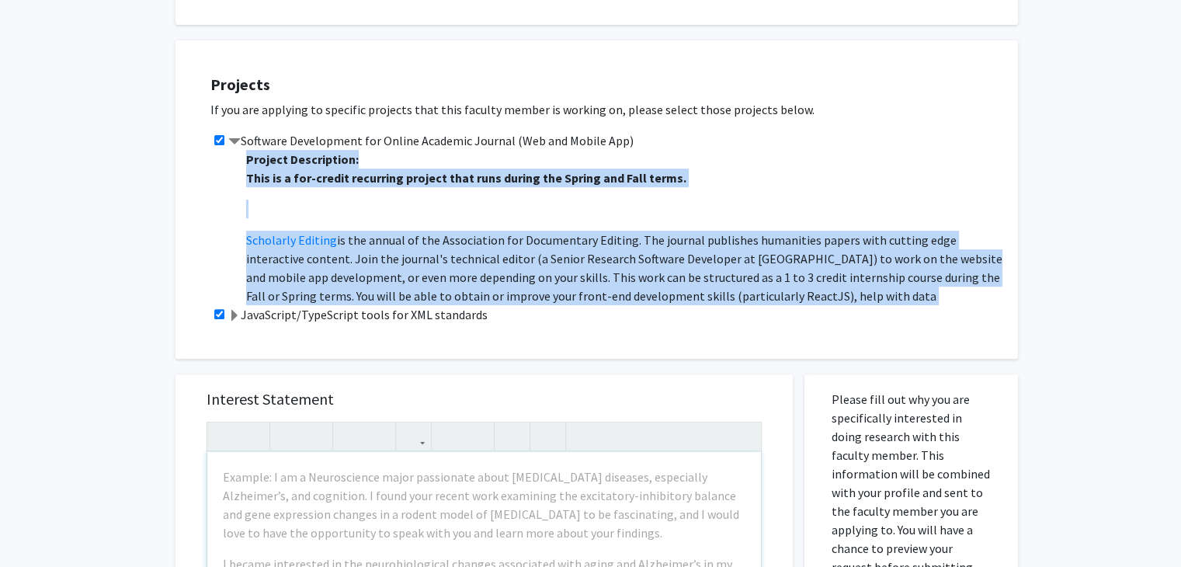
drag, startPoint x: 709, startPoint y: 244, endPoint x: 242, endPoint y: 161, distance: 473.9
click at [242, 161] on div "Project Description: This is a for-credit recurring project that runs during th…" at bounding box center [618, 227] width 769 height 155
copy span "Project Description: This is a for-credit recurring project that runs during th…"
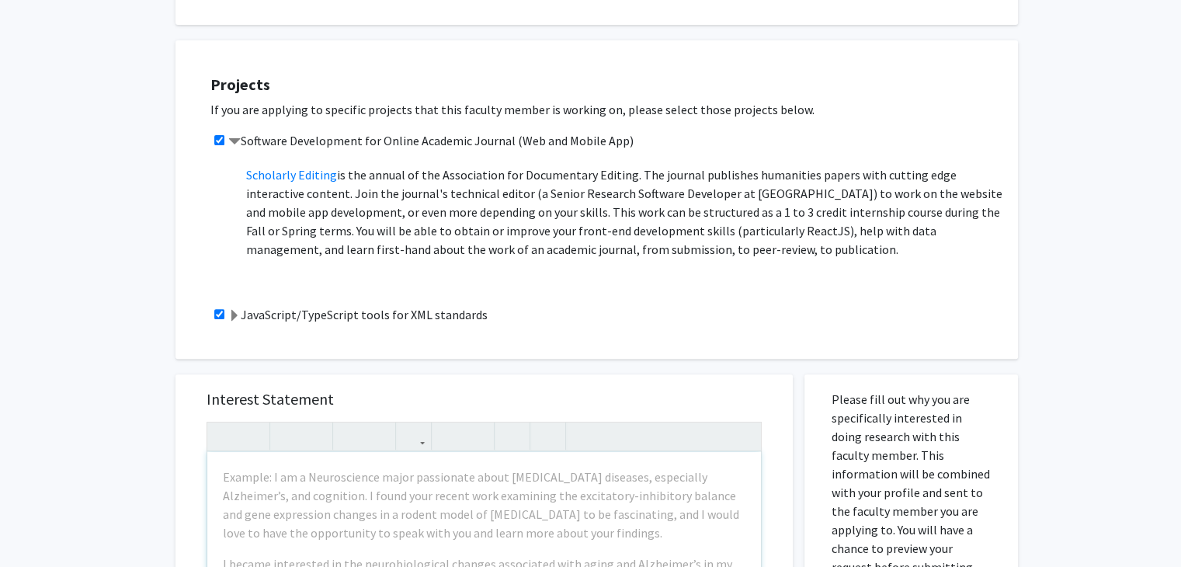
click at [239, 313] on span at bounding box center [234, 316] width 12 height 12
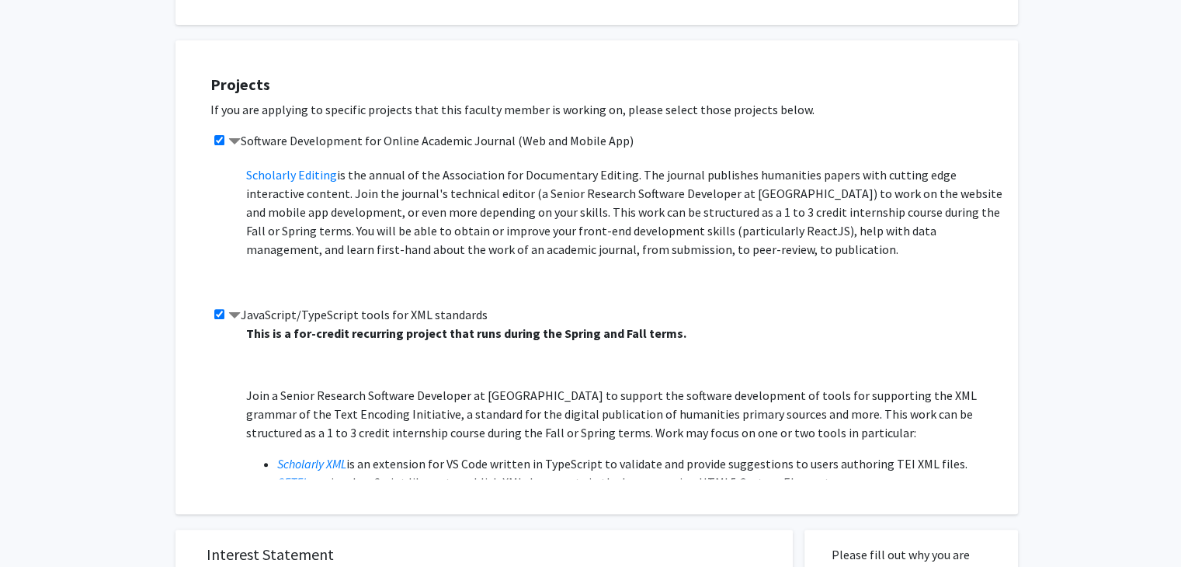
scroll to position [0, 0]
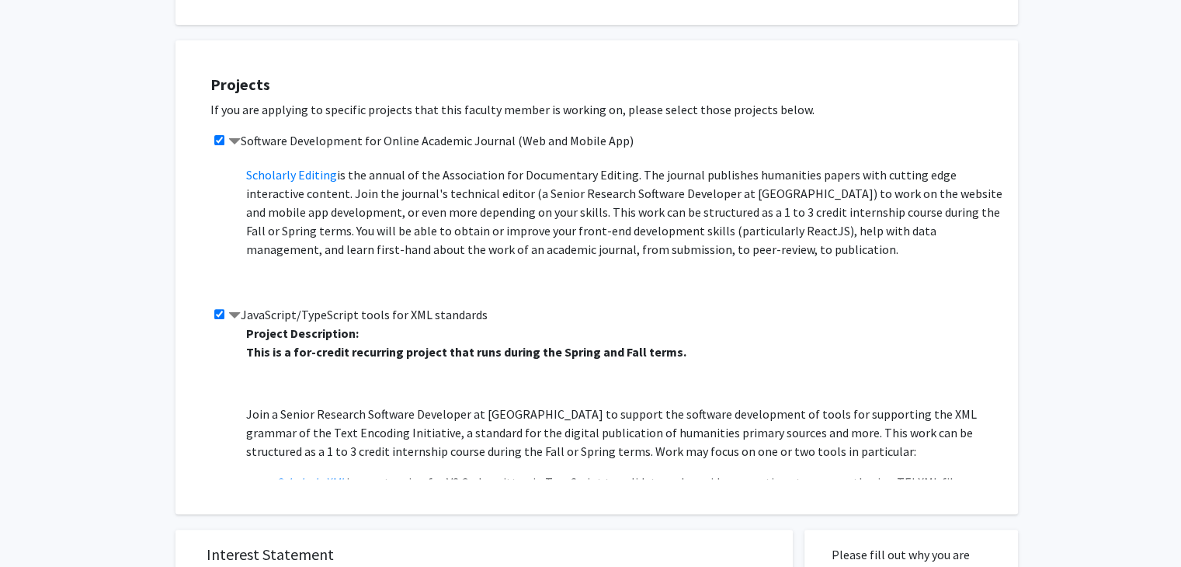
drag, startPoint x: 439, startPoint y: 430, endPoint x: 283, endPoint y: 418, distance: 157.2
click at [283, 418] on span "This is a for-credit recurring project that runs during the Spring and Fall ter…" at bounding box center [624, 481] width 756 height 279
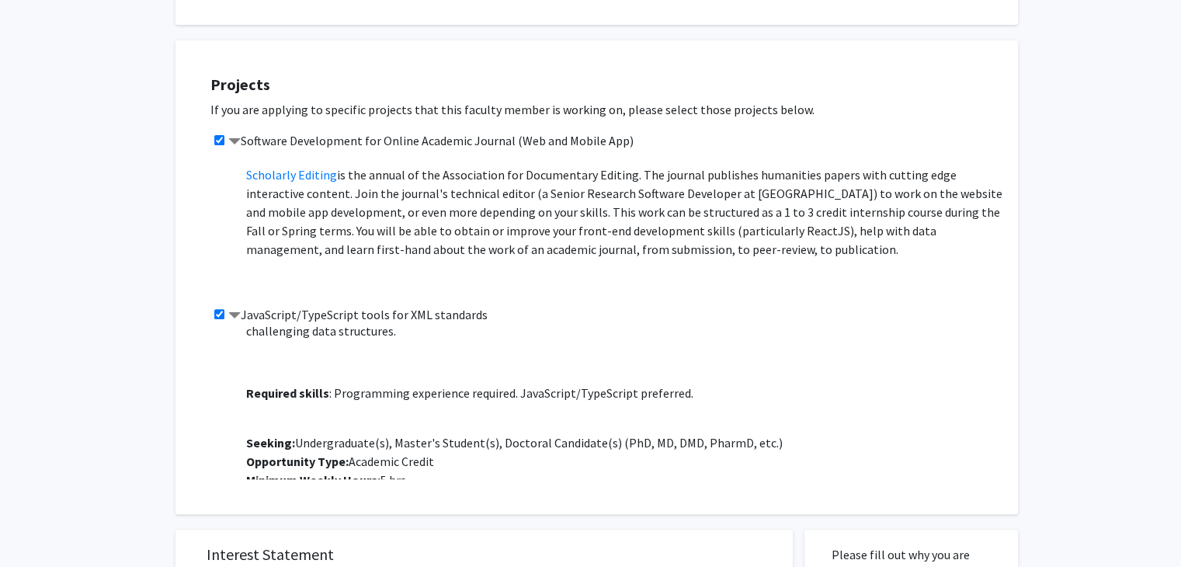
scroll to position [261, 0]
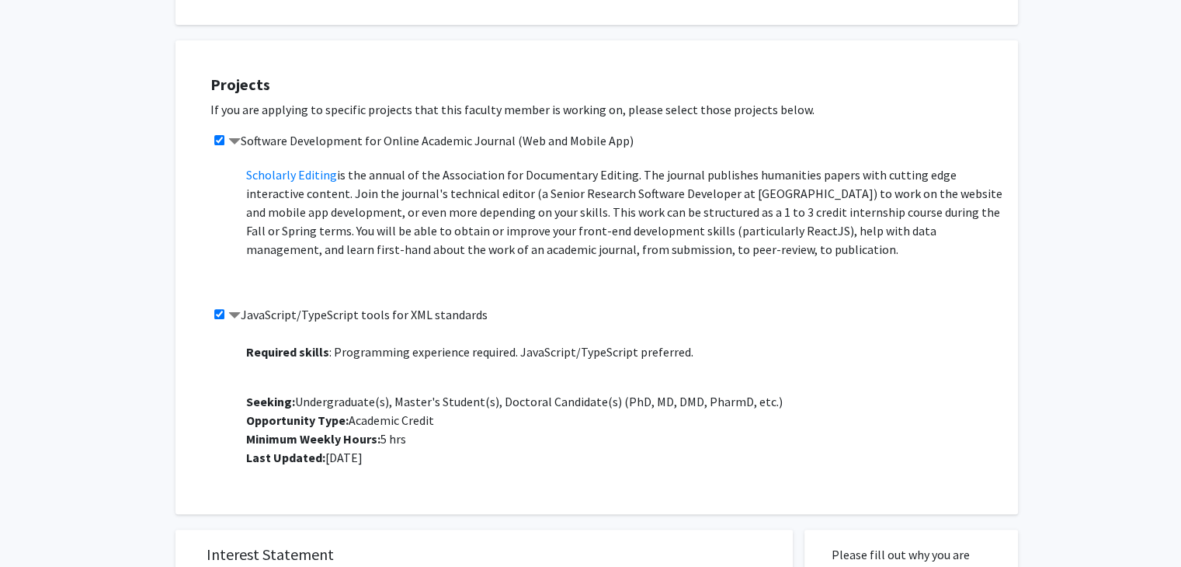
drag, startPoint x: 247, startPoint y: 333, endPoint x: 461, endPoint y: 456, distance: 247.3
click at [461, 456] on p "Project Description: This is a for-credit recurring project that runs during th…" at bounding box center [624, 265] width 756 height 404
copy p "Project Description: This is a for-credit recurring project that runs during th…"
click at [410, 387] on p "Project Description: This is a for-credit recurring project that runs during th…" at bounding box center [624, 265] width 756 height 404
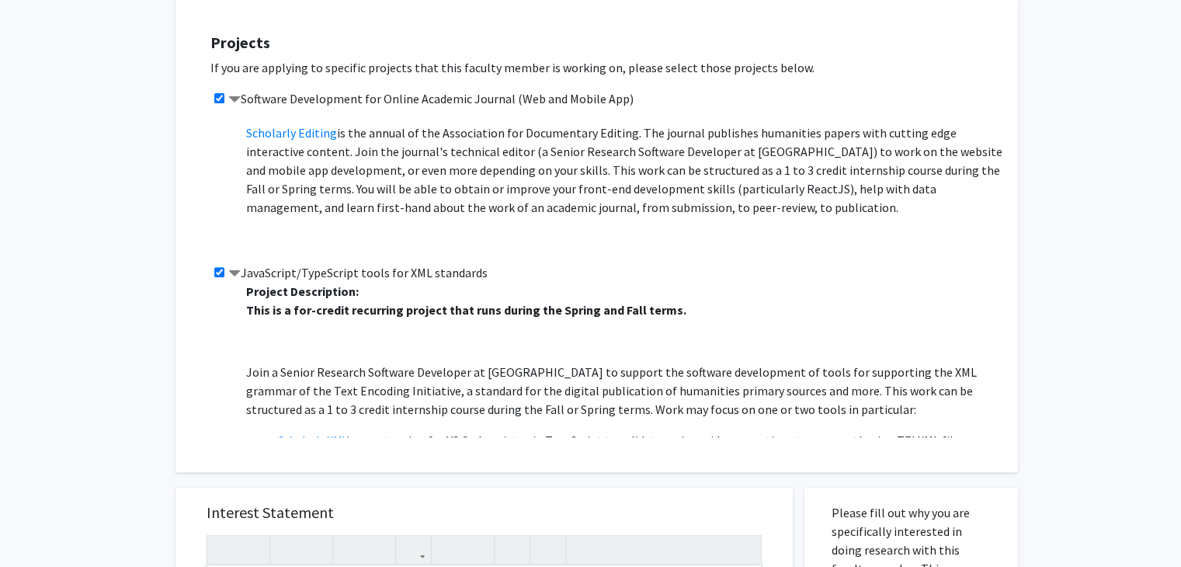
scroll to position [574, 0]
drag, startPoint x: 637, startPoint y: 102, endPoint x: 248, endPoint y: 95, distance: 389.0
click at [248, 95] on div "Software Development for Online Academic Journal (Web and Mobile App) Project D…" at bounding box center [606, 178] width 792 height 174
copy label "oftware Development for Online Academic Journal (Web and Mobile App)"
drag, startPoint x: 478, startPoint y: 275, endPoint x: 244, endPoint y: 270, distance: 234.5
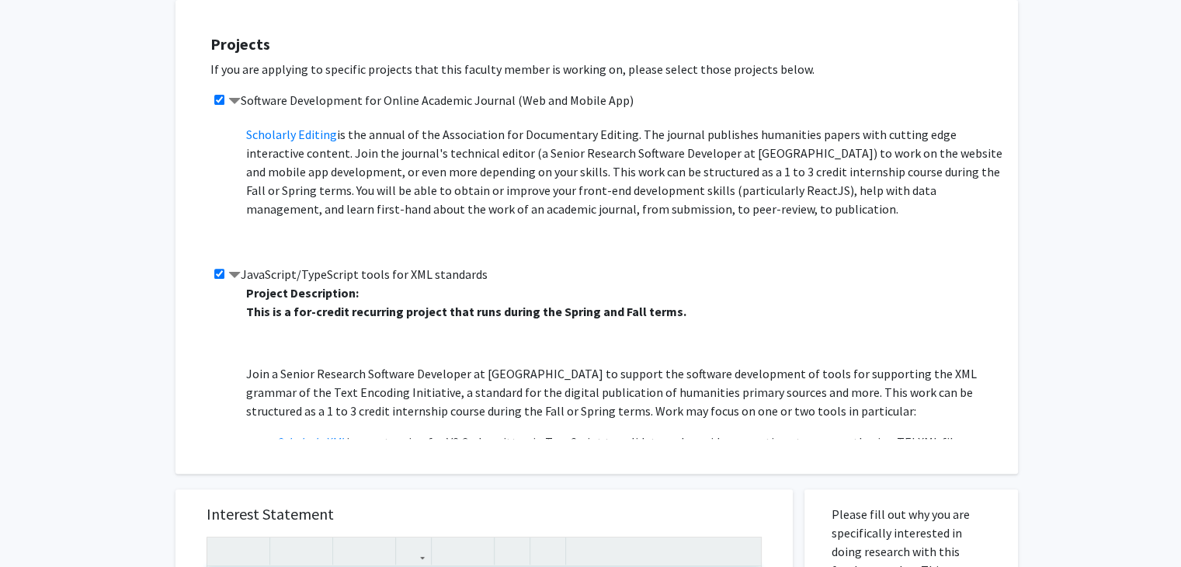
click at [244, 270] on label "JavaScript/TypeScript tools for XML standards" at bounding box center [357, 274] width 259 height 19
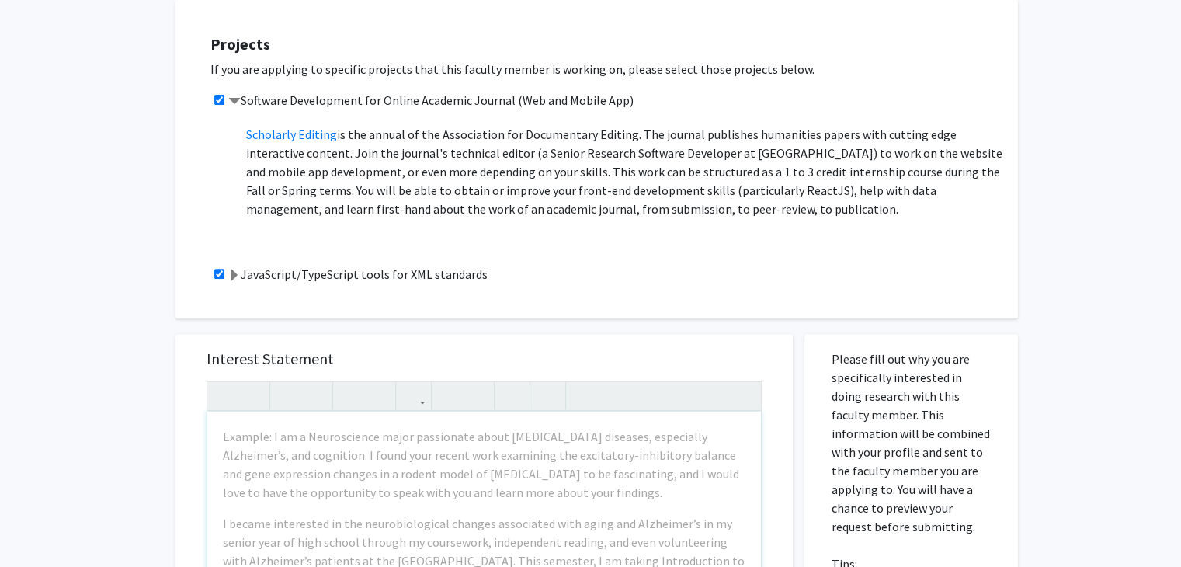
copy label "JavaScript/TypeScript tools for XML standards"
click at [230, 275] on span at bounding box center [234, 275] width 12 height 12
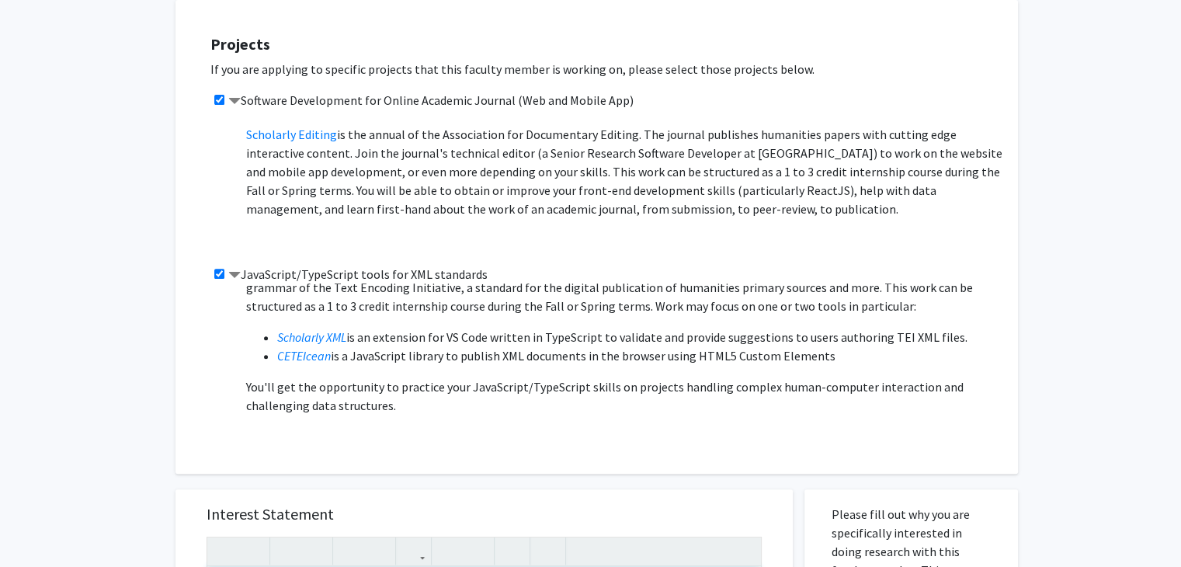
scroll to position [104, 0]
drag, startPoint x: 246, startPoint y: 273, endPoint x: 501, endPoint y: 269, distance: 255.4
click at [501, 269] on div "JavaScript/TypeScript tools for XML standards Project Description: This is a fo…" at bounding box center [606, 352] width 792 height 174
copy label "avaScript/TypeScript tools for XML standards"
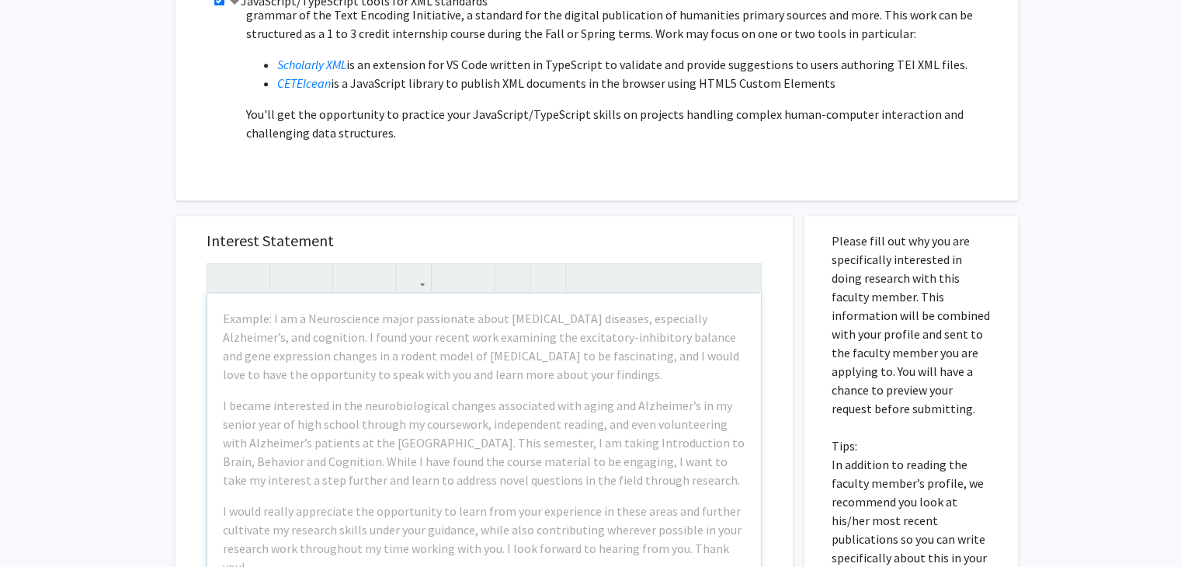
scroll to position [876, 0]
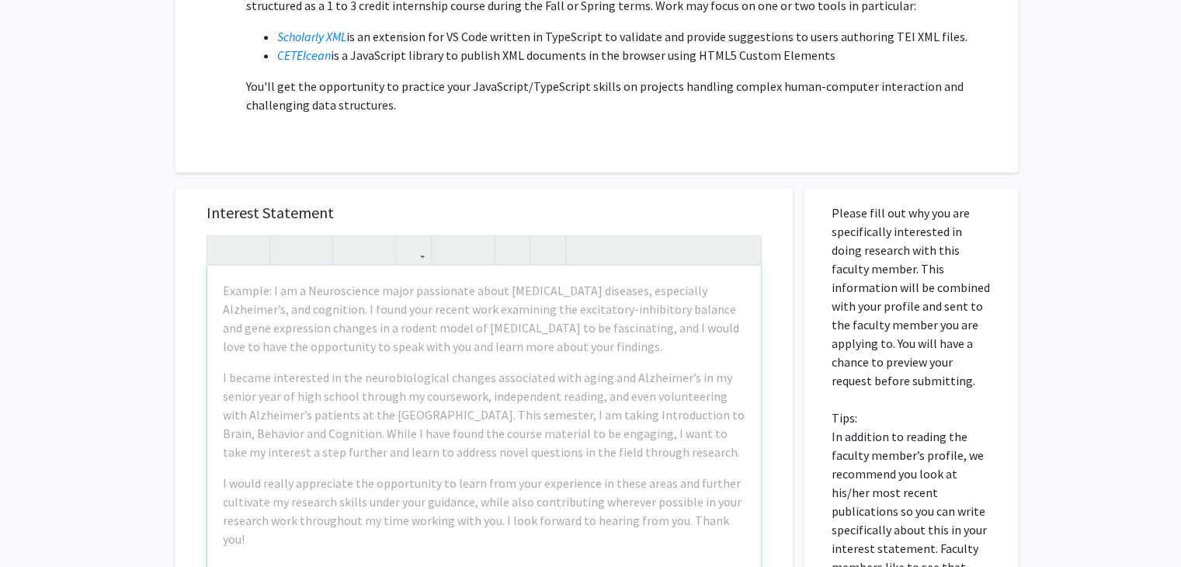
click at [380, 358] on div "Example: I am a Neuroscience major passionate about neurodegenerative diseases,…" at bounding box center [483, 443] width 553 height 356
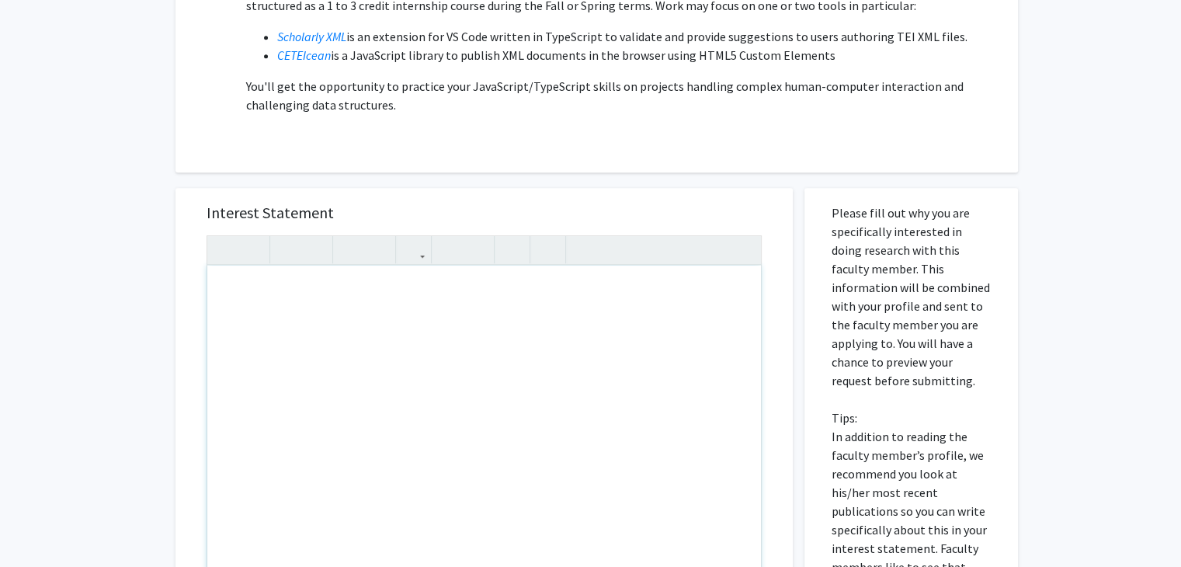
paste div "Note to users with screen readers: Please press Alt+0 or Option+0 to deactivate…"
type textarea "<p>Dear [Professor or Dr. Last Name],</p><br><p>I hope you’re doing well. My na…"
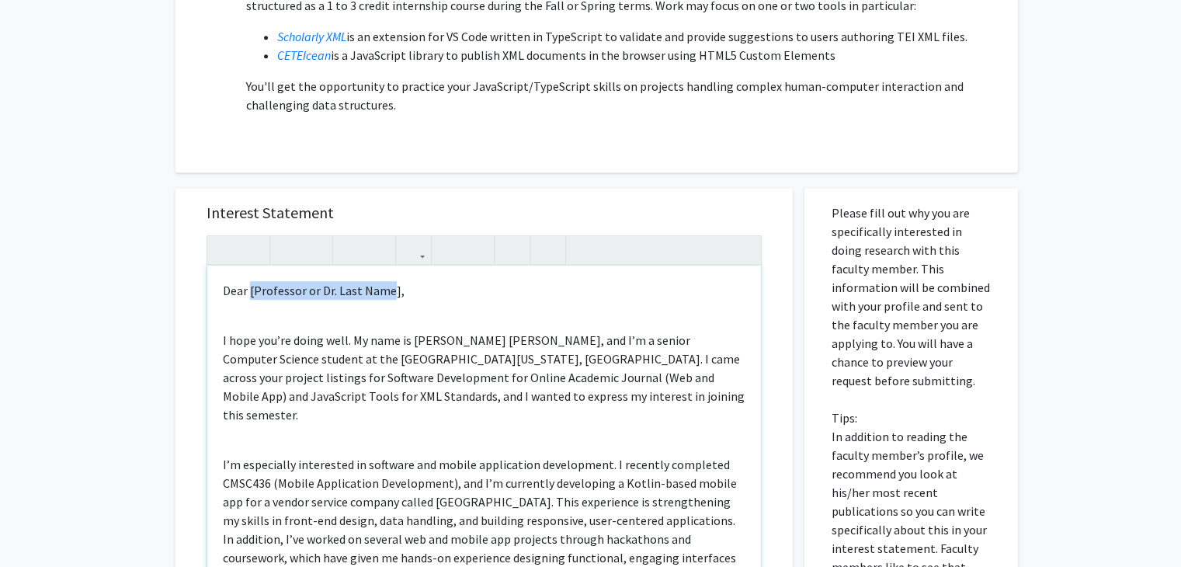
drag, startPoint x: 390, startPoint y: 290, endPoint x: 250, endPoint y: 286, distance: 140.6
click at [250, 286] on p "Dear [Professor or Dr. Last Name]," at bounding box center [484, 290] width 522 height 19
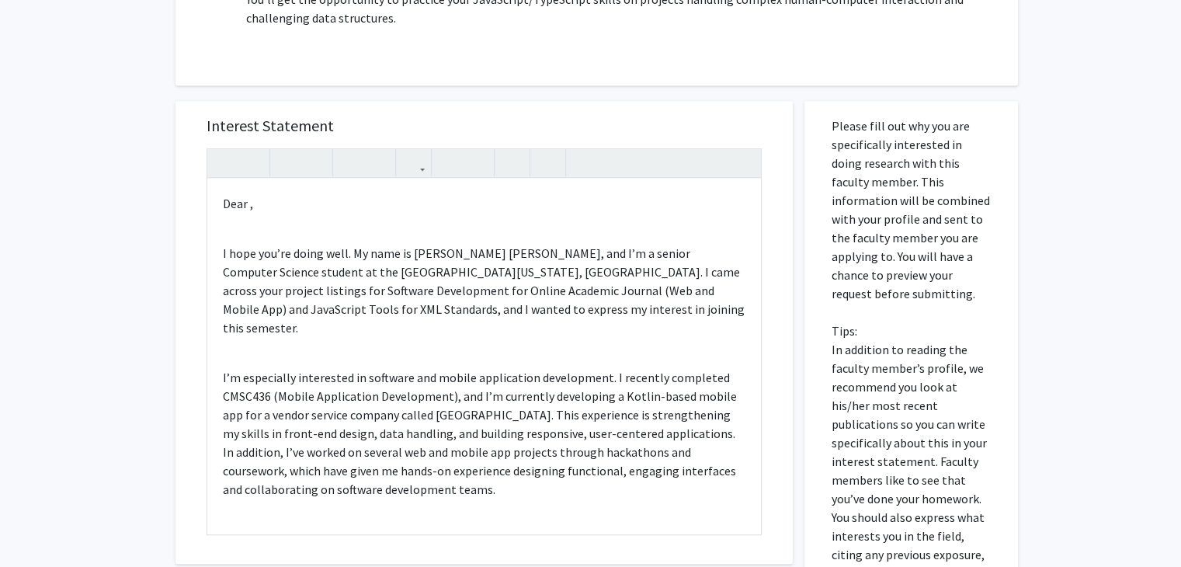
scroll to position [953, 0]
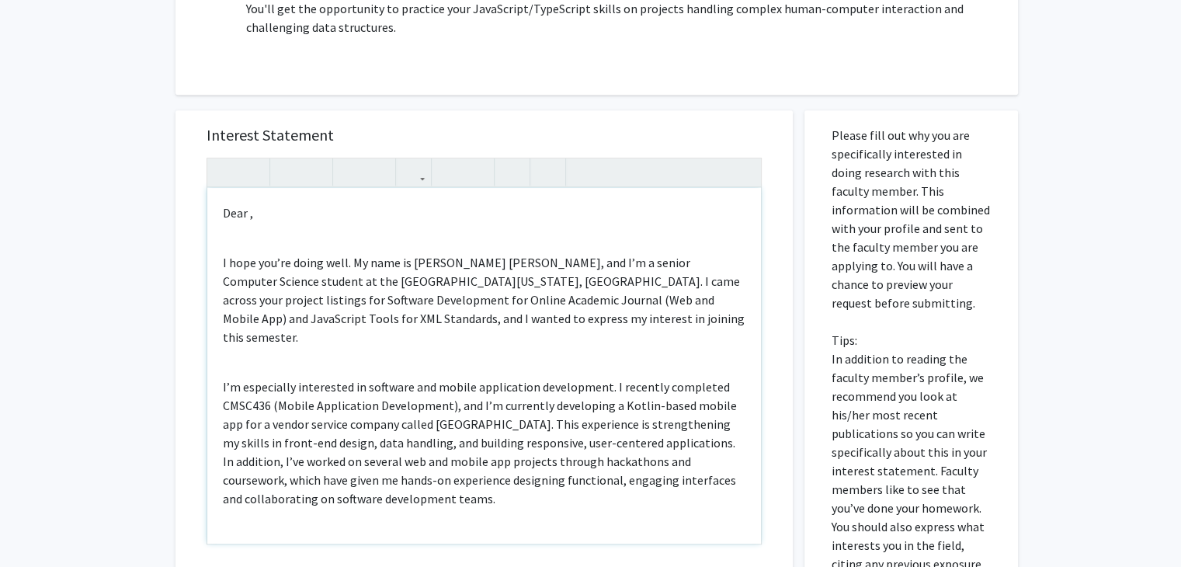
click at [245, 210] on p "Dear ," at bounding box center [484, 212] width 522 height 19
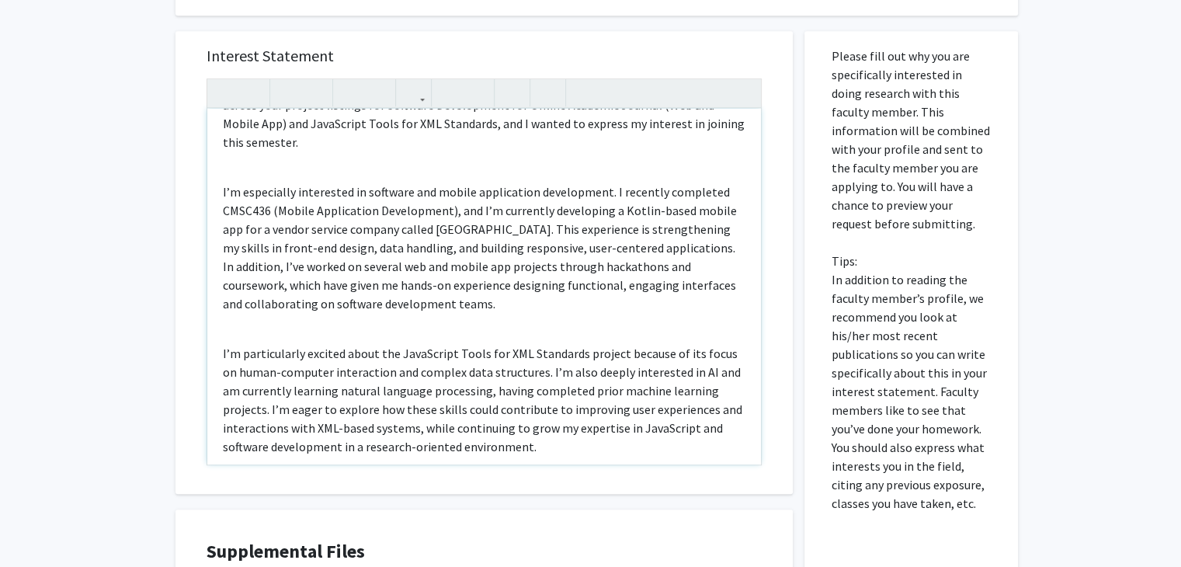
scroll to position [1034, 0]
click at [546, 426] on p "I’m particularly excited about the JavaScript Tools for XML Standards project b…" at bounding box center [484, 398] width 522 height 112
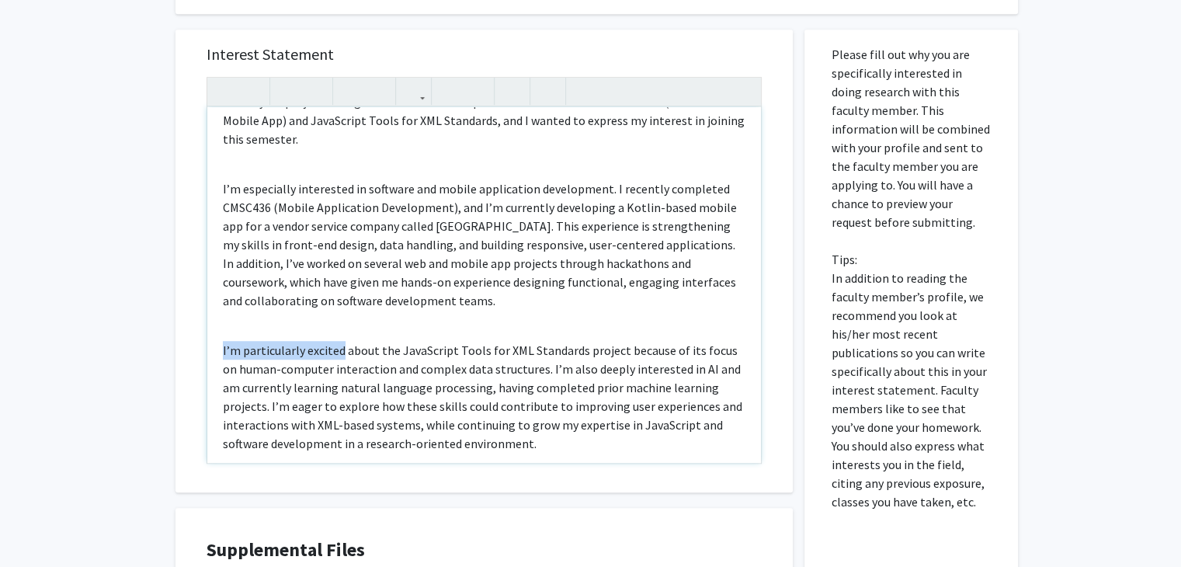
drag, startPoint x: 340, startPoint y: 331, endPoint x: 214, endPoint y: 330, distance: 125.8
click at [214, 330] on div "Dear Professor Viglianti , I hope you’re doing well. My name is Dave Jose, and …" at bounding box center [483, 285] width 553 height 356
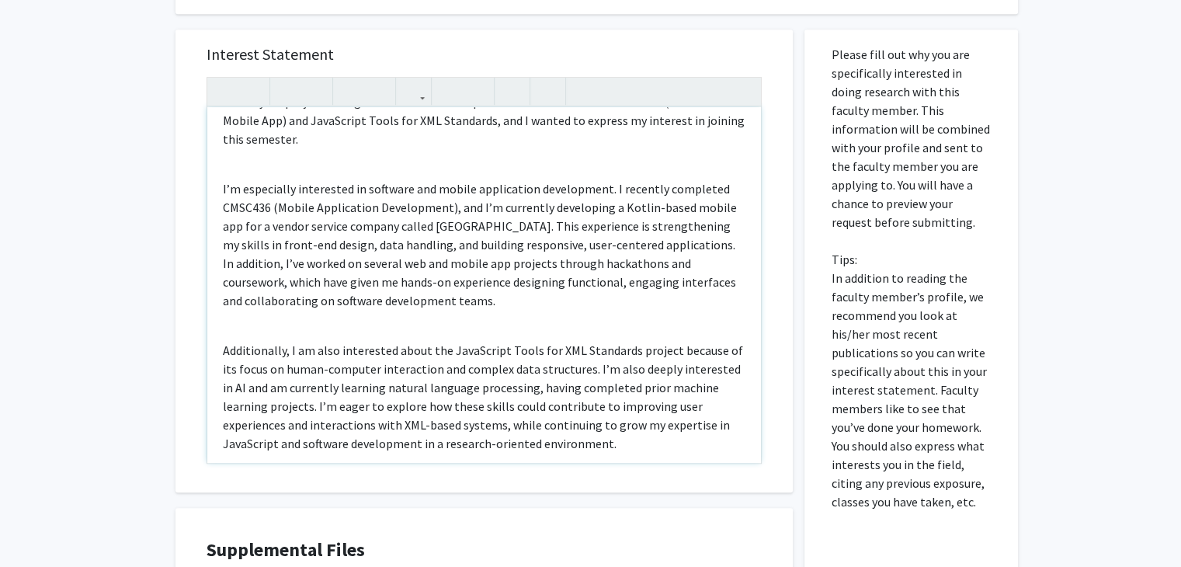
click at [674, 423] on p "Additionally, I am also interested about the JavaScript Tools for XML Standards…" at bounding box center [484, 397] width 522 height 112
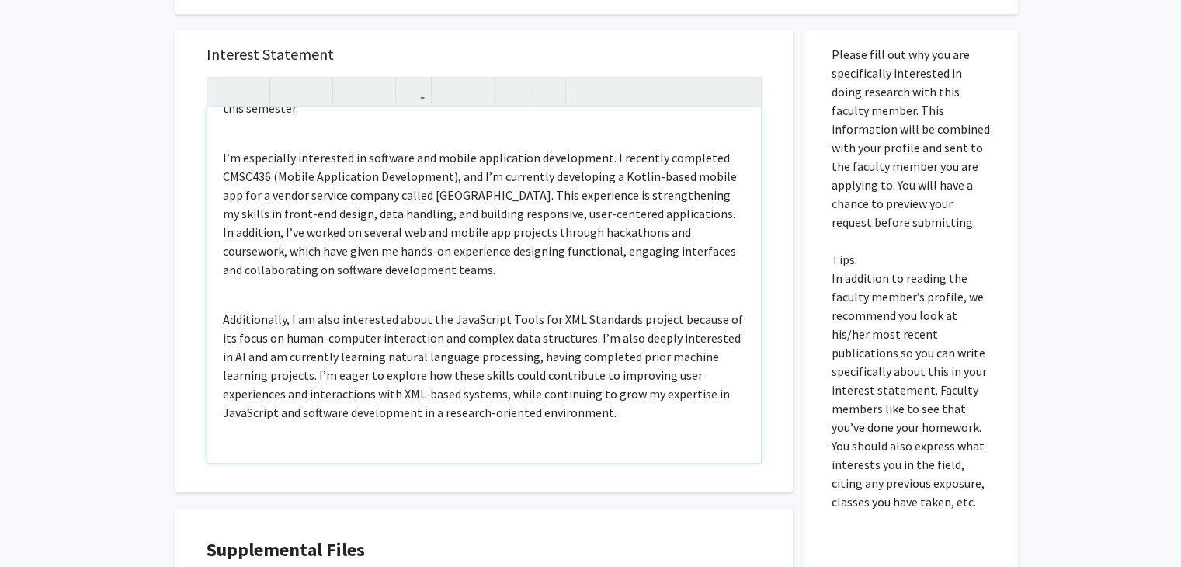
click at [632, 321] on p "Additionally, I am also interested about the JavaScript Tools for XML Standards…" at bounding box center [484, 366] width 522 height 112
click at [600, 386] on p "Additionally, I am also interested about the JavaScript Tools for XML Standards…" at bounding box center [484, 366] width 522 height 112
click at [511, 339] on p "Additionally, I am also interested about the JavaScript Tools for XML Standards…" at bounding box center [484, 366] width 522 height 112
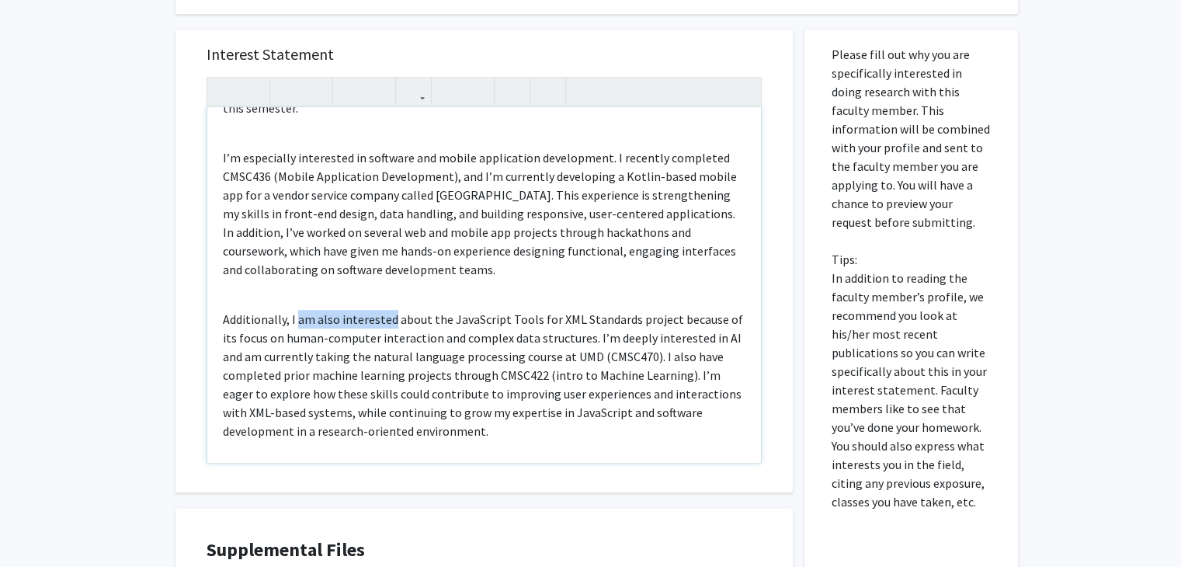
drag, startPoint x: 390, startPoint y: 299, endPoint x: 297, endPoint y: 295, distance: 92.5
click at [297, 310] on p "Additionally, I am also interested about the JavaScript Tools for XML Standards…" at bounding box center [484, 375] width 522 height 130
click at [495, 421] on div "Dear Professor Viglianti , I hope you’re doing well. My name is Dave Jose, and …" at bounding box center [483, 285] width 553 height 356
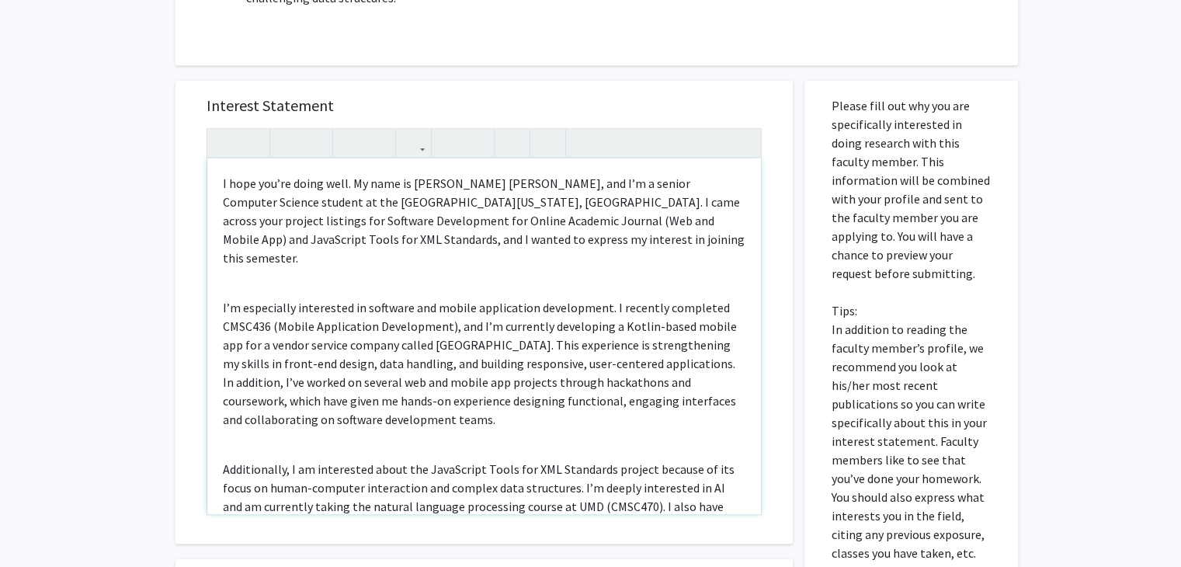
scroll to position [48, 0]
click at [497, 238] on p "I hope you’re doing well. My name is Dave Jose, and I’m a senior Computer Scien…" at bounding box center [484, 221] width 522 height 93
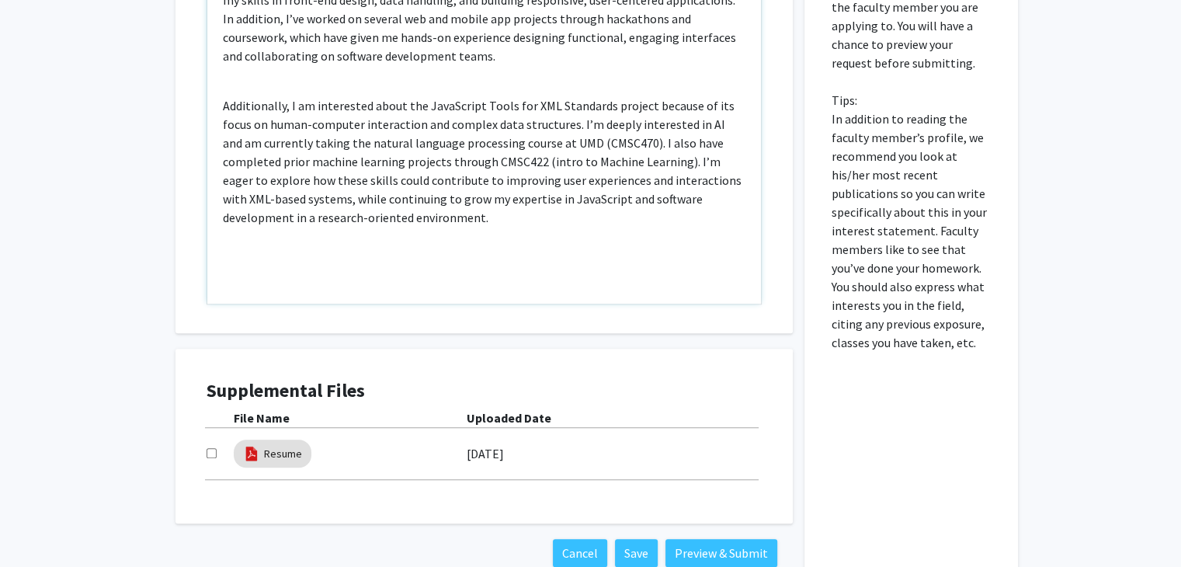
scroll to position [1192, 0]
click at [550, 217] on div "Dear Professor Viglianti , I hope you’re doing well. My name is Dave Jose, and …" at bounding box center [483, 127] width 553 height 356
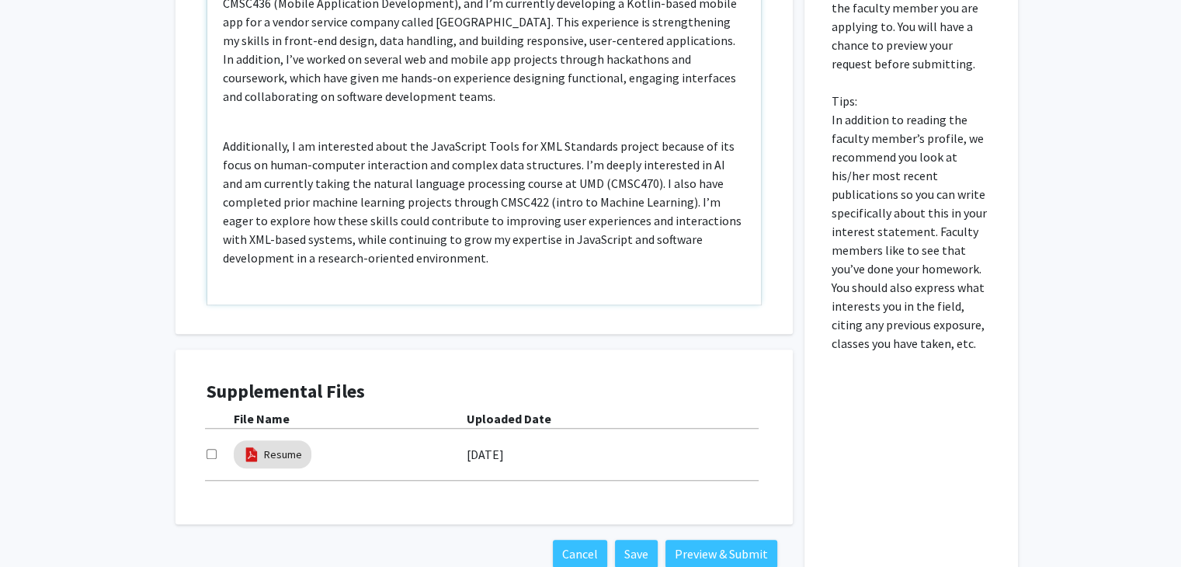
scroll to position [203, 0]
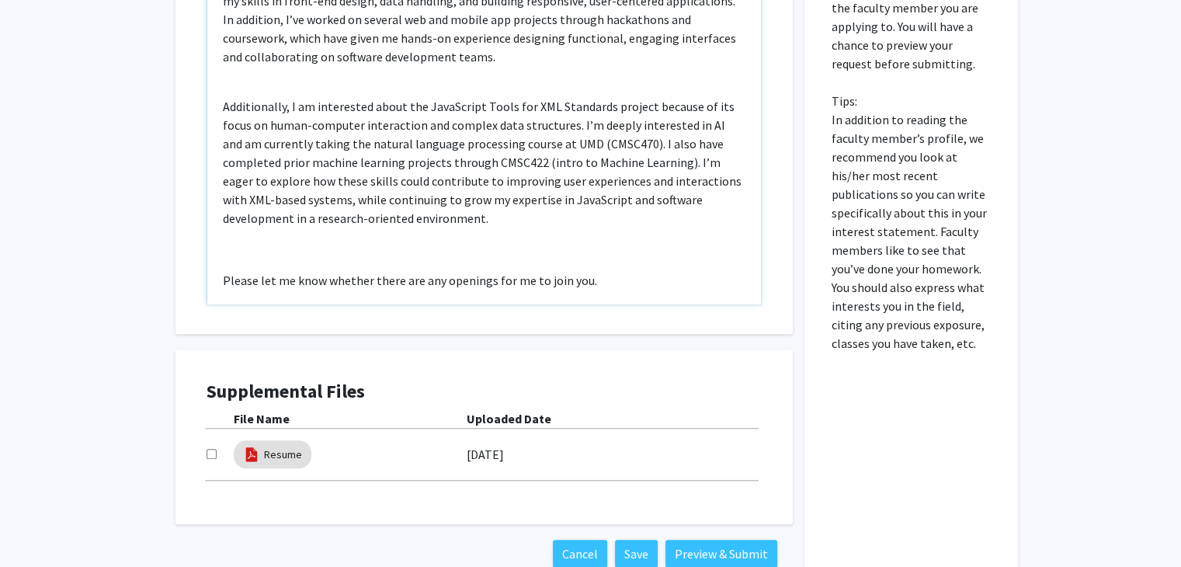
click at [611, 271] on p "Please let me know whether there are any openings for me to join you." at bounding box center [484, 280] width 522 height 19
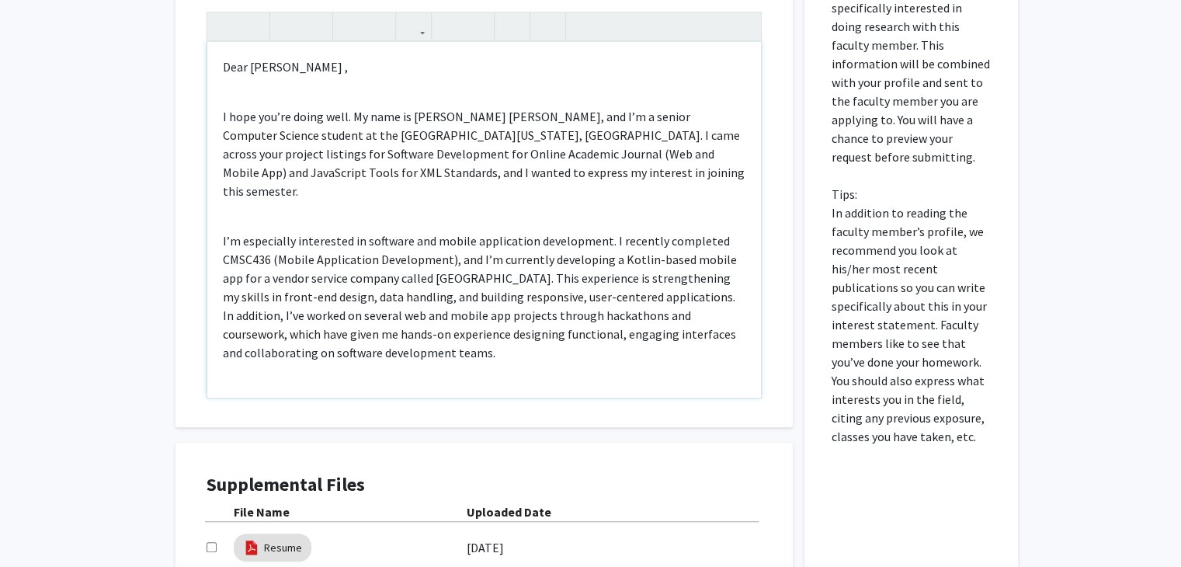
scroll to position [1052, 0]
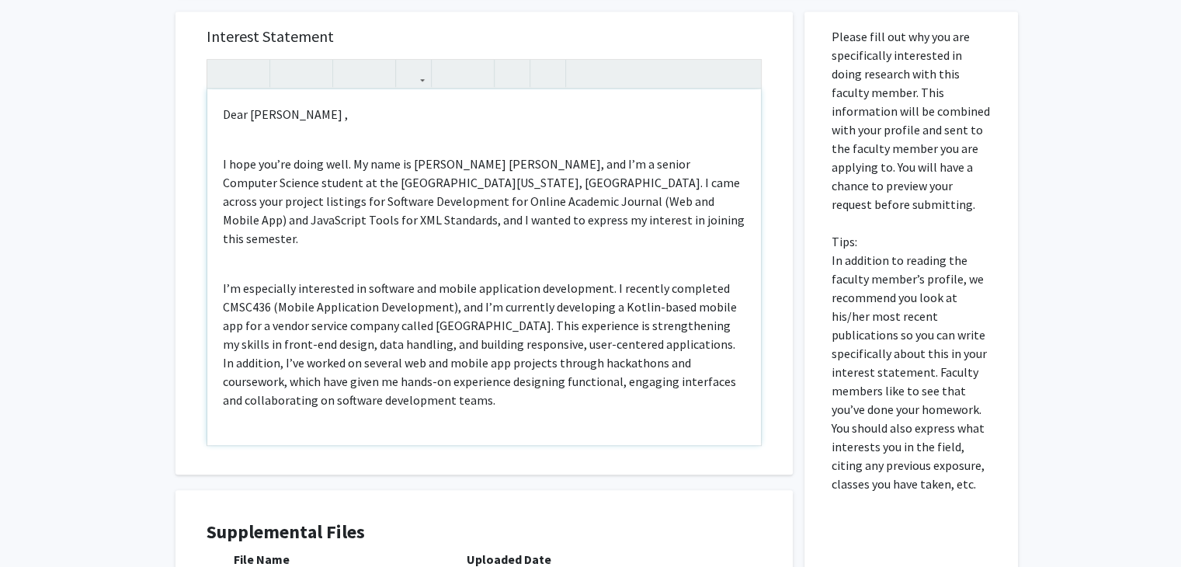
click at [352, 166] on p "I hope you’re doing well. My name is Dave Jose, and I’m a senior Computer Scien…" at bounding box center [484, 200] width 522 height 93
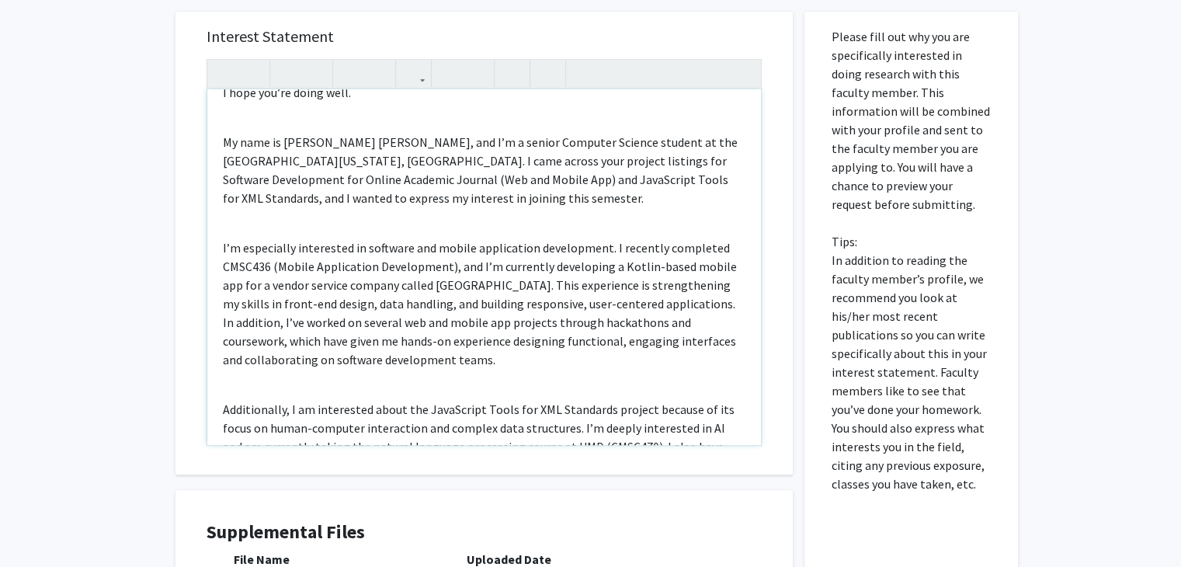
scroll to position [71, 0]
click at [380, 200] on p "My name is Dave Jose, and I’m a senior Computer Science student at the Universi…" at bounding box center [484, 170] width 522 height 75
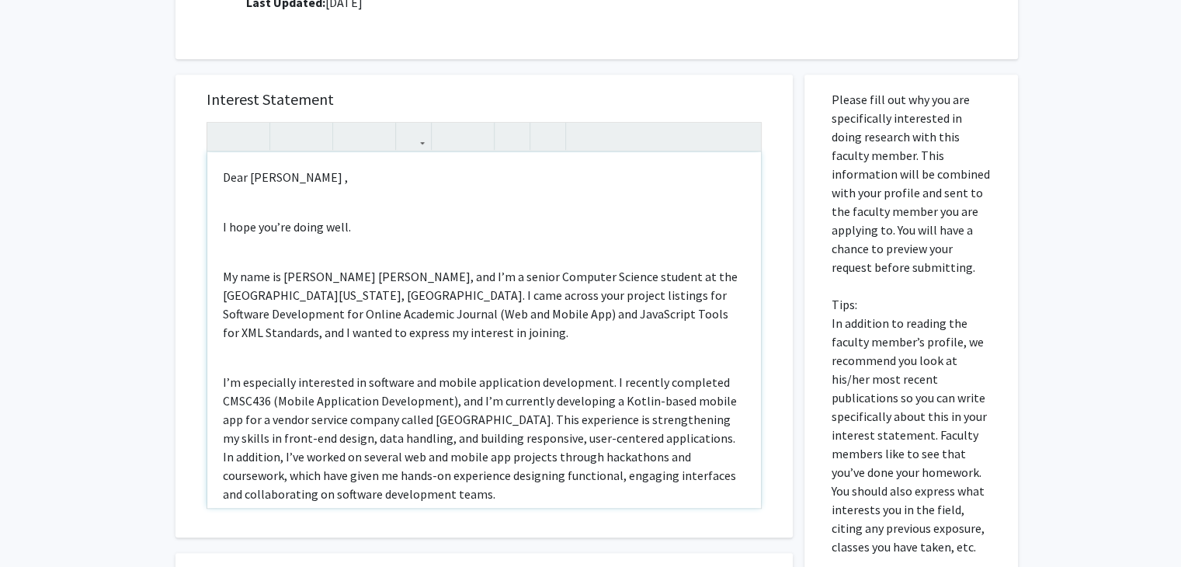
scroll to position [1290, 0]
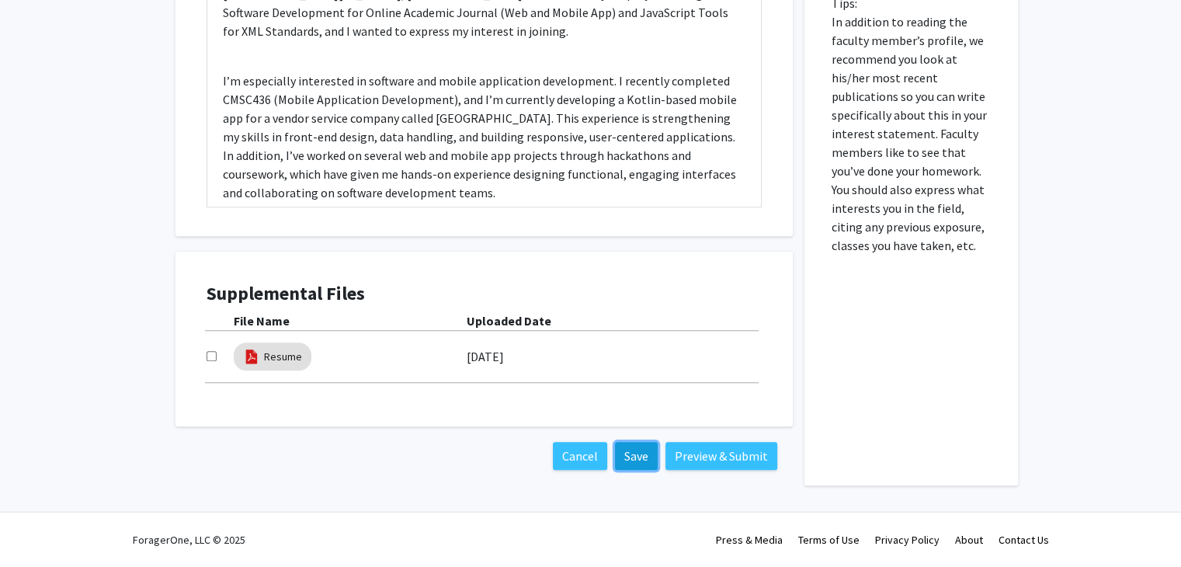
click at [655, 457] on button "Save" at bounding box center [636, 456] width 43 height 28
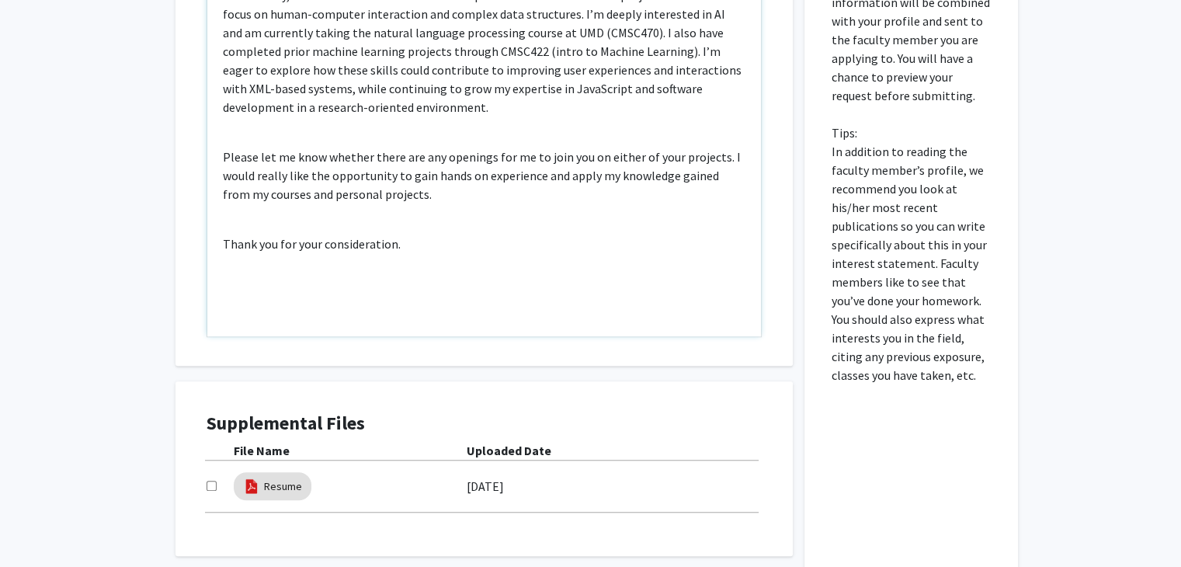
scroll to position [1158, 0]
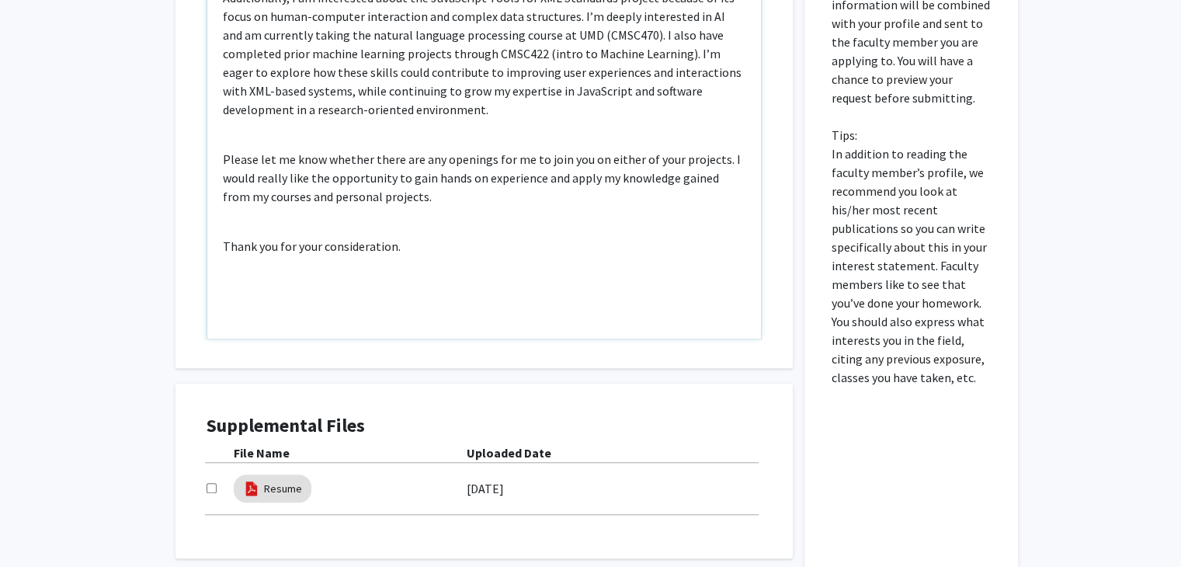
click at [445, 195] on p "Please let me know whether there are any openings for me to join you on either …" at bounding box center [484, 178] width 522 height 56
click at [489, 109] on p "Additionally, I am interested about the JavaScript Tools for XML Standards proj…" at bounding box center [484, 53] width 522 height 130
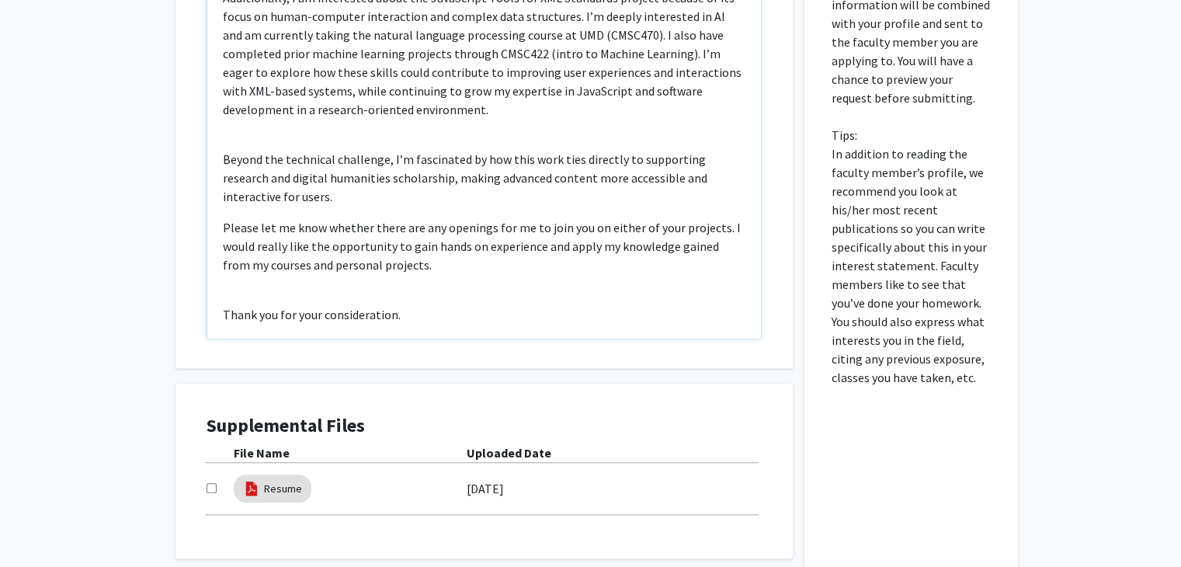
type textarea "<p>Dear Professor Viglianti ,</p><br><p>I hope you’re doing well.&nbsp;</p><br>…"
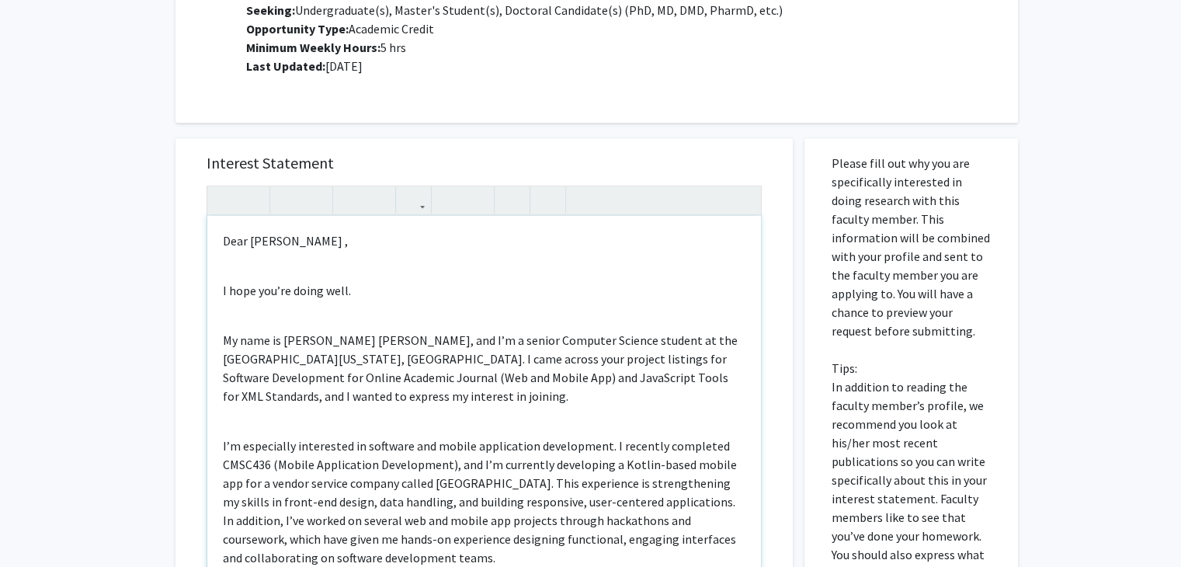
scroll to position [1290, 0]
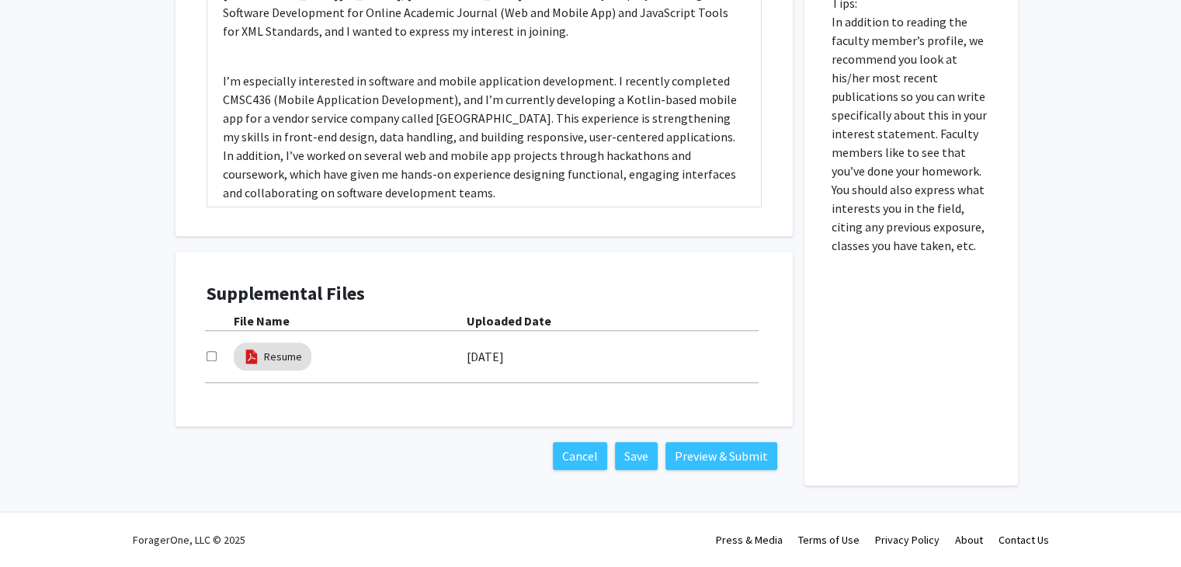
click at [211, 358] on input "checkbox" at bounding box center [211, 356] width 10 height 10
checkbox input "true"
click at [640, 460] on button "Save" at bounding box center [636, 456] width 43 height 28
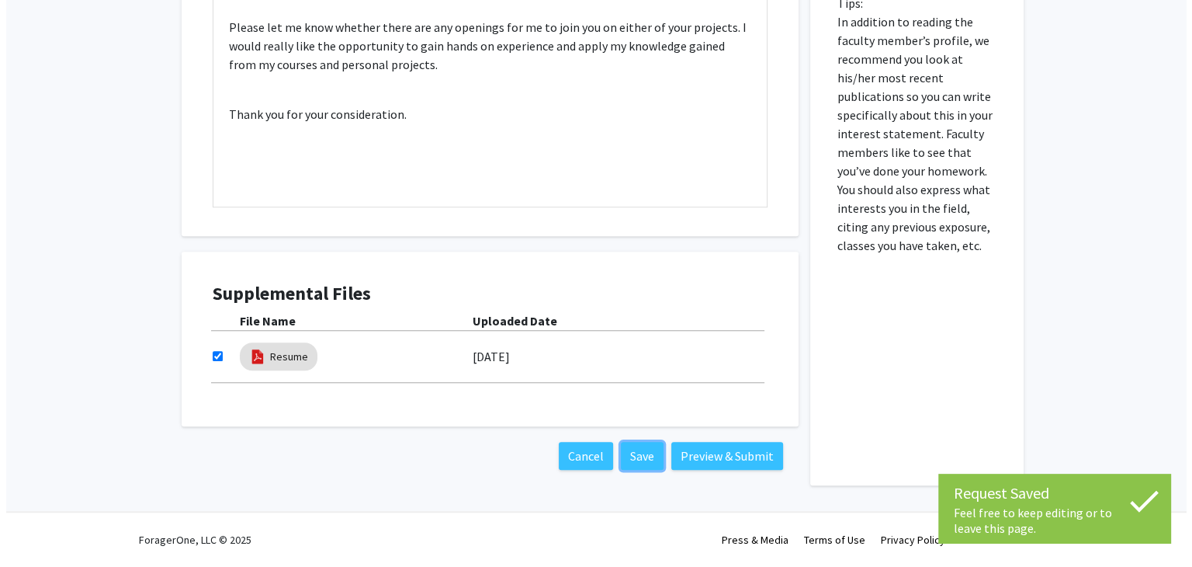
scroll to position [1289, 0]
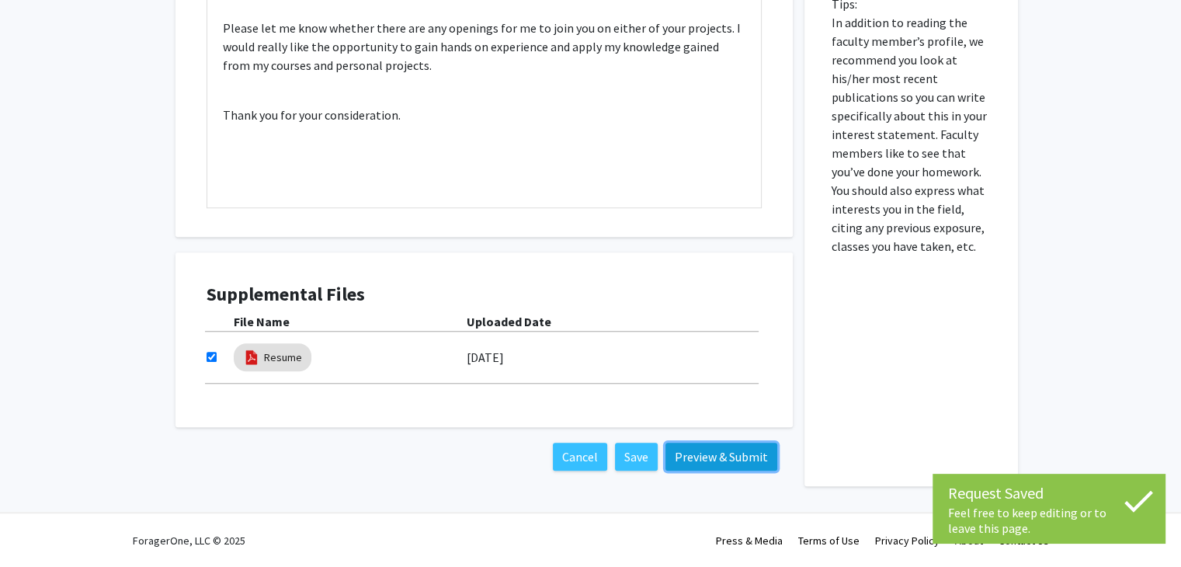
click at [730, 463] on button "Preview & Submit" at bounding box center [721, 456] width 112 height 28
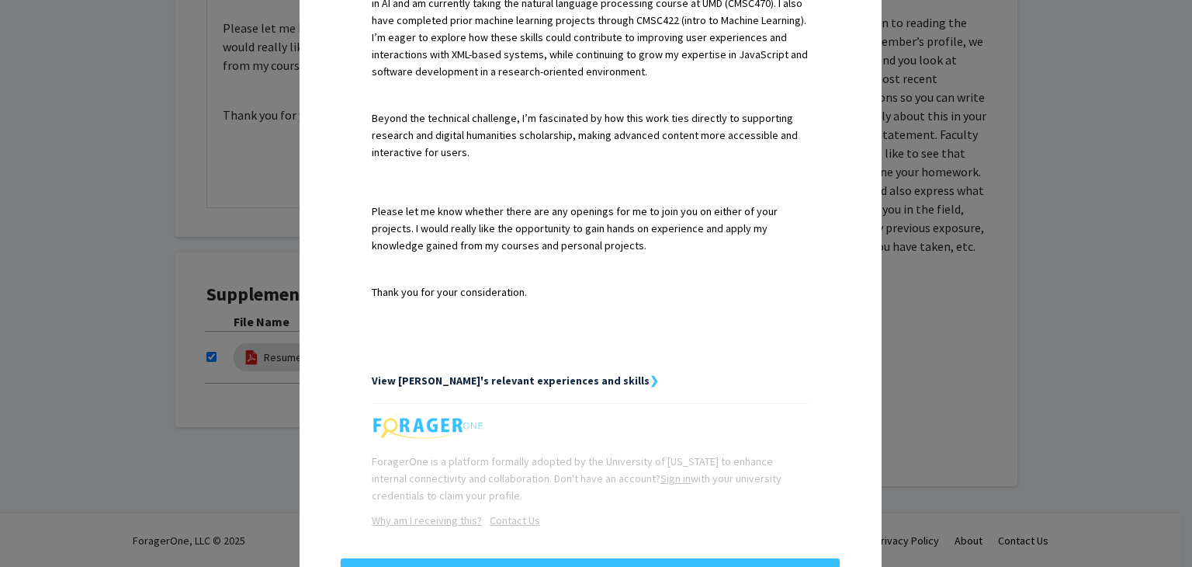
scroll to position [876, 0]
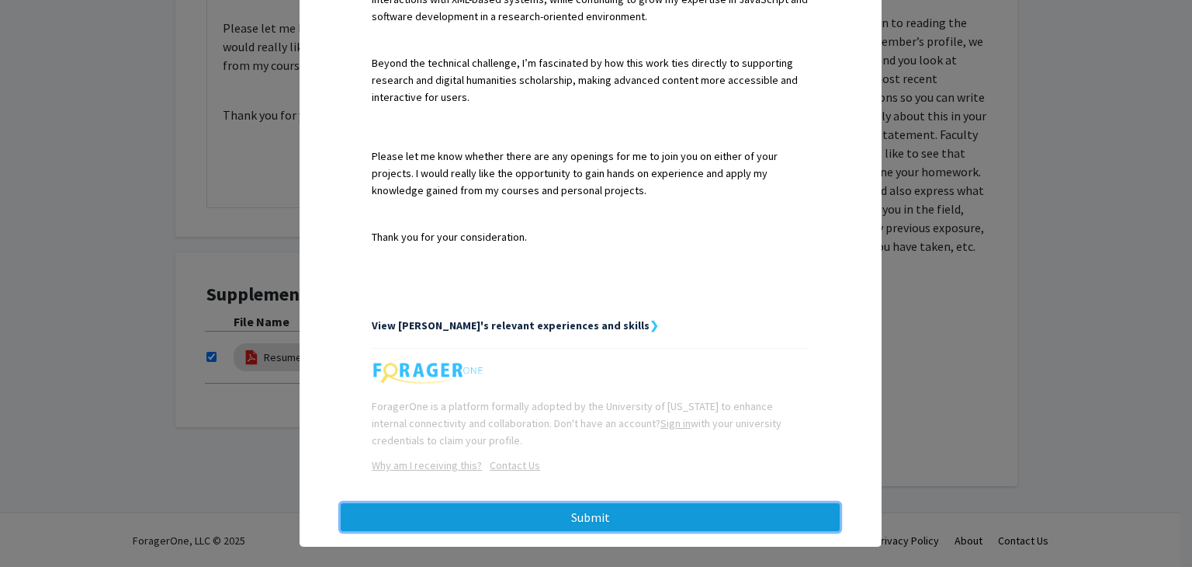
click at [617, 503] on button "Submit" at bounding box center [590, 517] width 499 height 28
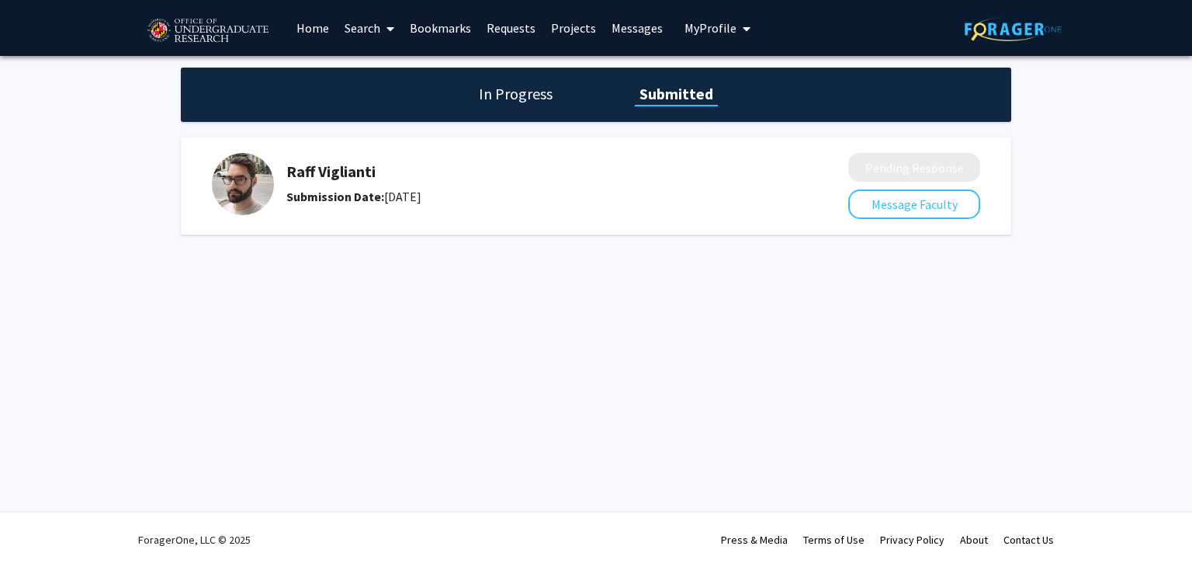
click at [737, 20] on span "My profile dropdown to access profile and logout" at bounding box center [744, 29] width 14 height 54
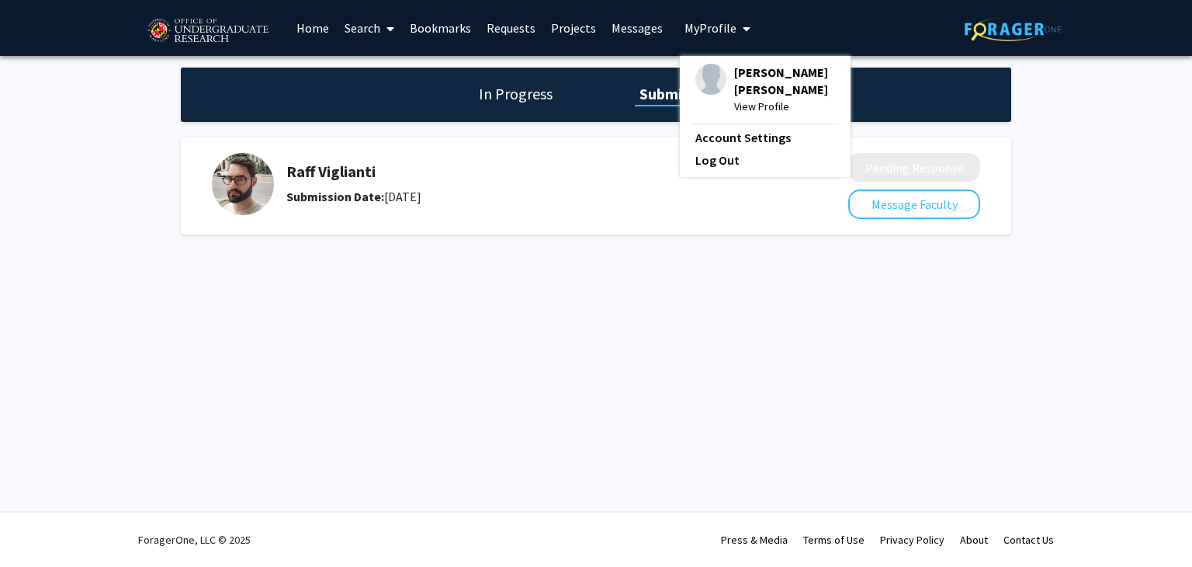
click at [649, 29] on link "Messages" at bounding box center [637, 28] width 67 height 54
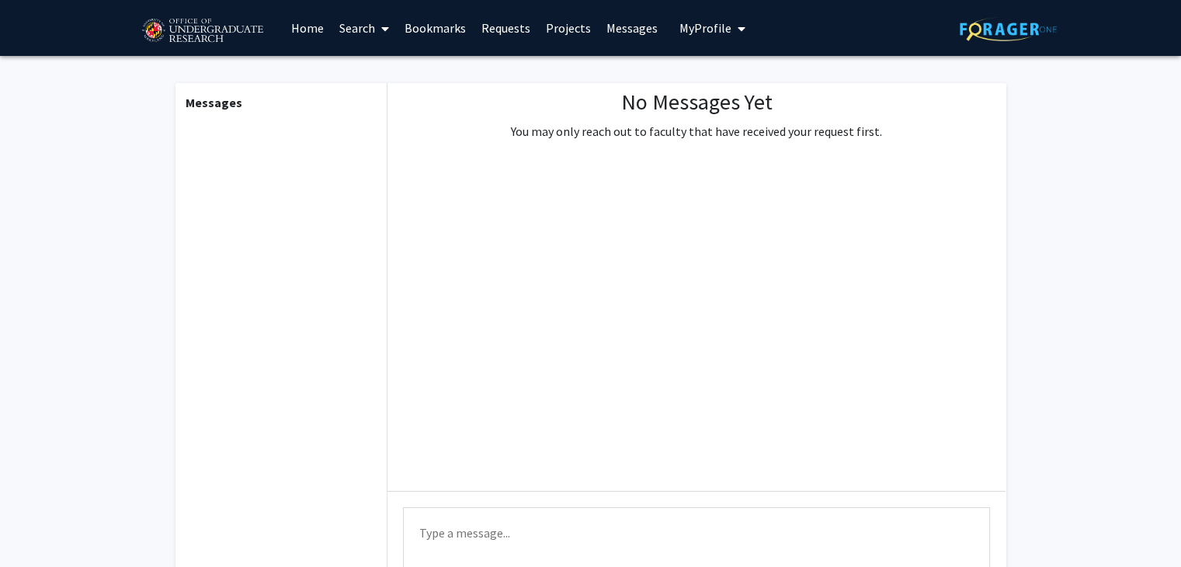
click at [566, 26] on link "Projects" at bounding box center [568, 28] width 61 height 54
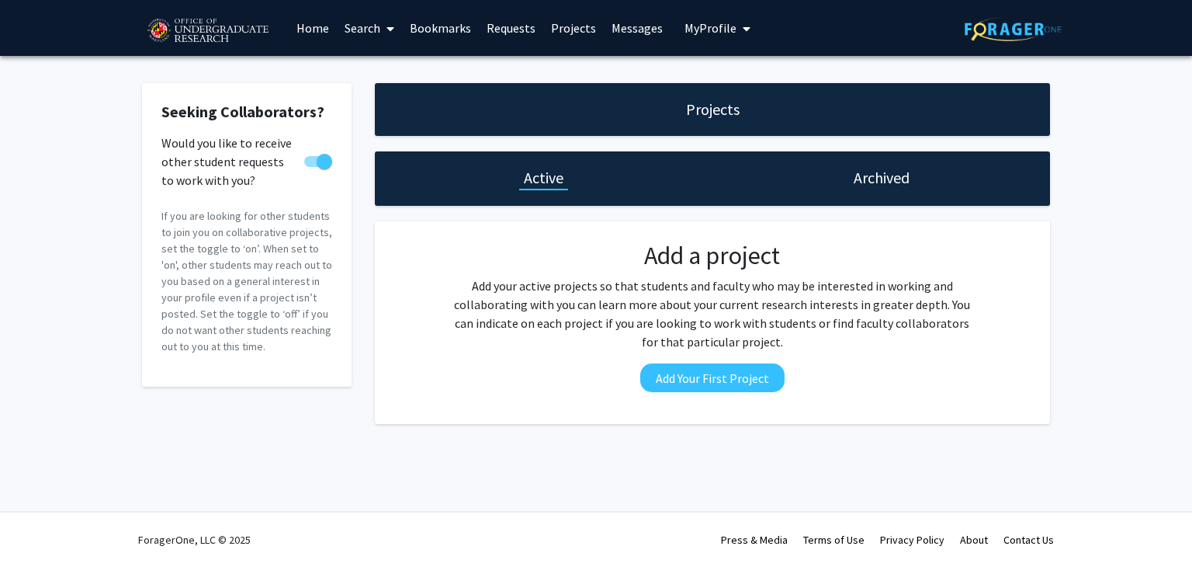
click at [311, 21] on link "Home" at bounding box center [313, 28] width 48 height 54
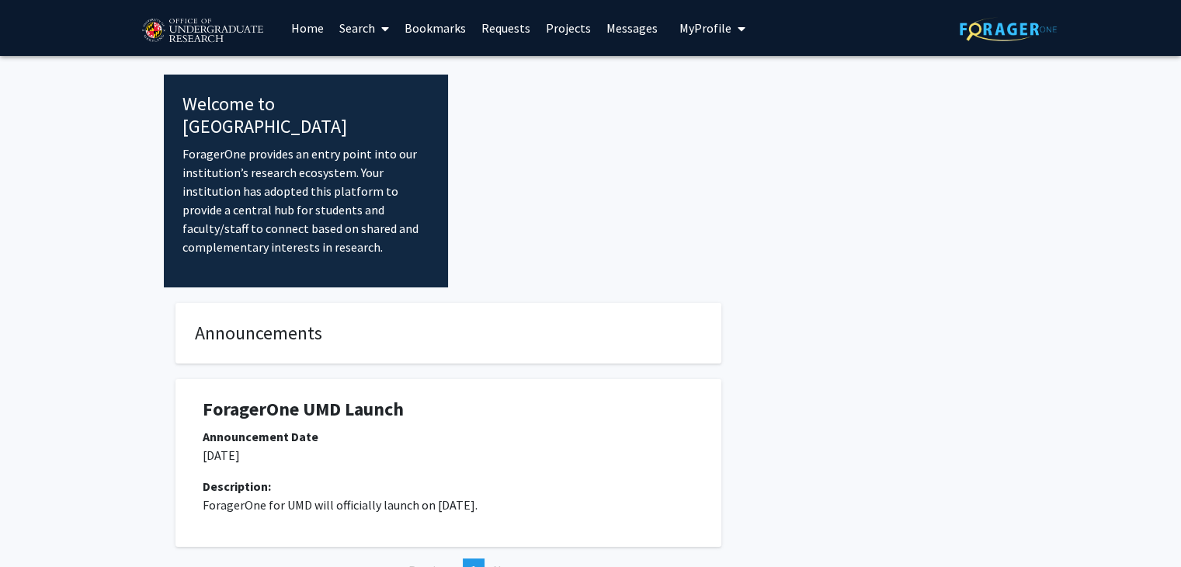
click at [381, 27] on icon at bounding box center [385, 29] width 8 height 12
click at [505, 29] on link "Requests" at bounding box center [506, 28] width 64 height 54
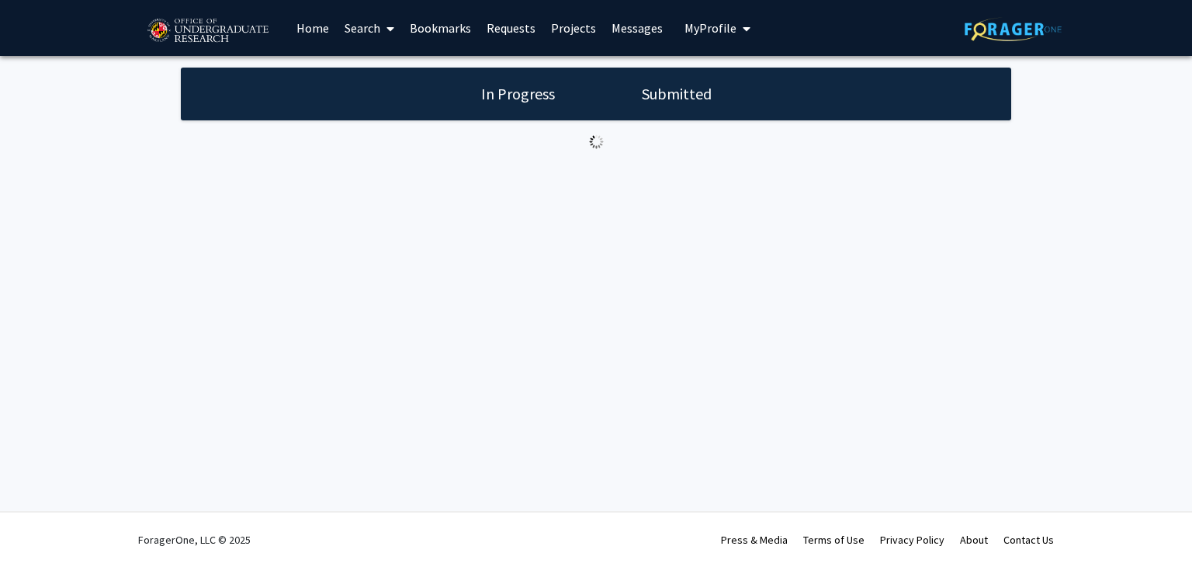
click at [373, 26] on link "Search" at bounding box center [369, 28] width 65 height 54
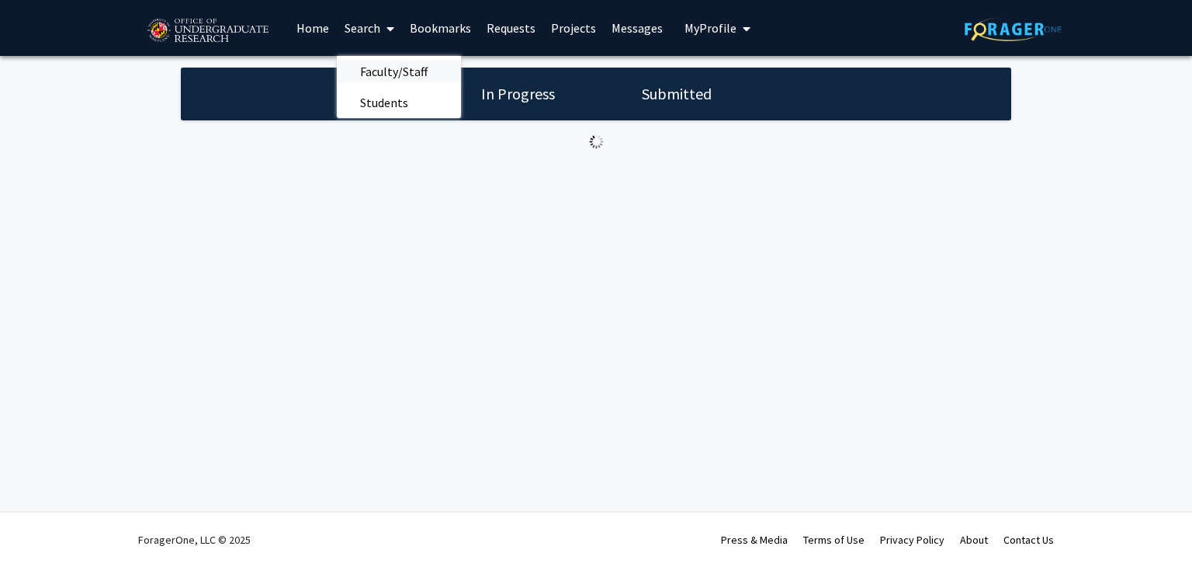
click at [383, 65] on span "Faculty/Staff" at bounding box center [394, 71] width 114 height 31
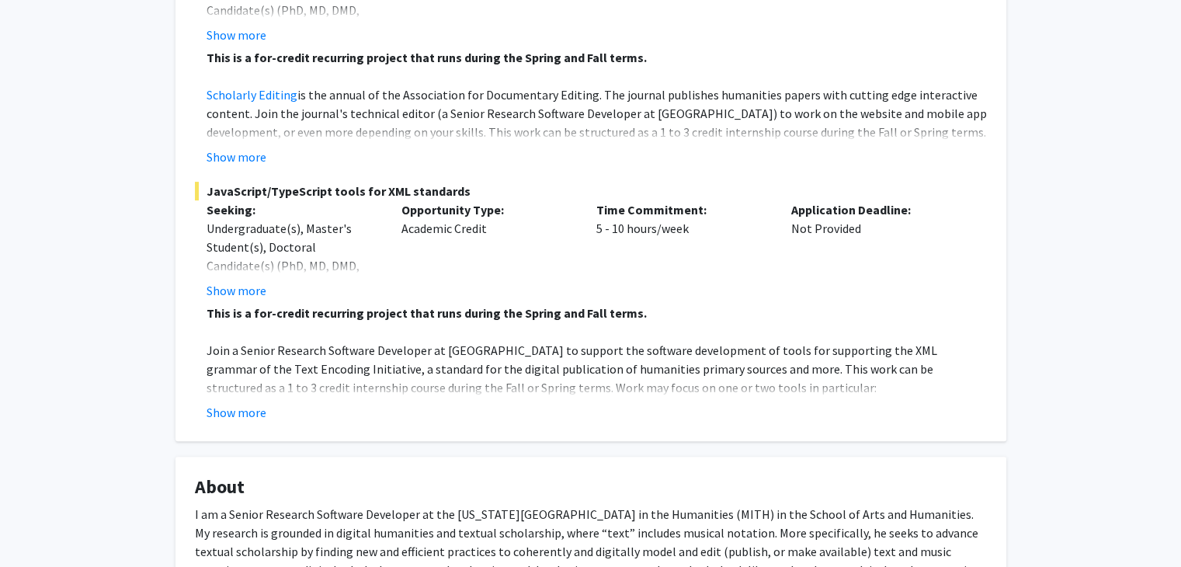
scroll to position [404, 0]
click at [238, 408] on button "Show more" at bounding box center [236, 412] width 60 height 19
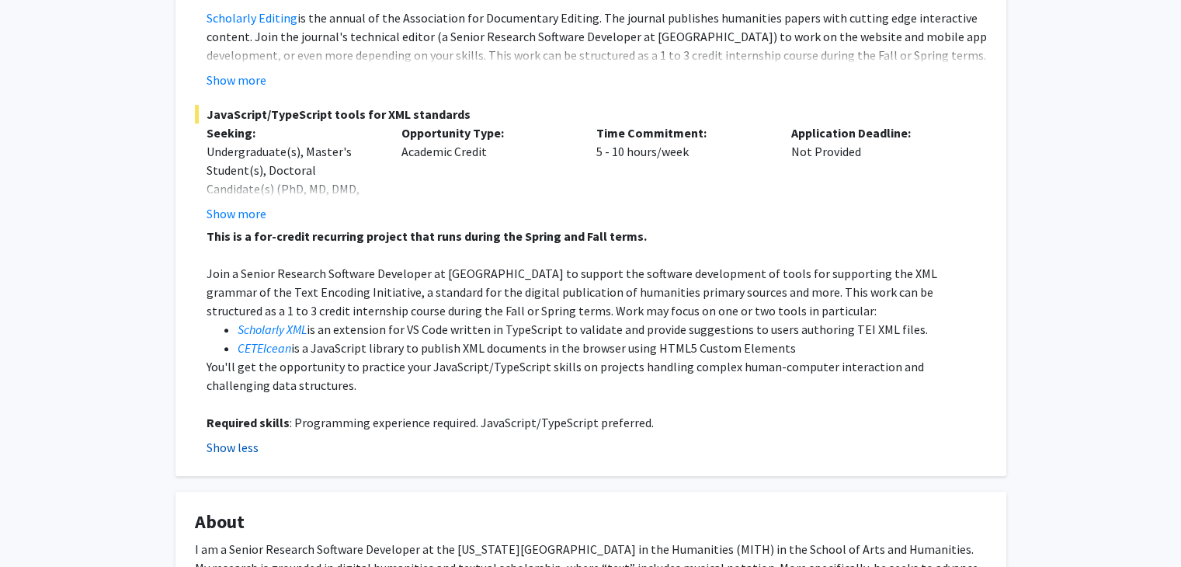
scroll to position [488, 0]
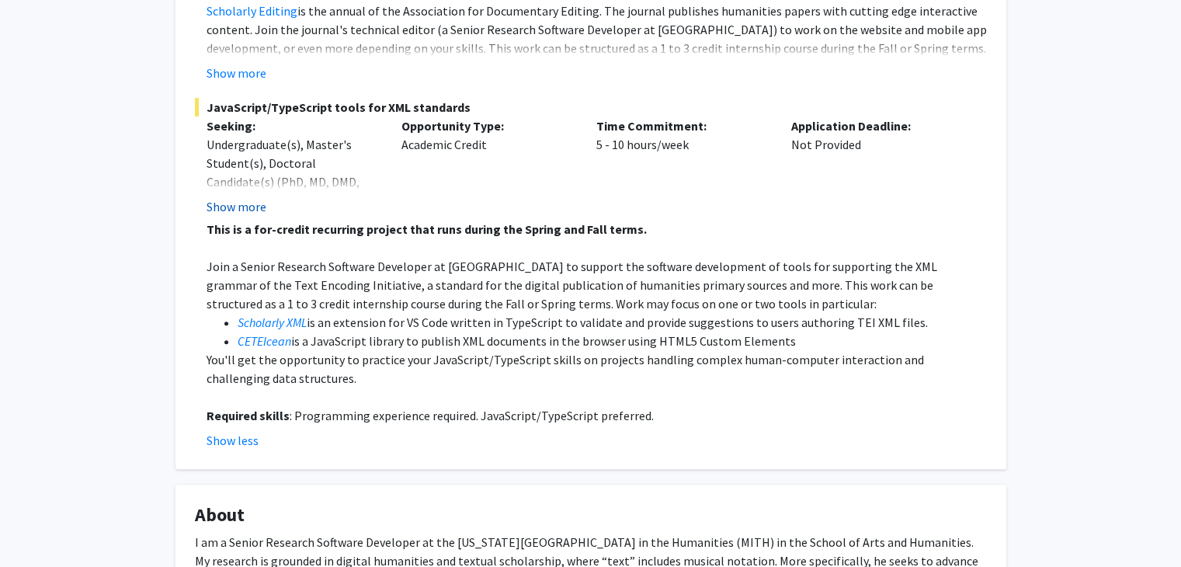
click at [248, 203] on button "Show more" at bounding box center [236, 206] width 60 height 19
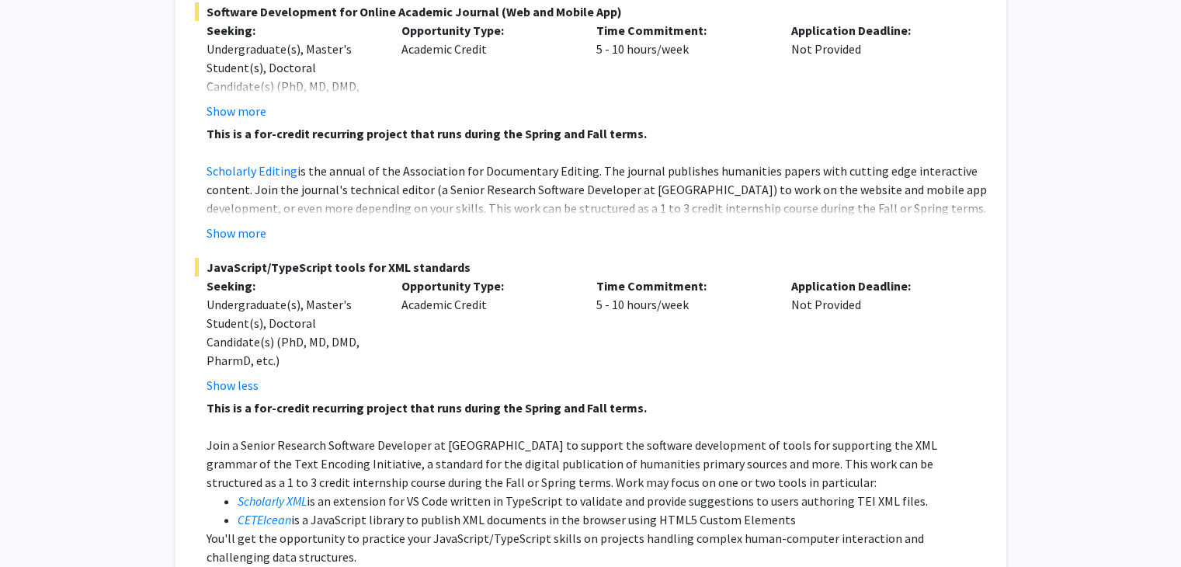
scroll to position [0, 0]
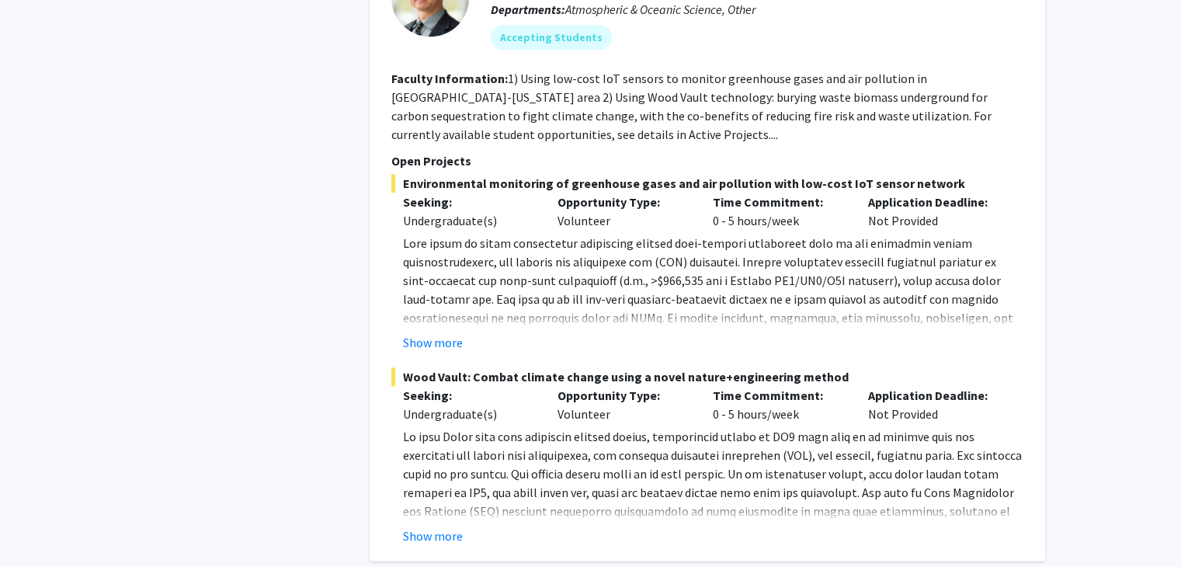
scroll to position [7577, 0]
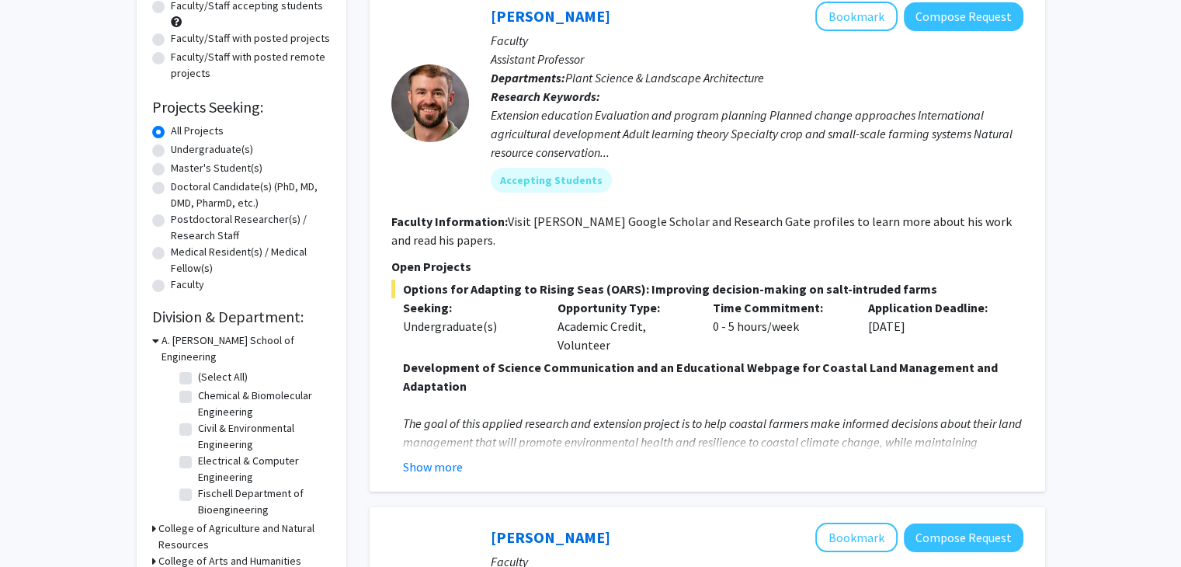
scroll to position [172, 0]
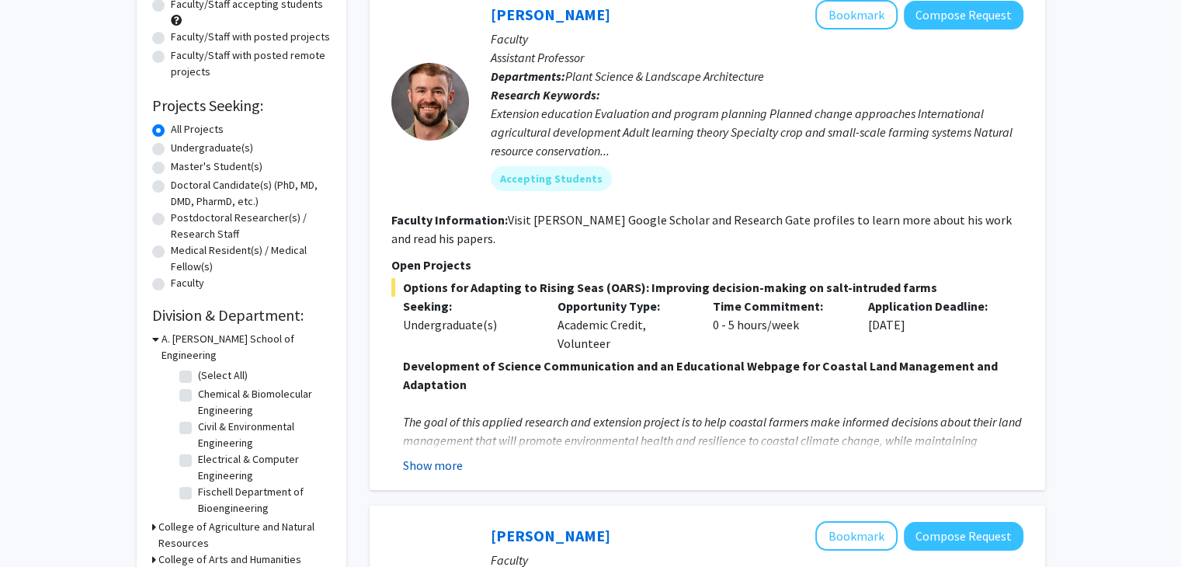
click at [448, 456] on button "Show more" at bounding box center [433, 465] width 60 height 19
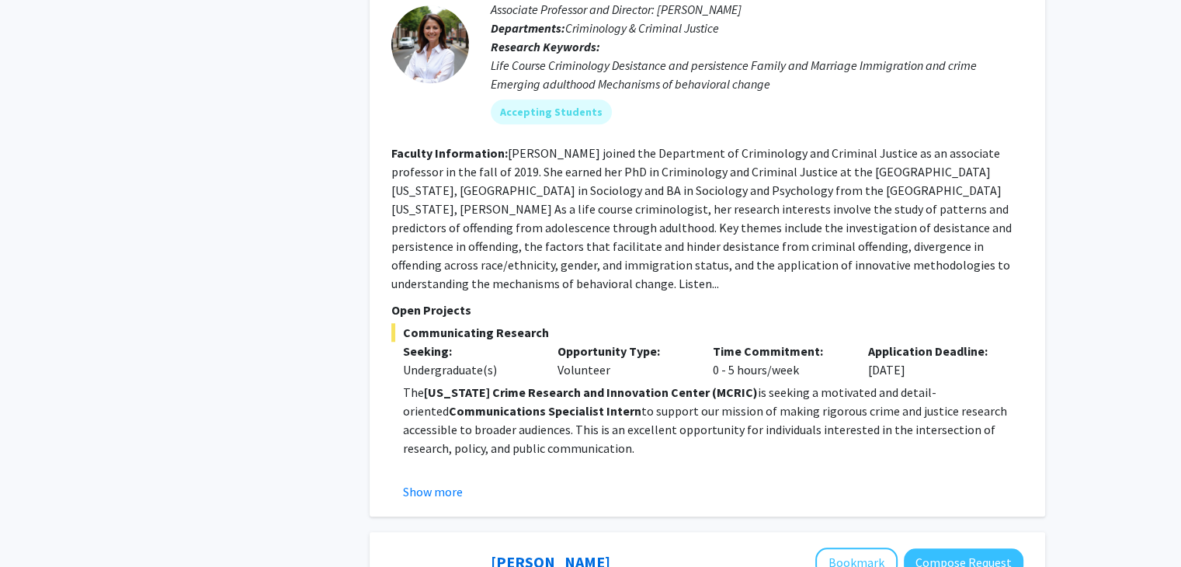
scroll to position [1357, 0]
click at [443, 481] on button "Show more" at bounding box center [433, 490] width 60 height 19
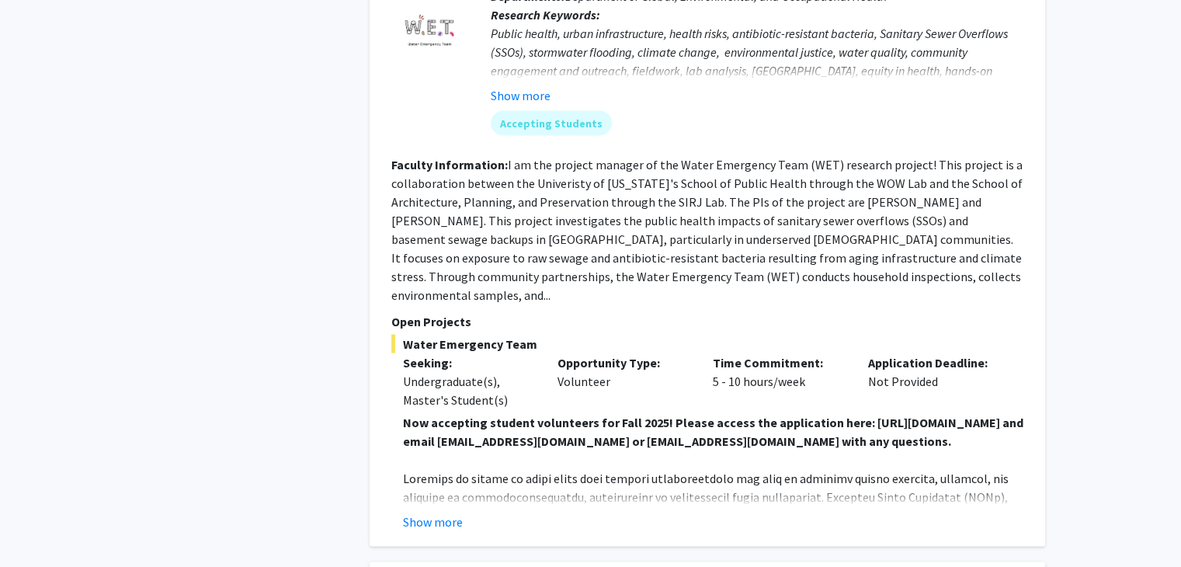
scroll to position [3093, 0]
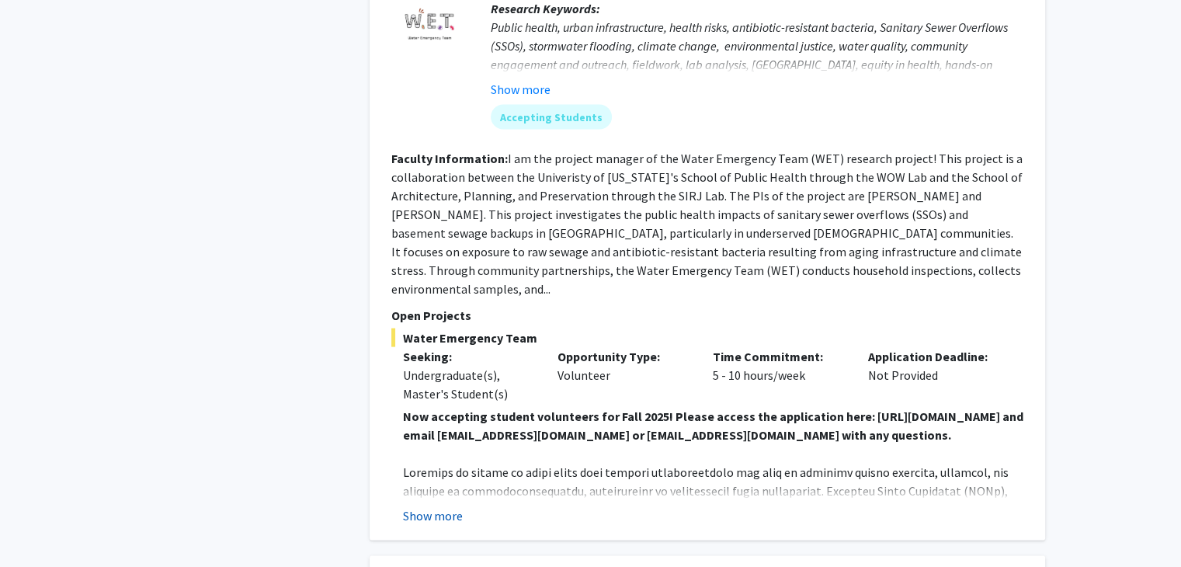
click at [444, 506] on button "Show more" at bounding box center [433, 515] width 60 height 19
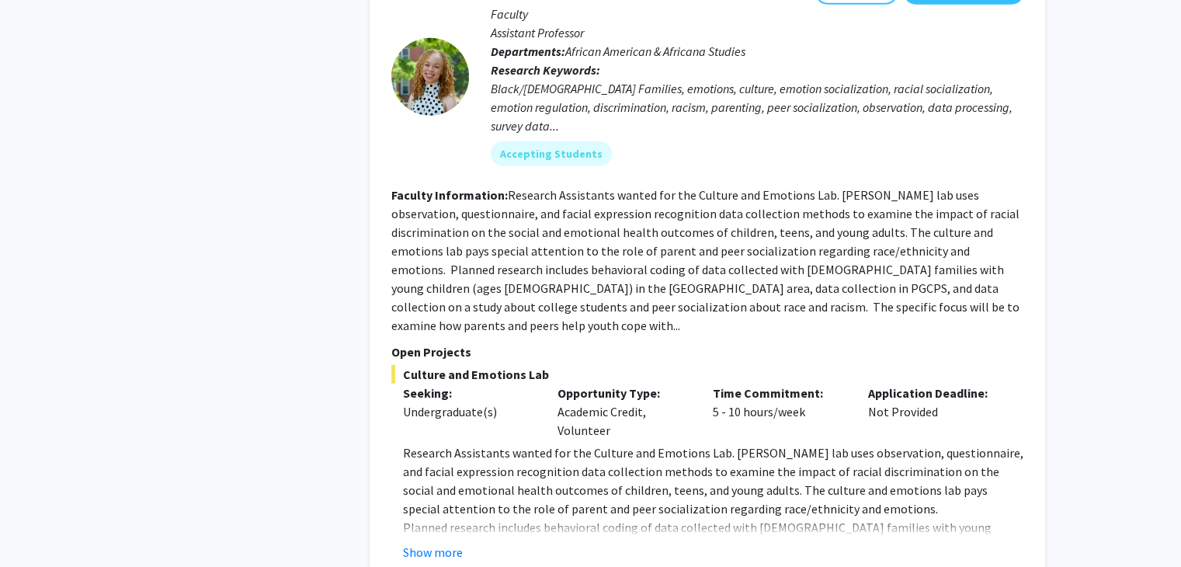
scroll to position [4006, 0]
click at [446, 543] on button "Show more" at bounding box center [433, 552] width 60 height 19
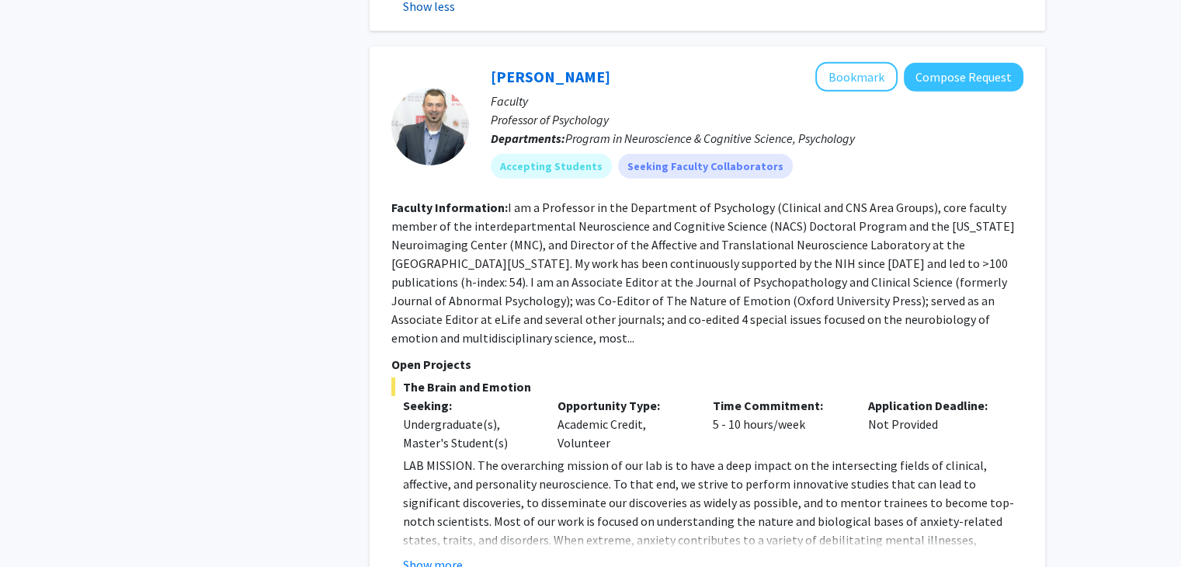
scroll to position [4664, 0]
click at [435, 554] on button "Show more" at bounding box center [433, 563] width 60 height 19
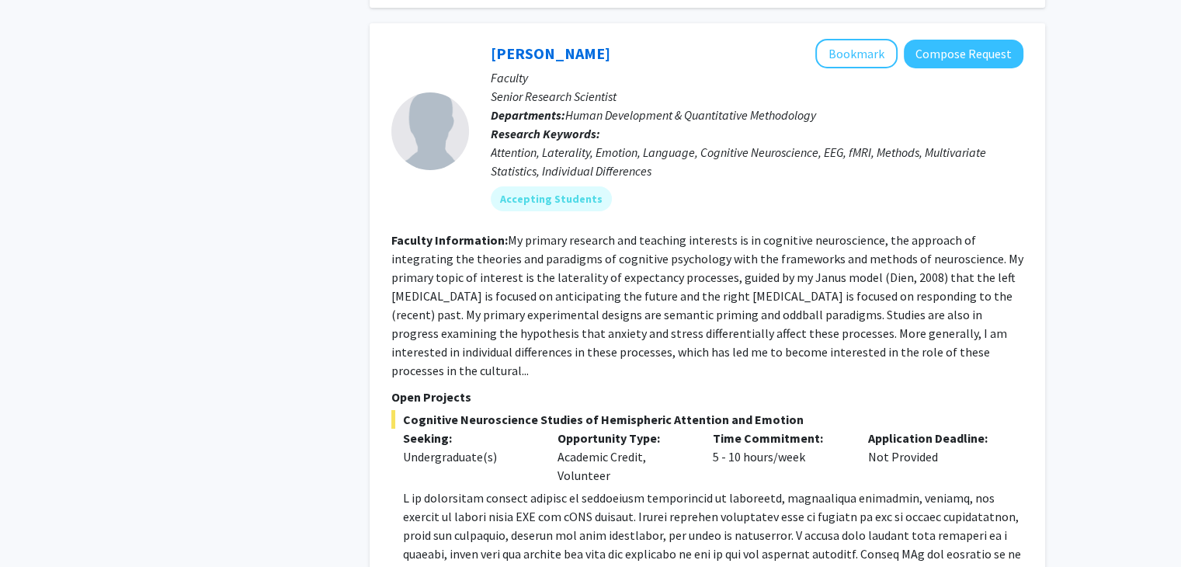
scroll to position [5449, 0]
click at [433, 476] on div "[PERSON_NAME] Bookmark Compose Request Faculty Senior Research Scientist Depart…" at bounding box center [707, 322] width 675 height 599
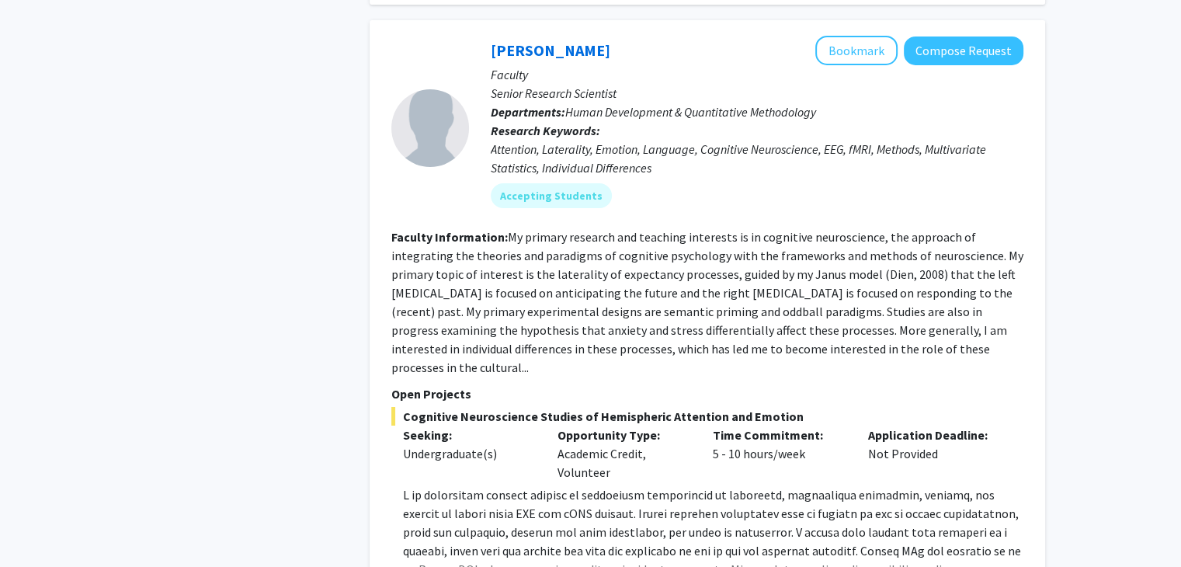
scroll to position [5455, 0]
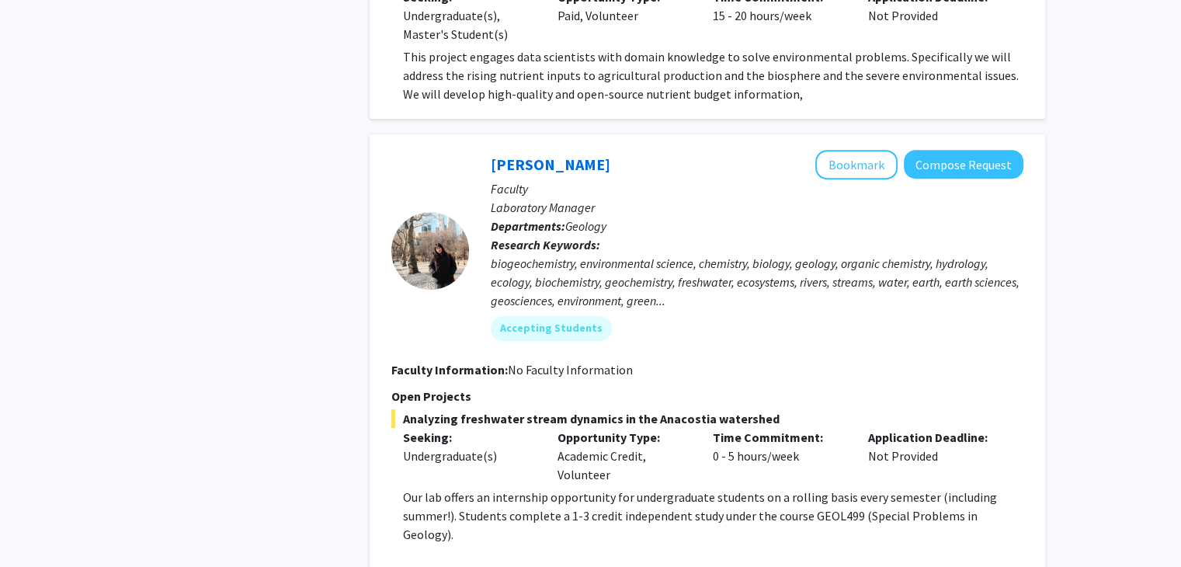
scroll to position [6600, 0]
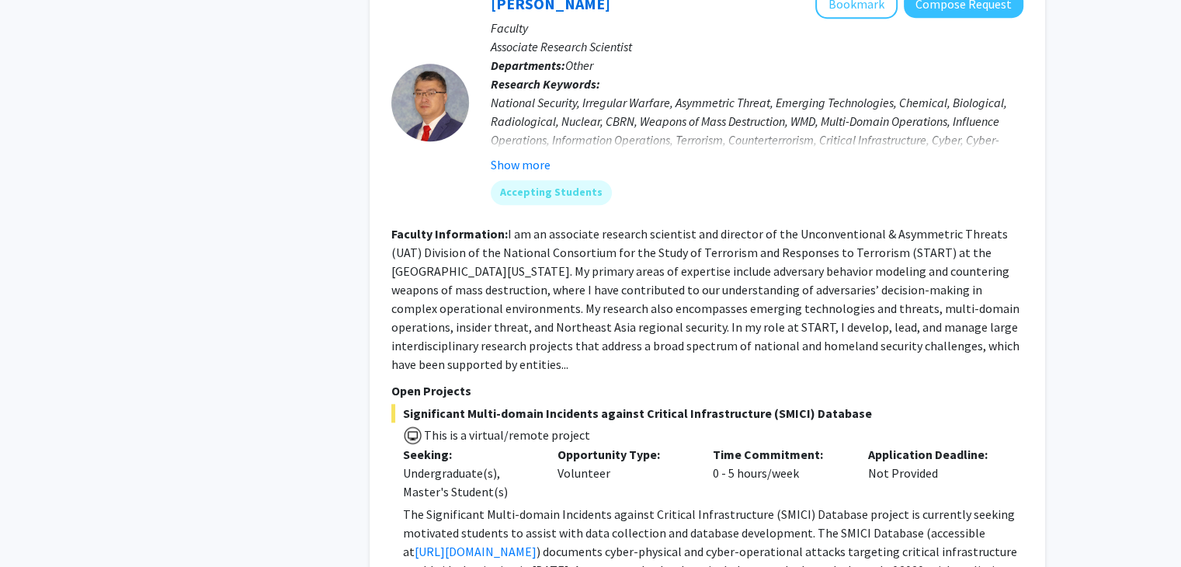
scroll to position [7428, 0]
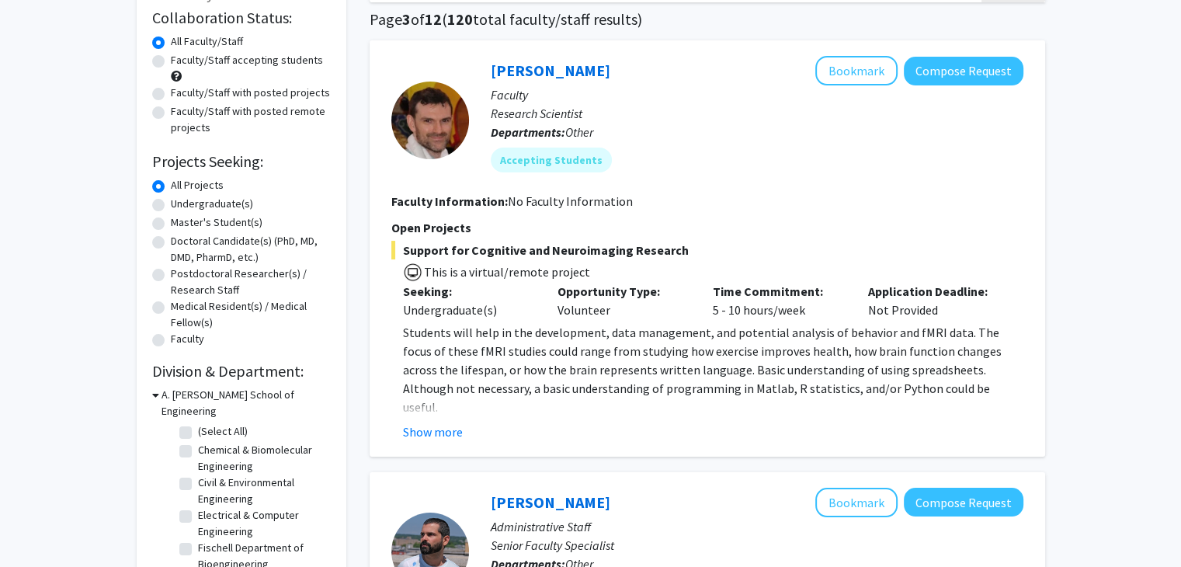
scroll to position [117, 0]
click at [425, 431] on button "Show more" at bounding box center [433, 431] width 60 height 19
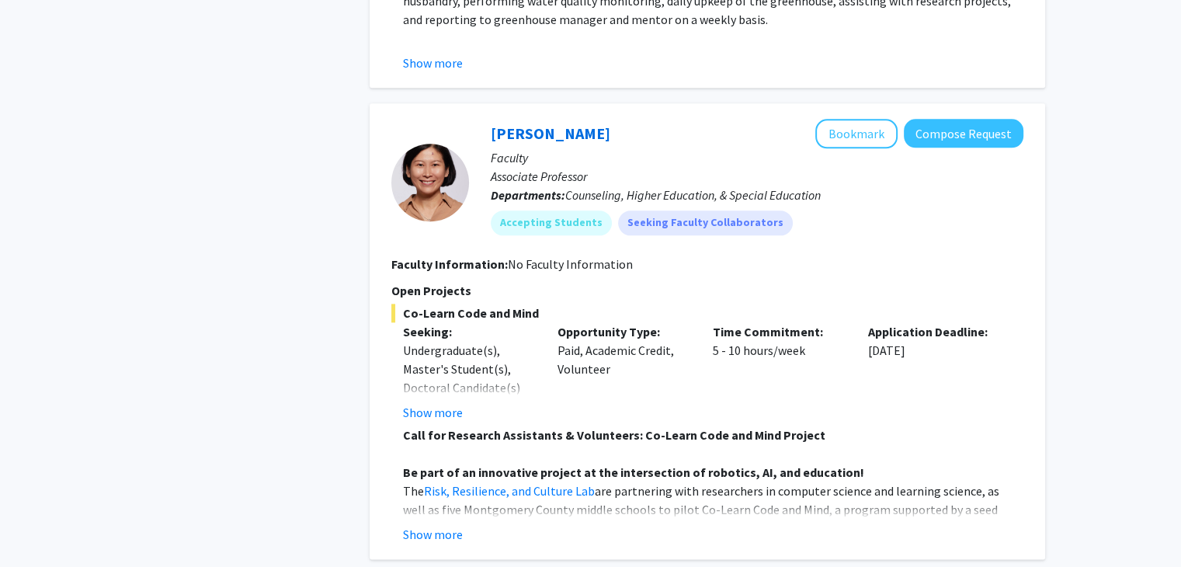
scroll to position [1909, 0]
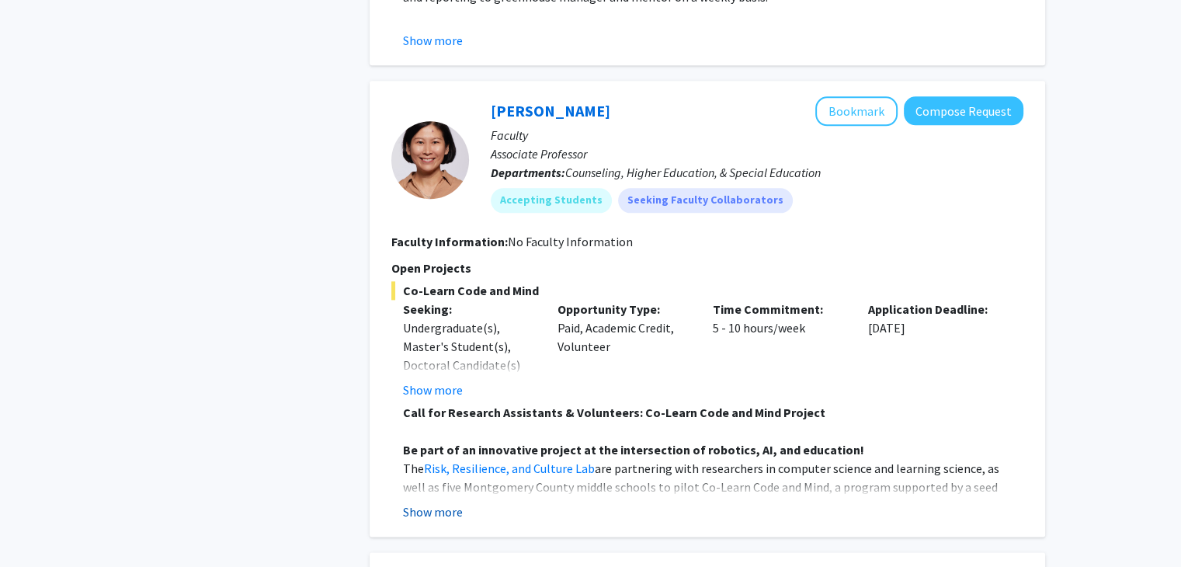
click at [422, 502] on button "Show more" at bounding box center [433, 511] width 60 height 19
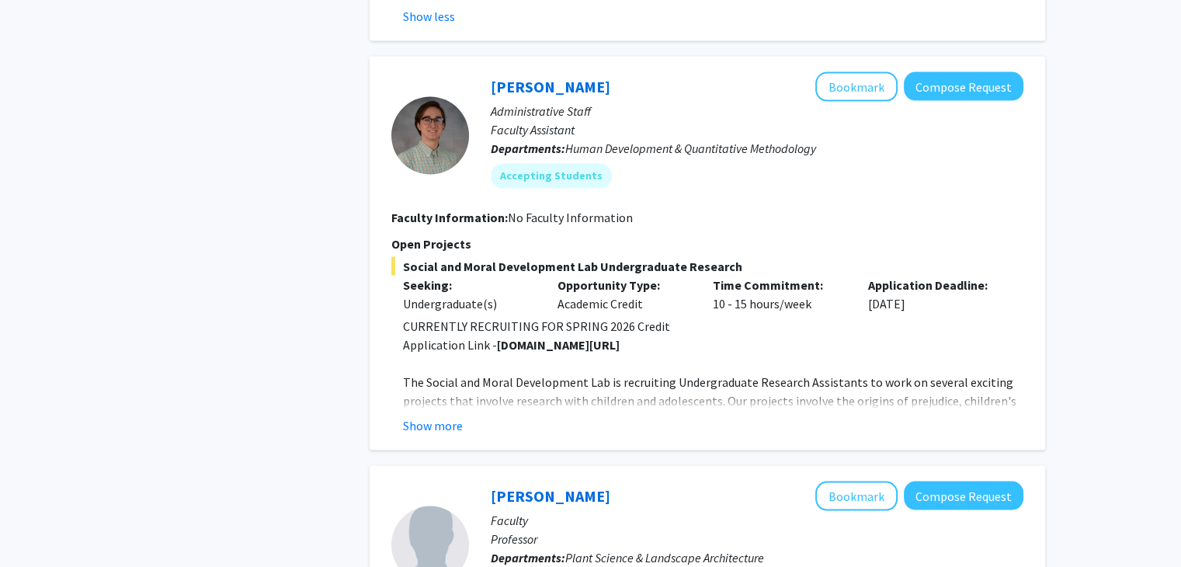
scroll to position [3152, 0]
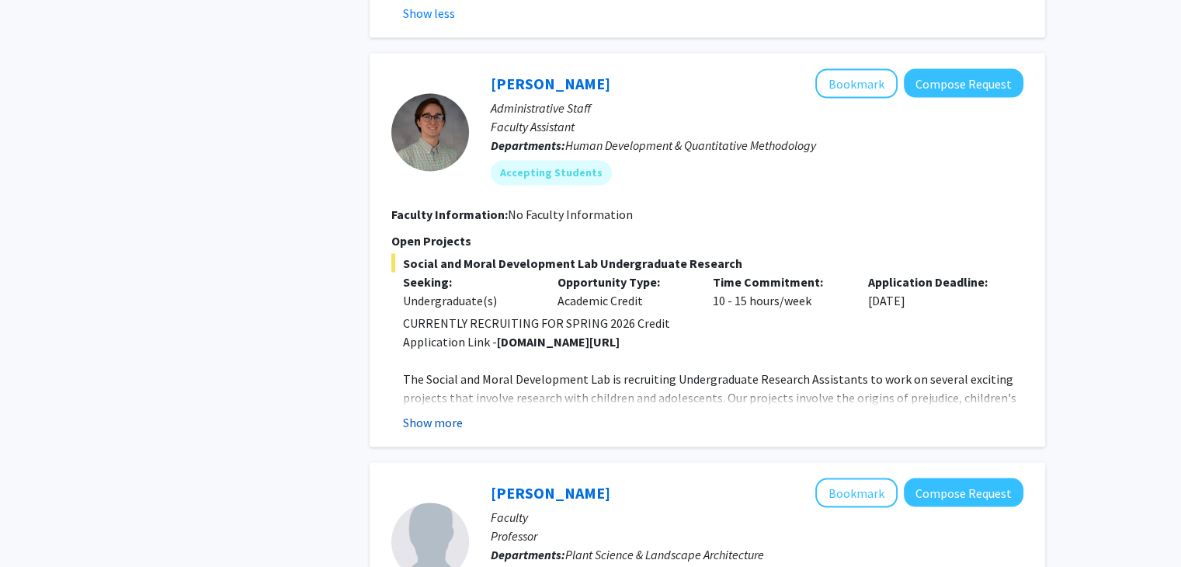
click at [419, 413] on button "Show more" at bounding box center [433, 422] width 60 height 19
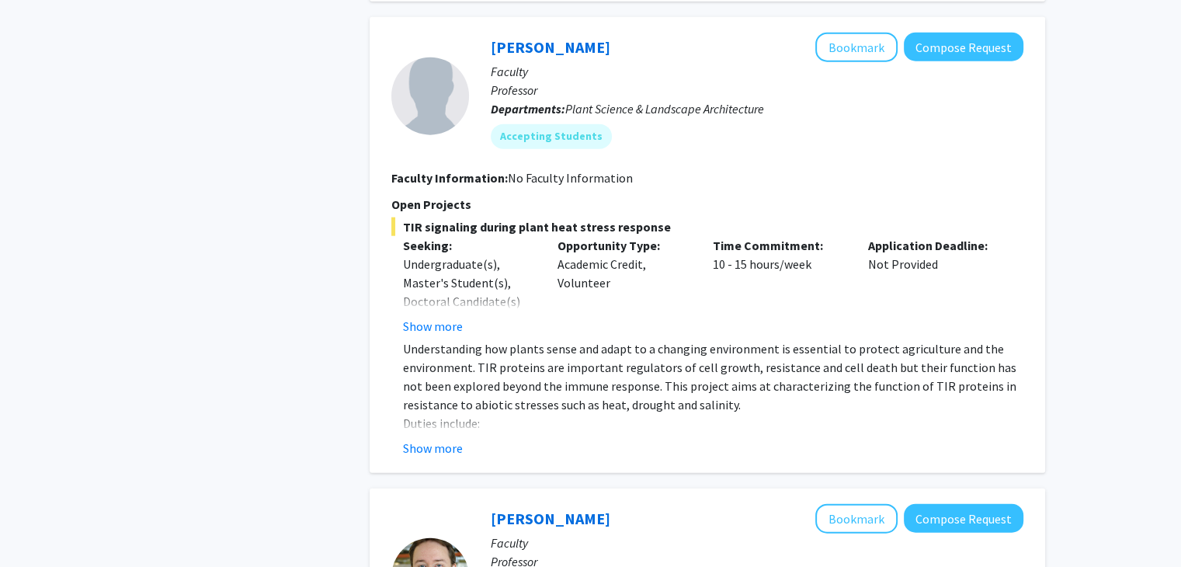
scroll to position [3766, 0]
click at [419, 438] on button "Show more" at bounding box center [433, 447] width 60 height 19
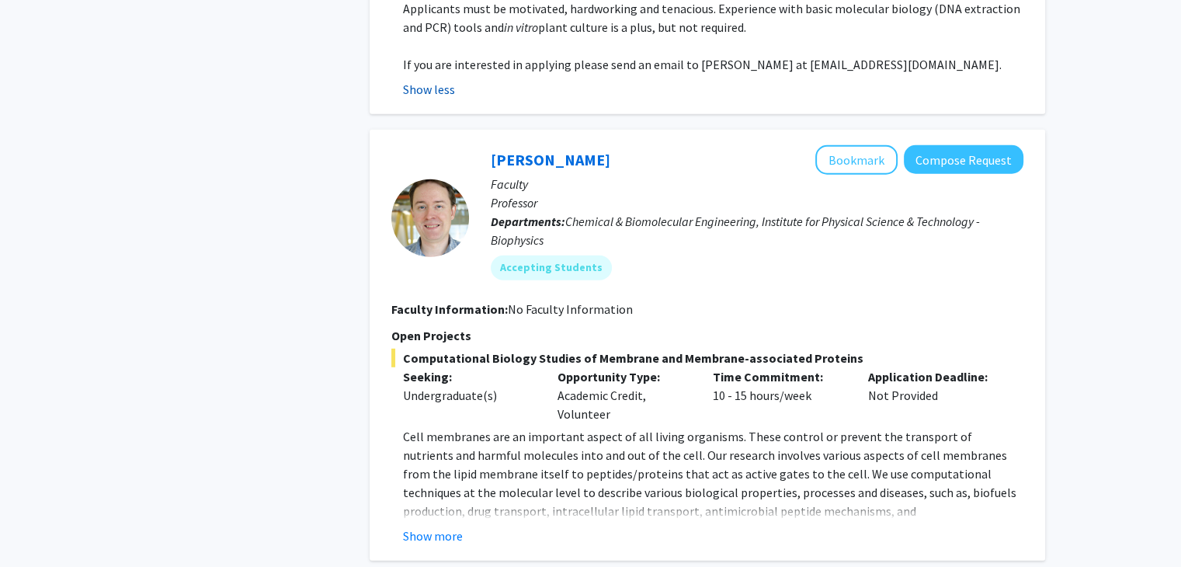
scroll to position [4412, 0]
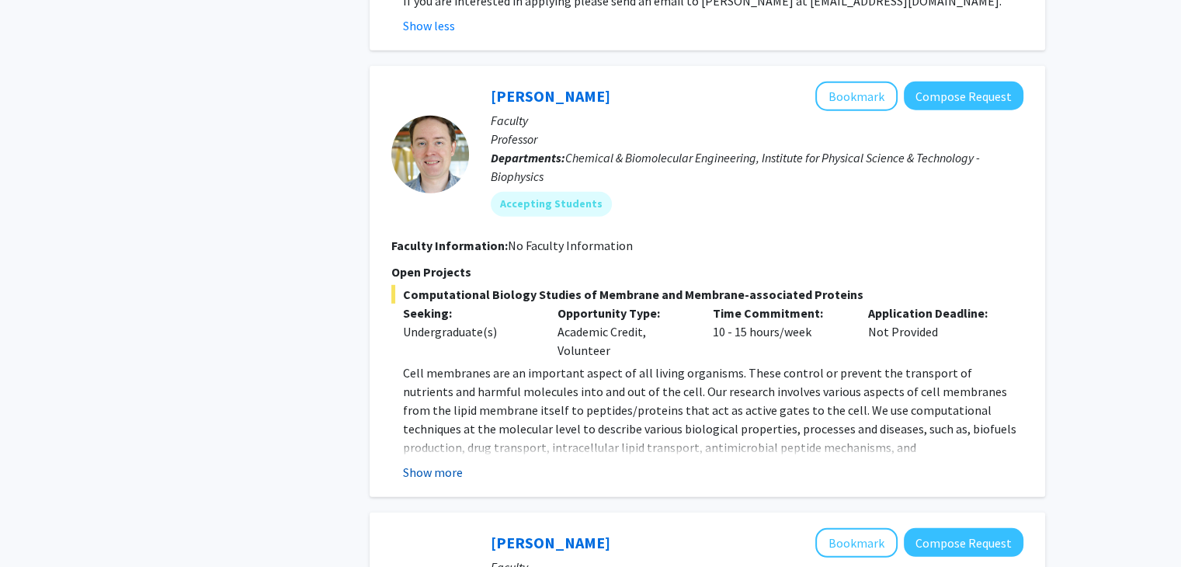
click at [419, 463] on button "Show more" at bounding box center [433, 472] width 60 height 19
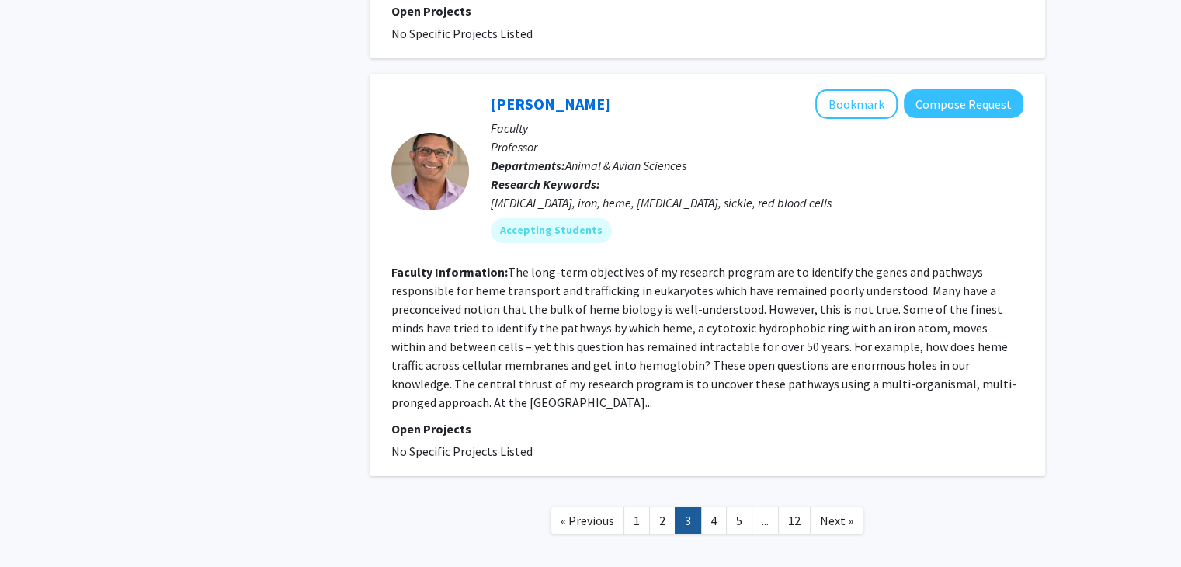
scroll to position [5393, 0]
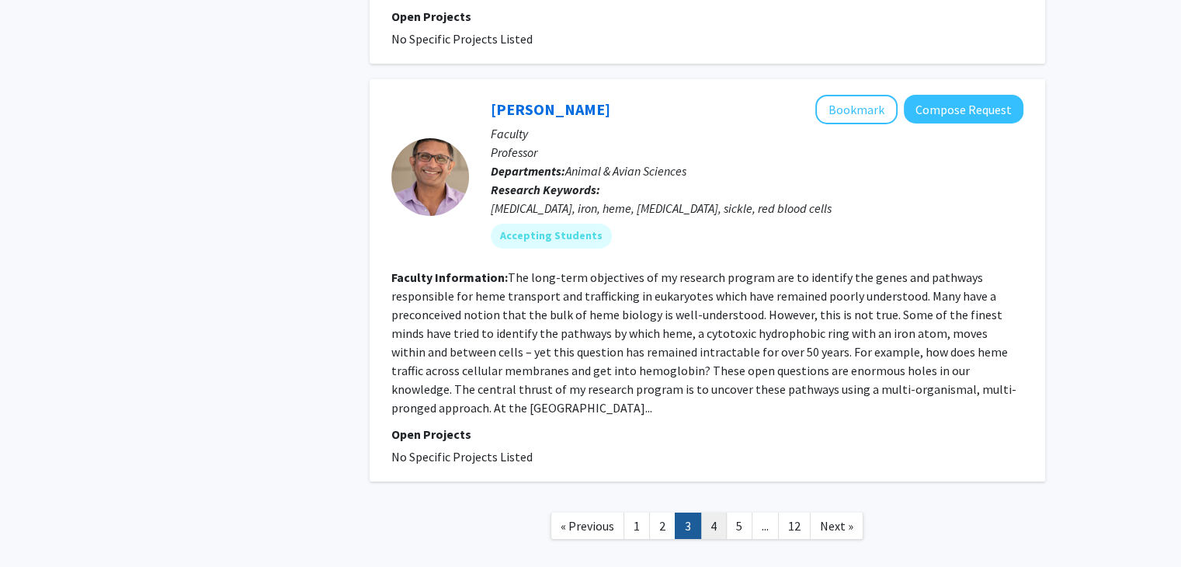
click at [714, 512] on link "4" at bounding box center [713, 525] width 26 height 27
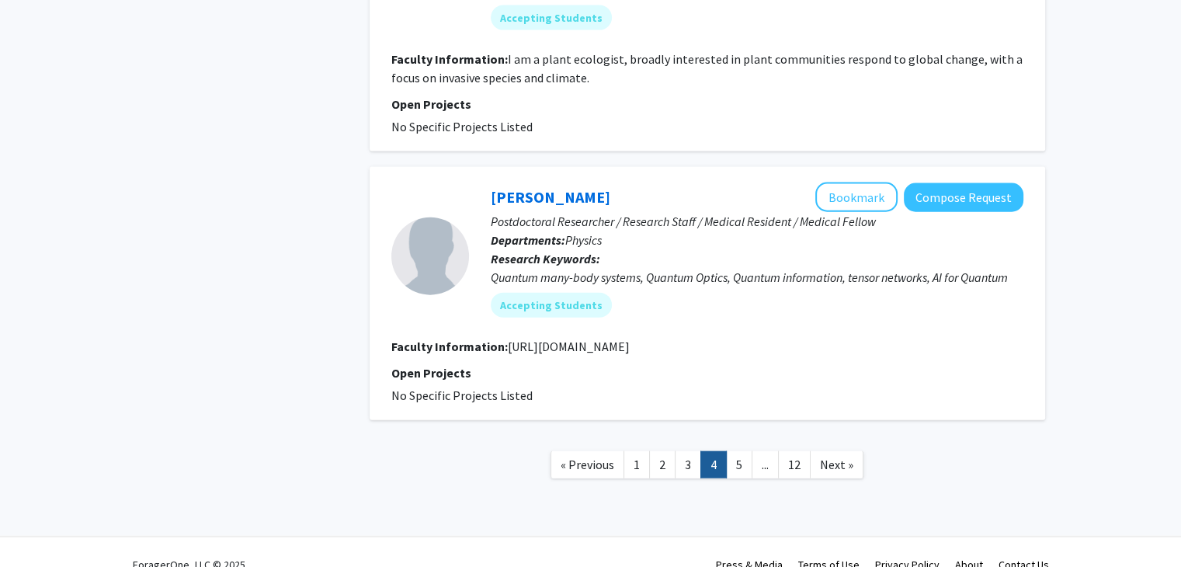
scroll to position [3493, 0]
click at [644, 452] on link "1" at bounding box center [636, 465] width 26 height 27
